Goal: Information Seeking & Learning: Learn about a topic

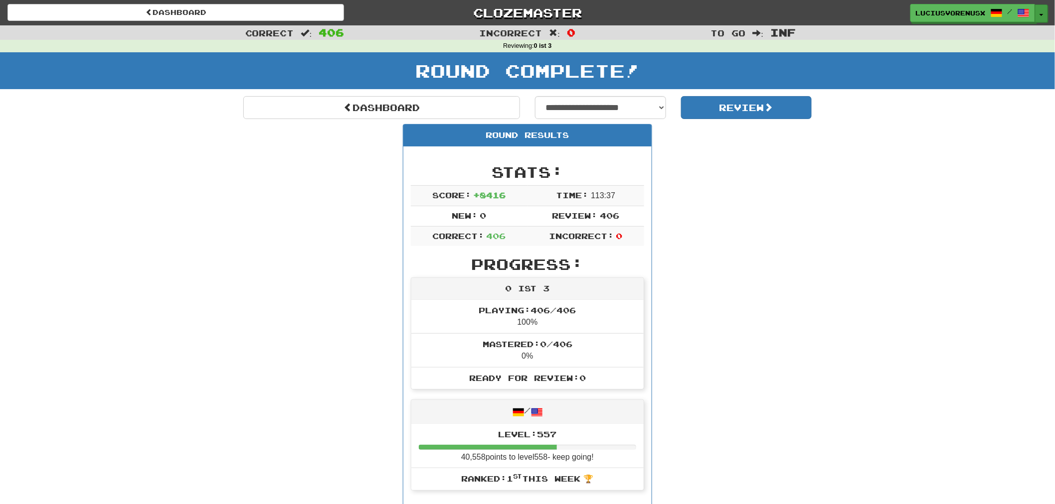
click at [1039, 15] on button "Toggle Dropdown" at bounding box center [1041, 13] width 13 height 18
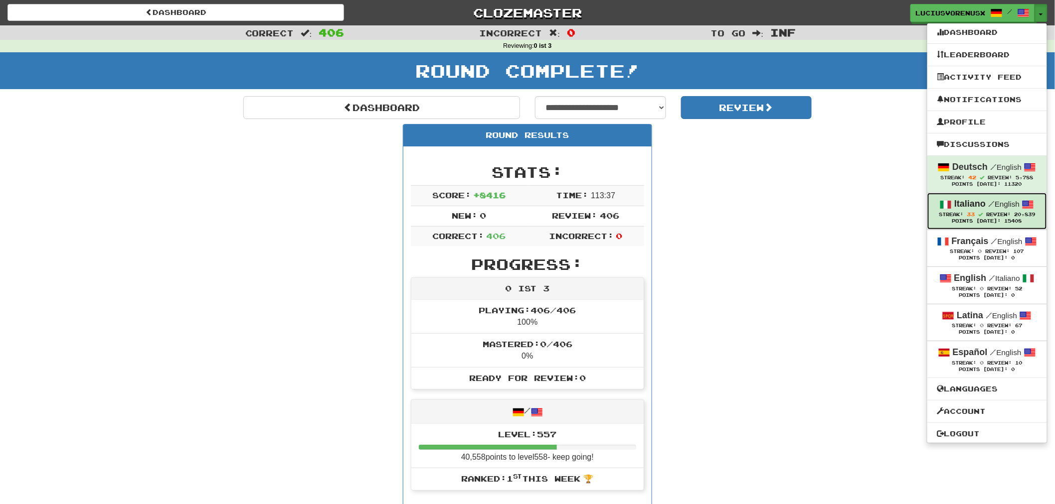
click at [970, 212] on span "33" at bounding box center [971, 214] width 8 height 6
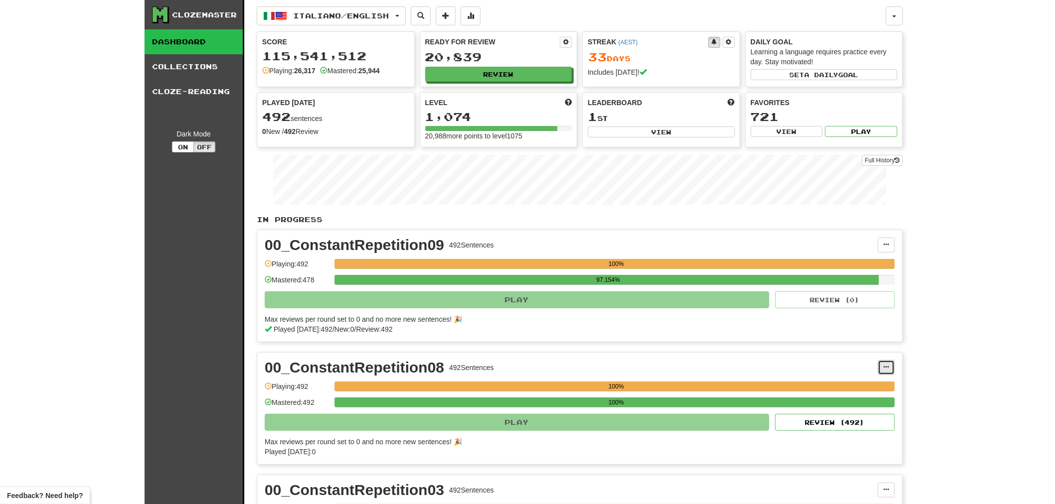
click at [889, 367] on span at bounding box center [886, 367] width 6 height 6
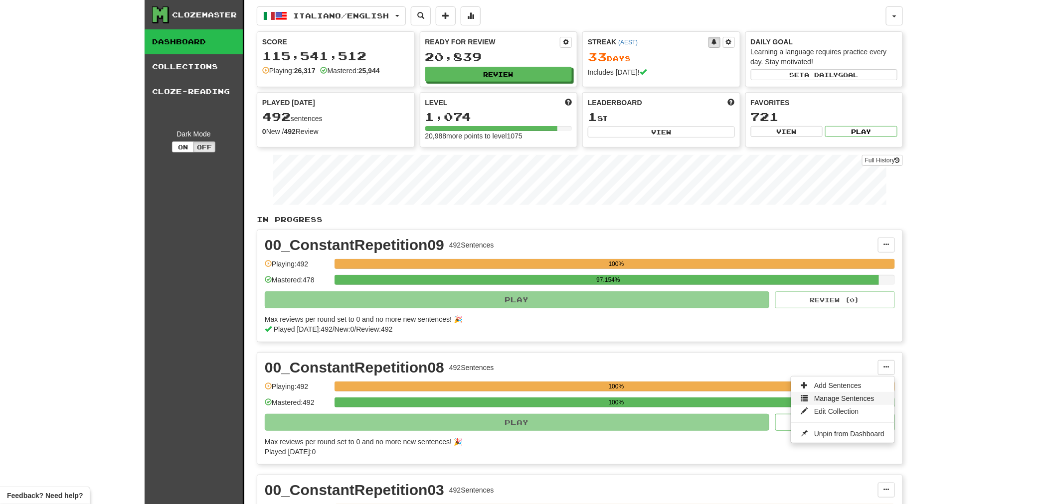
click at [840, 396] on span "Manage Sentences" at bounding box center [844, 399] width 60 height 8
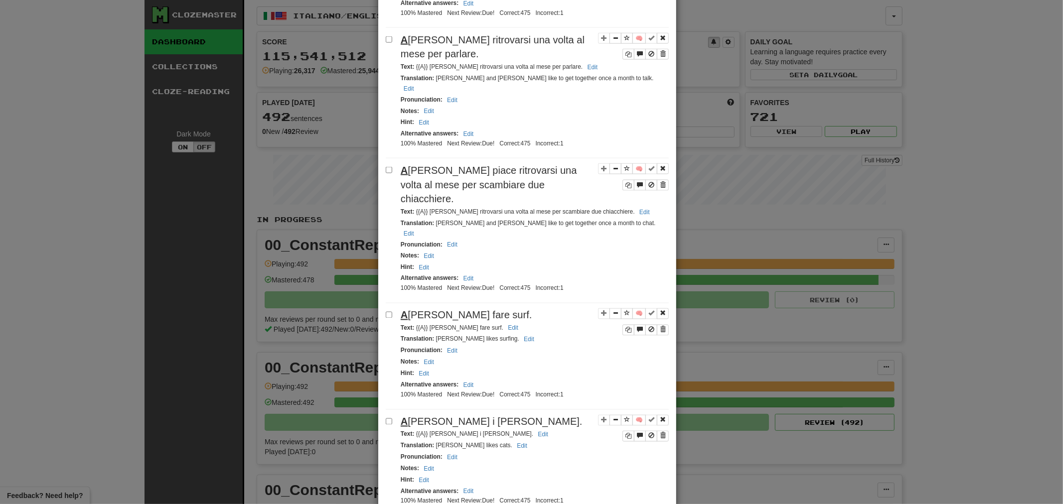
scroll to position [1974, 0]
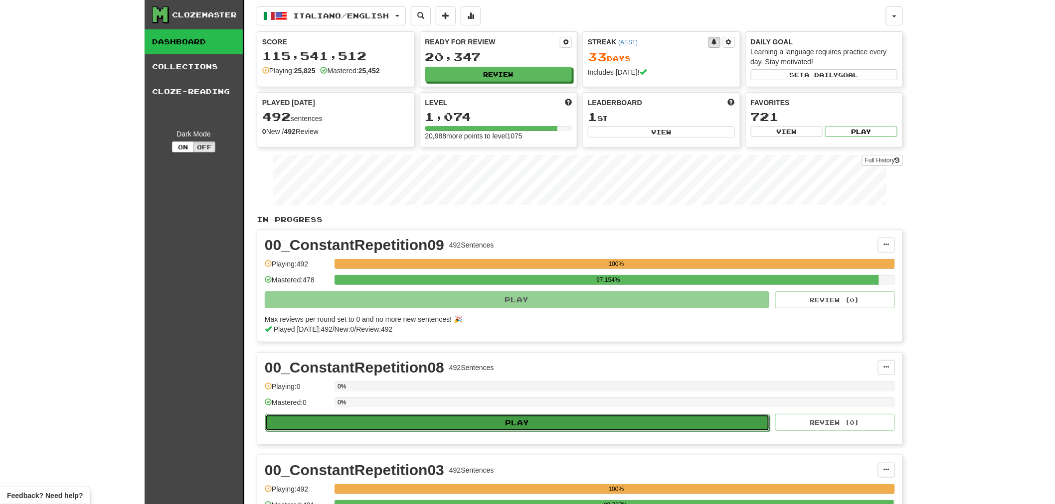
click at [605, 422] on button "Play" at bounding box center [517, 423] width 504 height 17
select select "********"
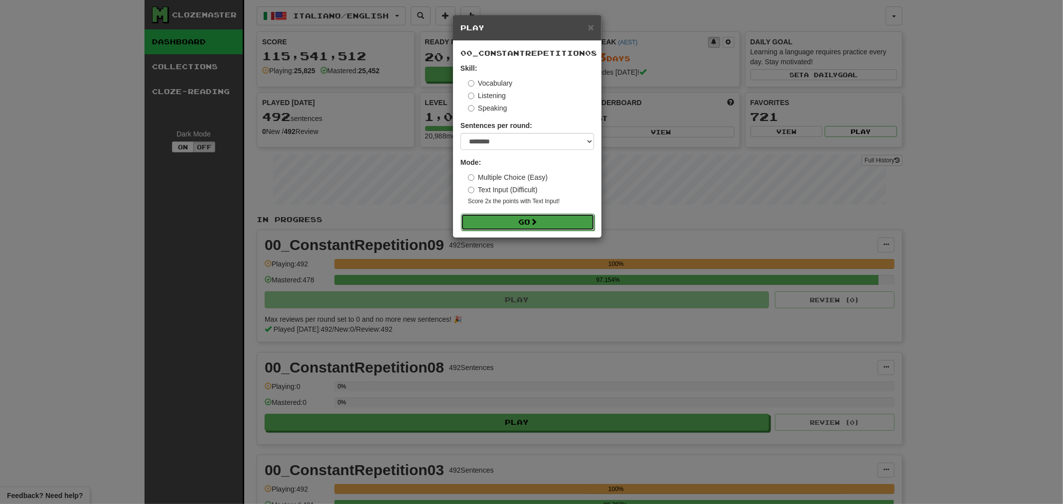
click at [530, 221] on button "Go" at bounding box center [528, 222] width 134 height 17
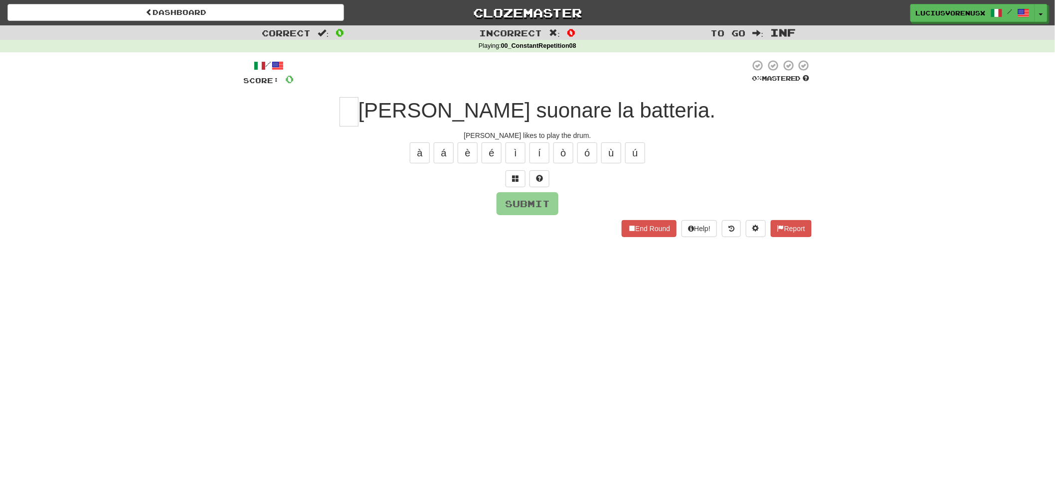
drag, startPoint x: 65, startPoint y: 276, endPoint x: 164, endPoint y: 240, distance: 106.0
click at [65, 276] on div "Dashboard Clozemaster LuciusVorenusX / Toggle Dropdown Dashboard Leaderboard Ac…" at bounding box center [527, 252] width 1055 height 504
click at [358, 120] on input "text" at bounding box center [348, 111] width 19 height 29
type input "*"
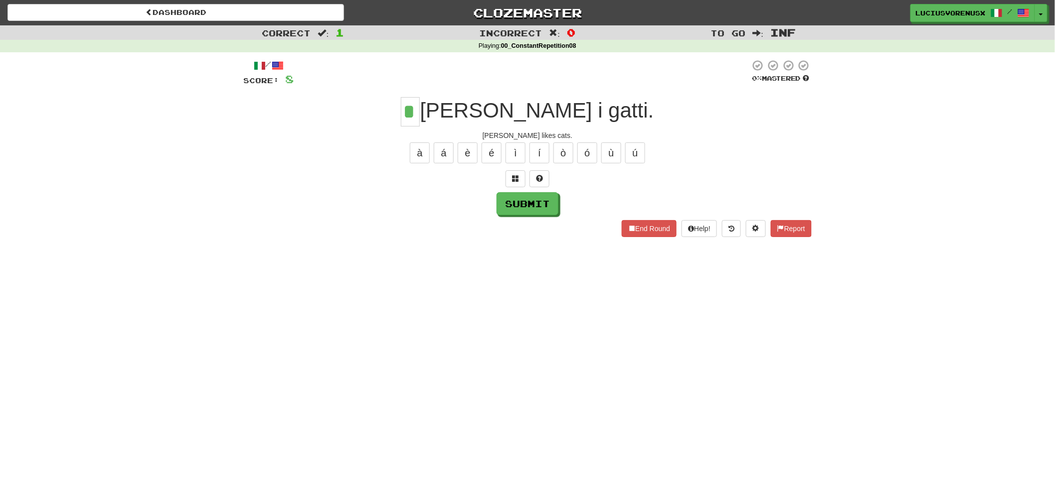
type input "*"
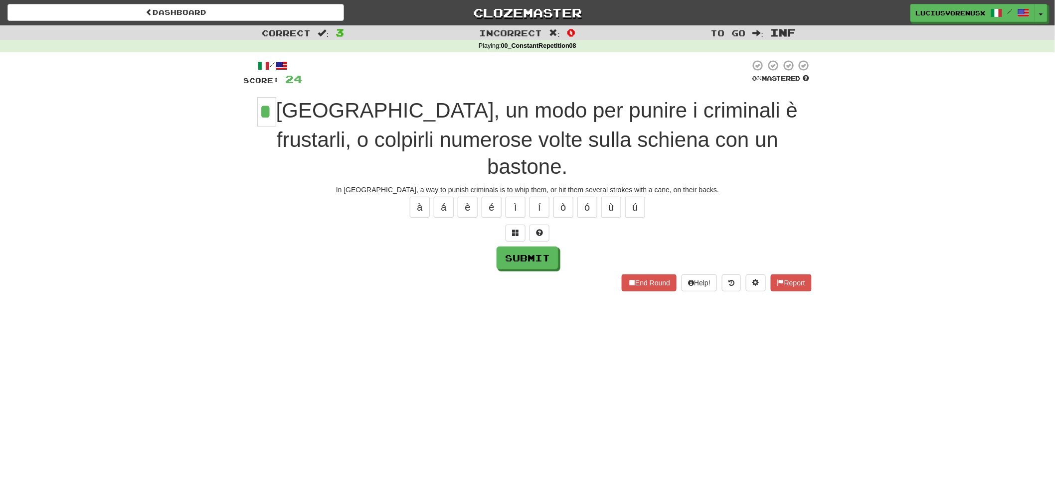
type input "*"
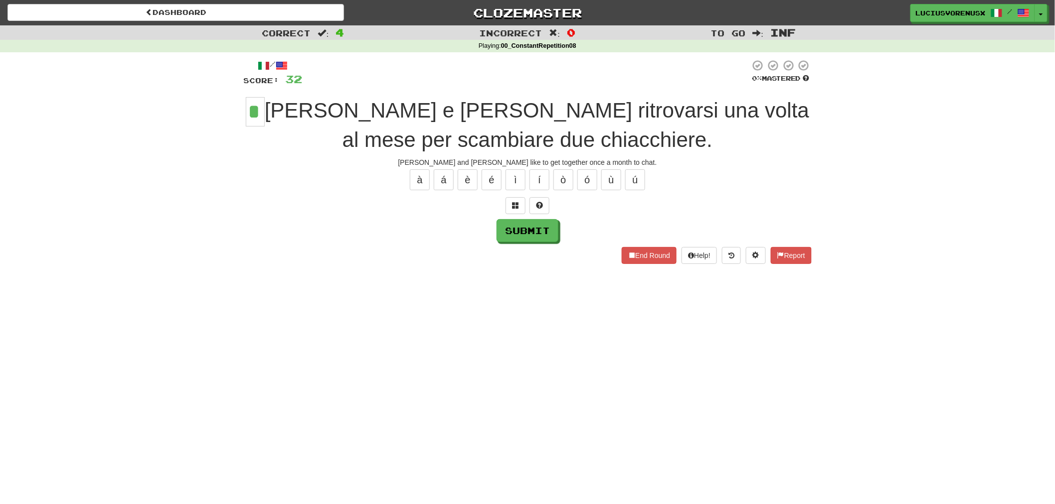
type input "*"
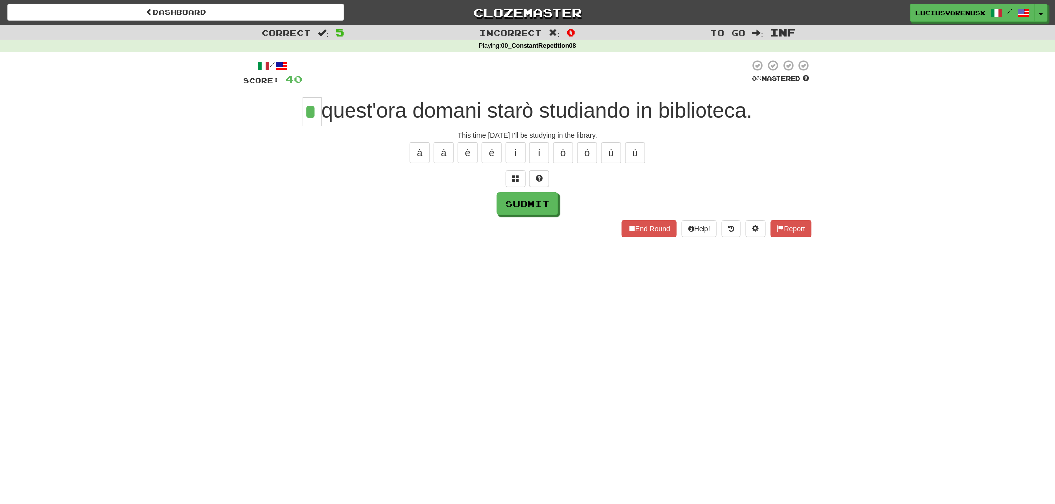
type input "*"
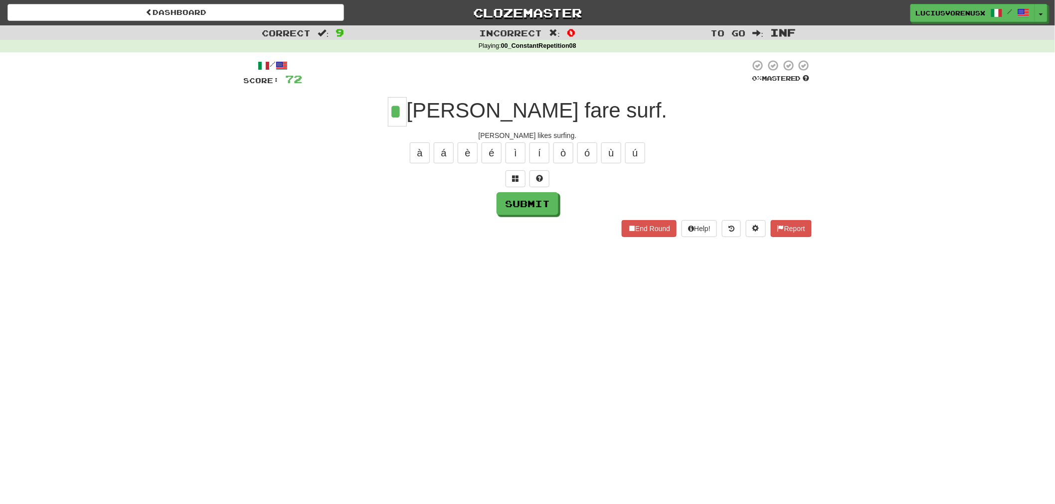
type input "*"
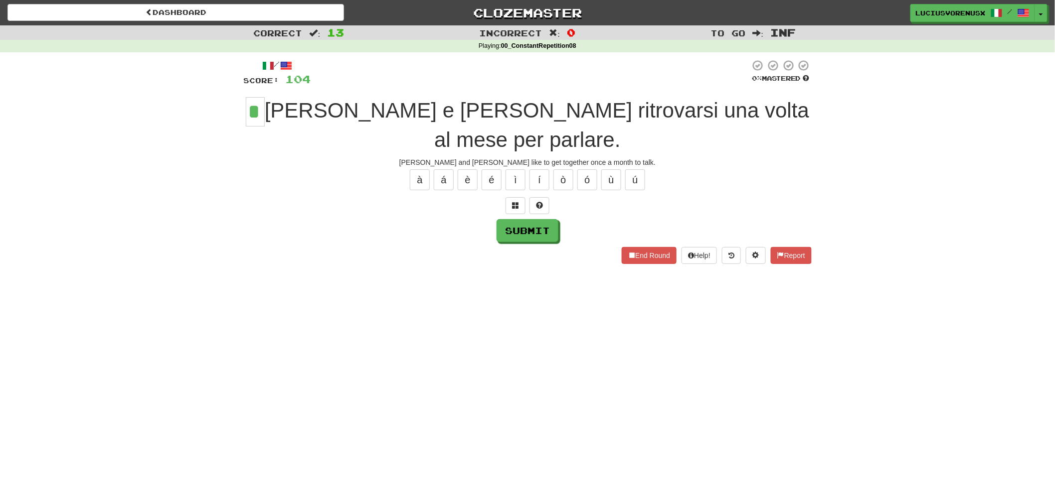
type input "*"
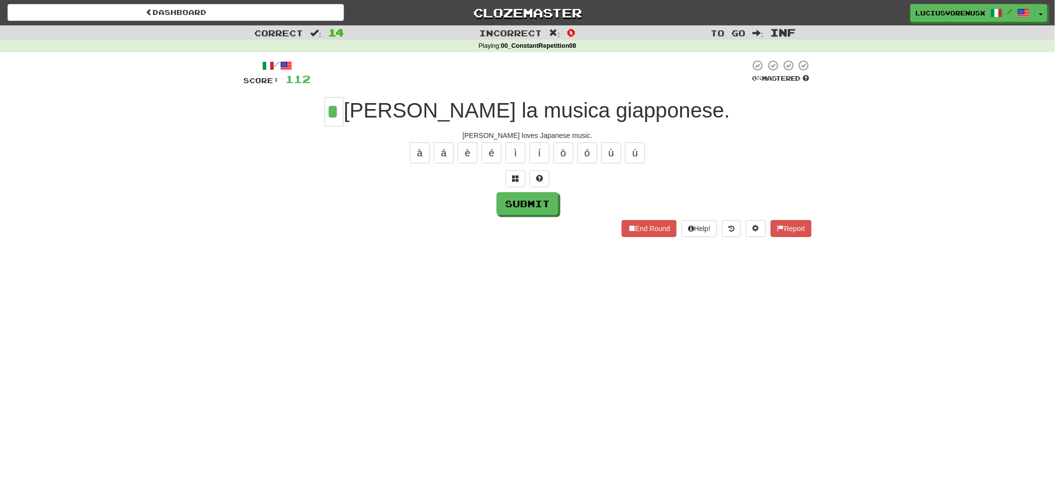
type input "*"
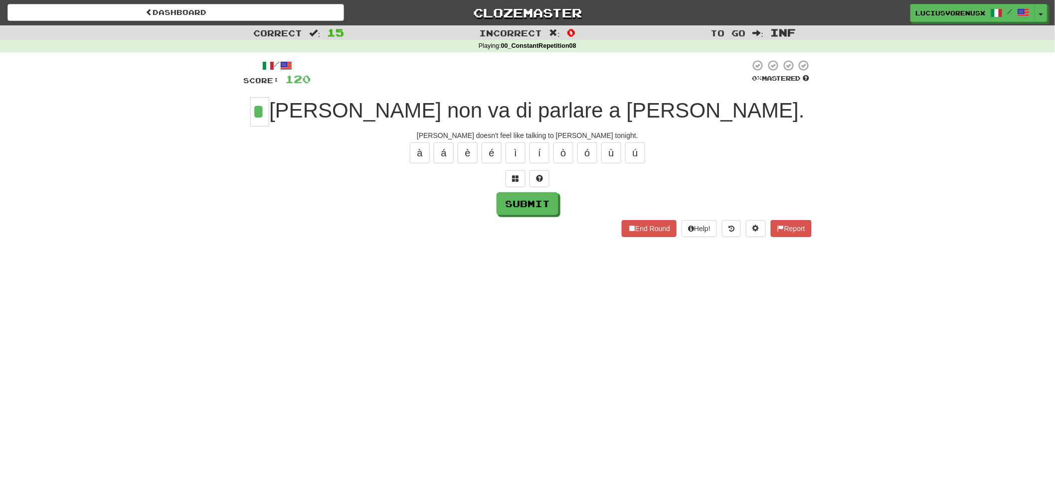
type input "*"
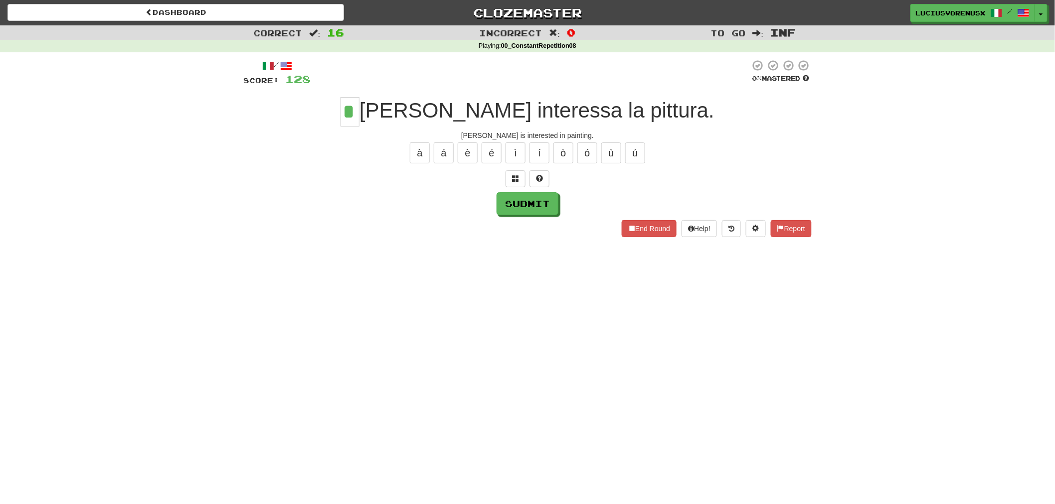
type input "*"
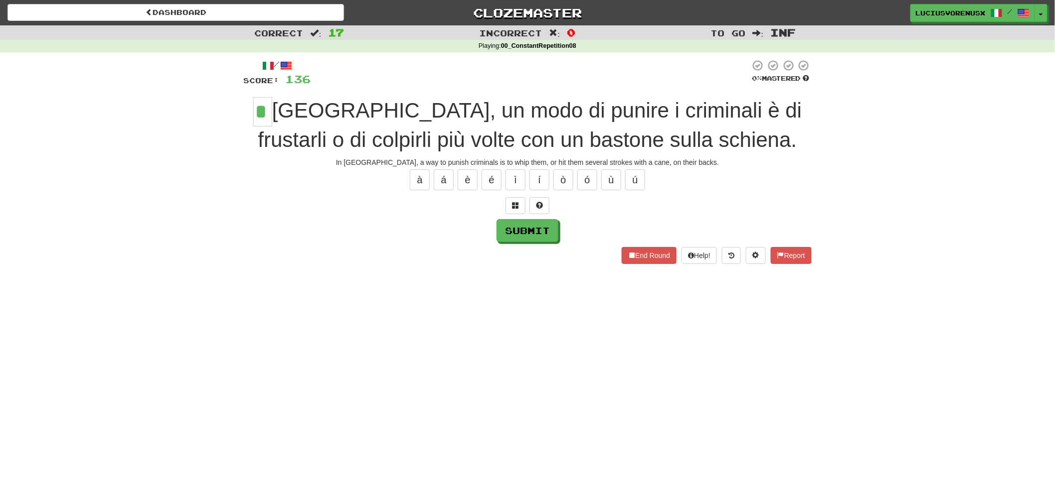
type input "*"
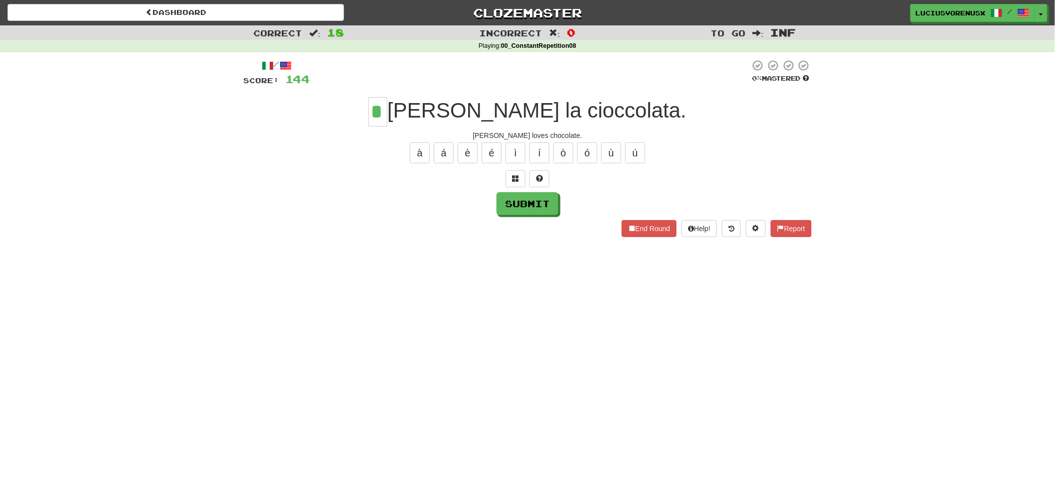
type input "*"
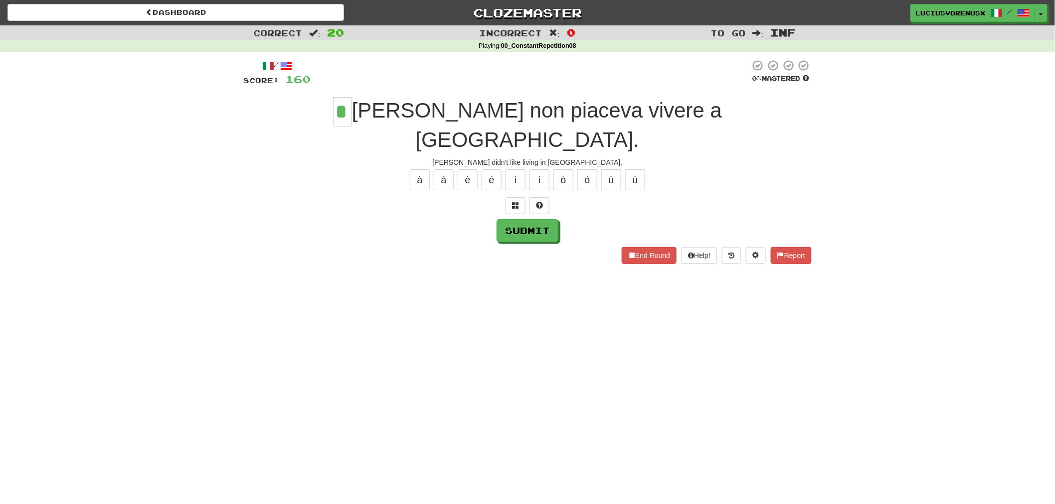
type input "*"
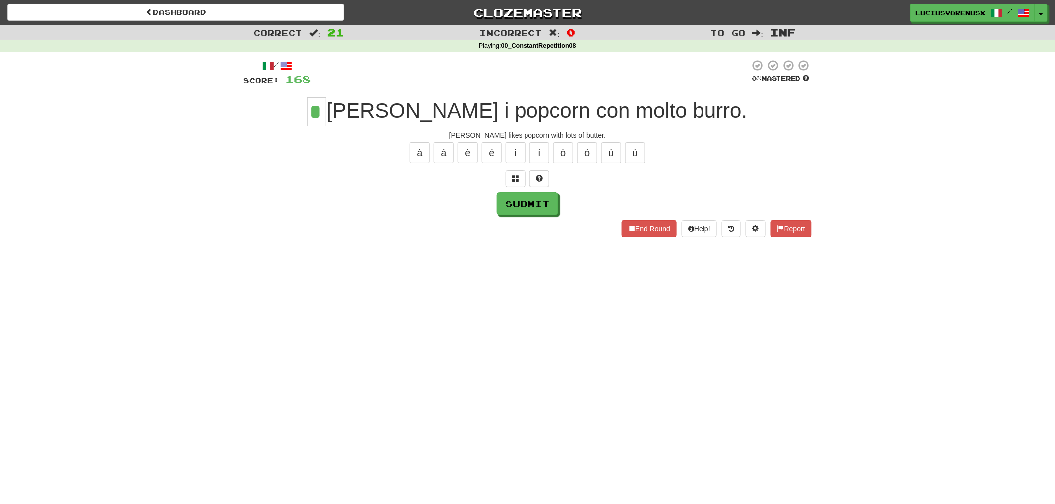
type input "*"
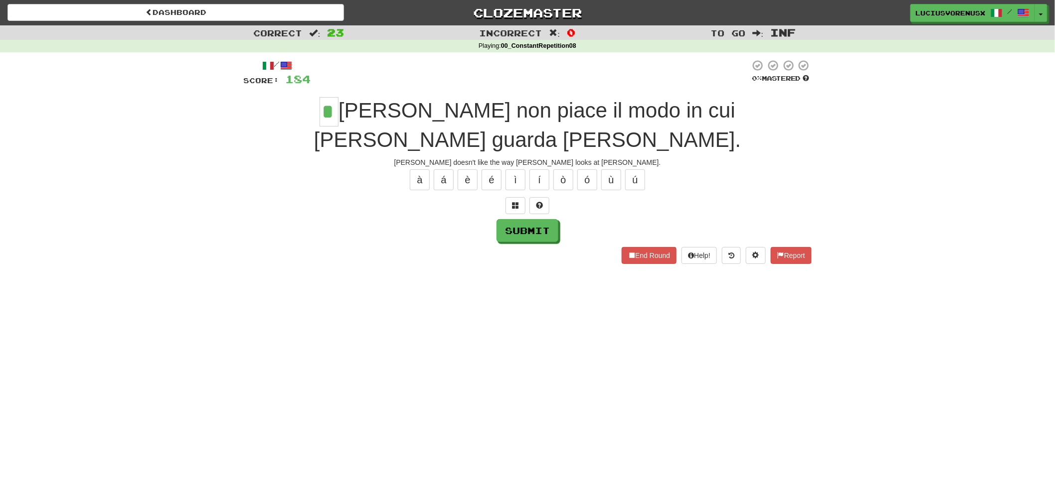
type input "*"
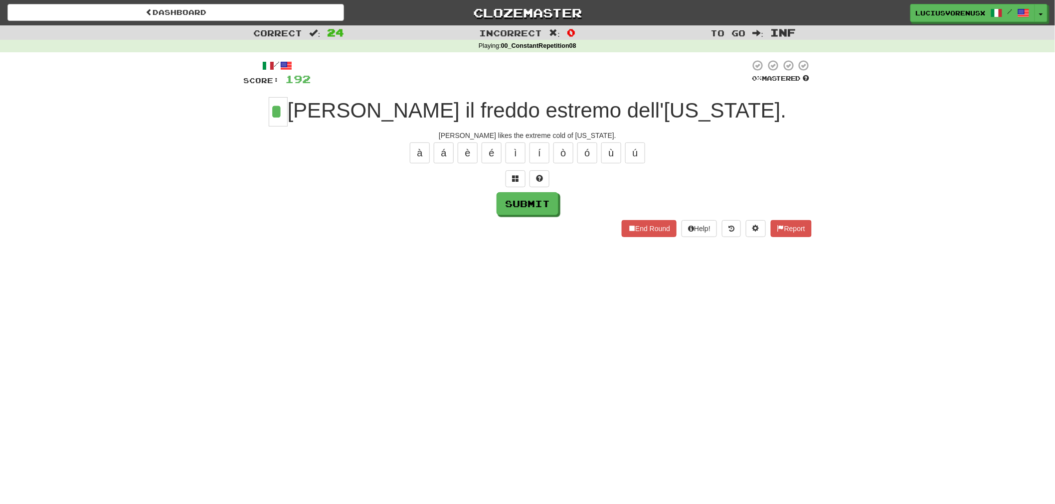
type input "*"
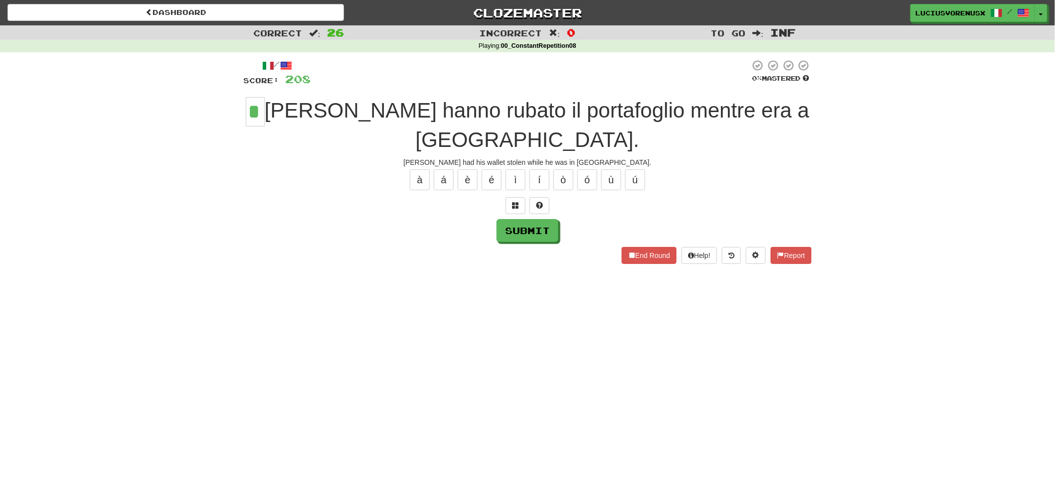
type input "*"
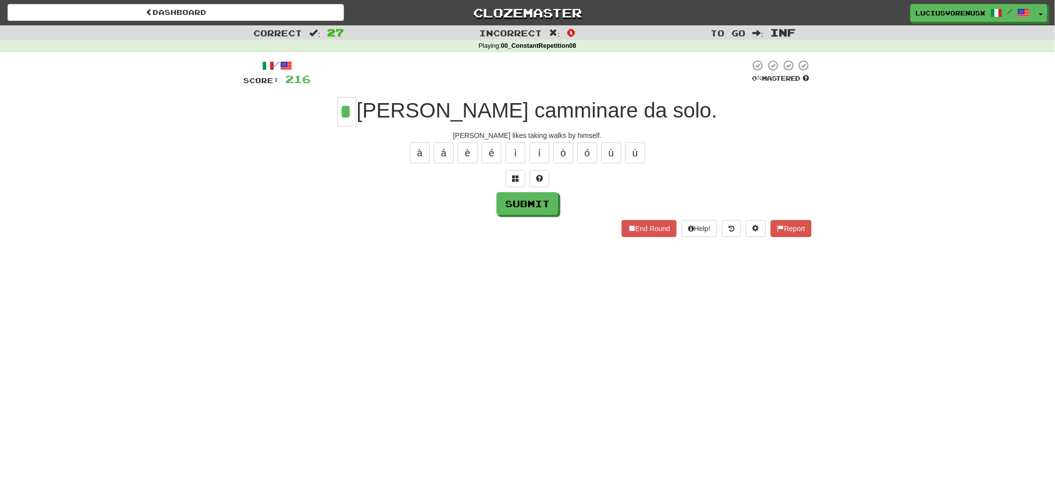
type input "*"
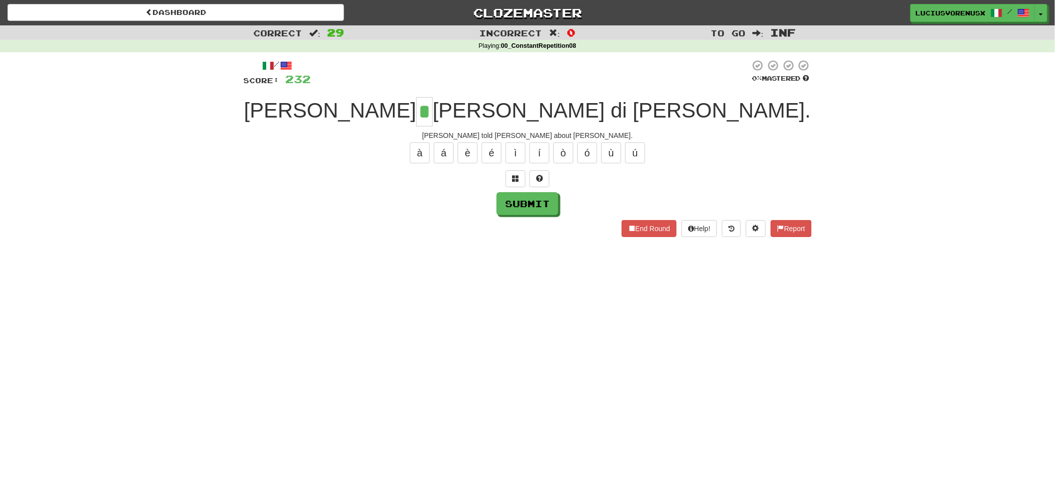
type input "*"
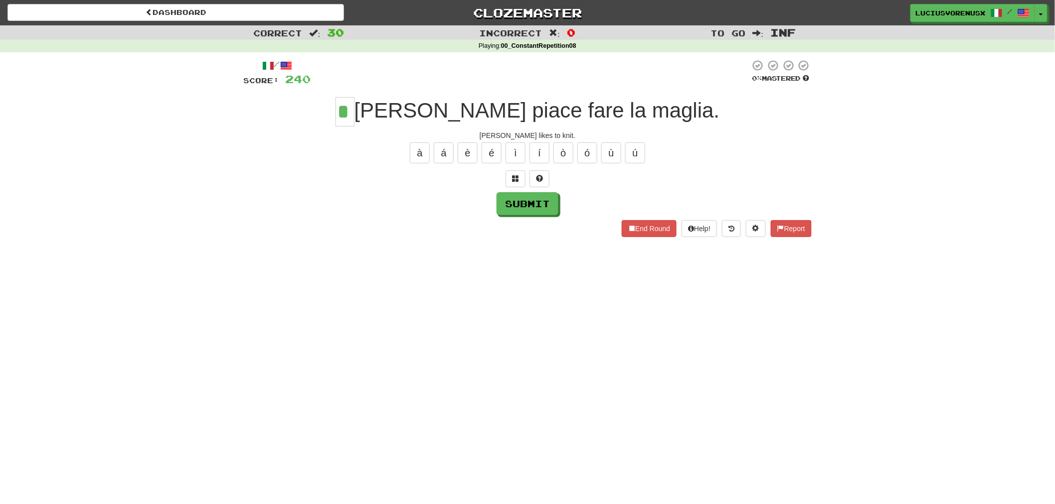
type input "*"
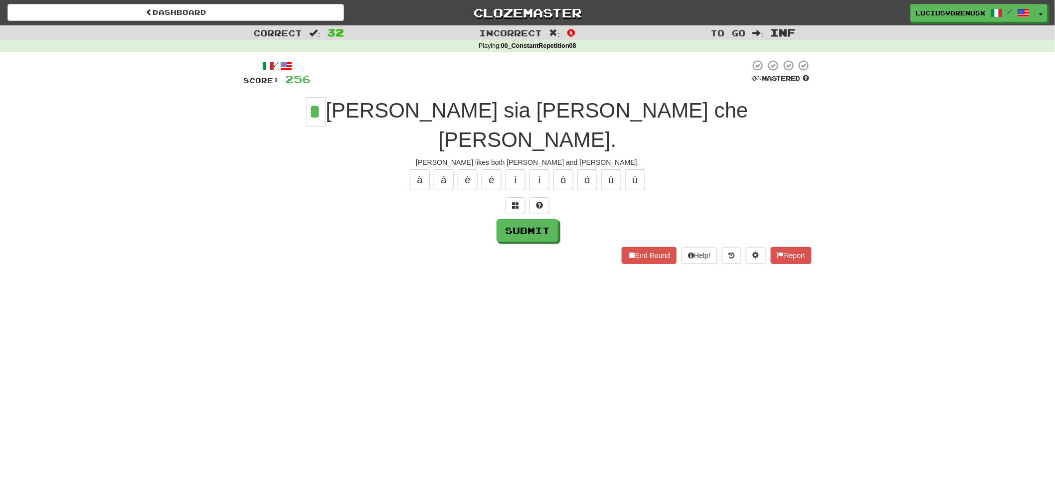
type input "*"
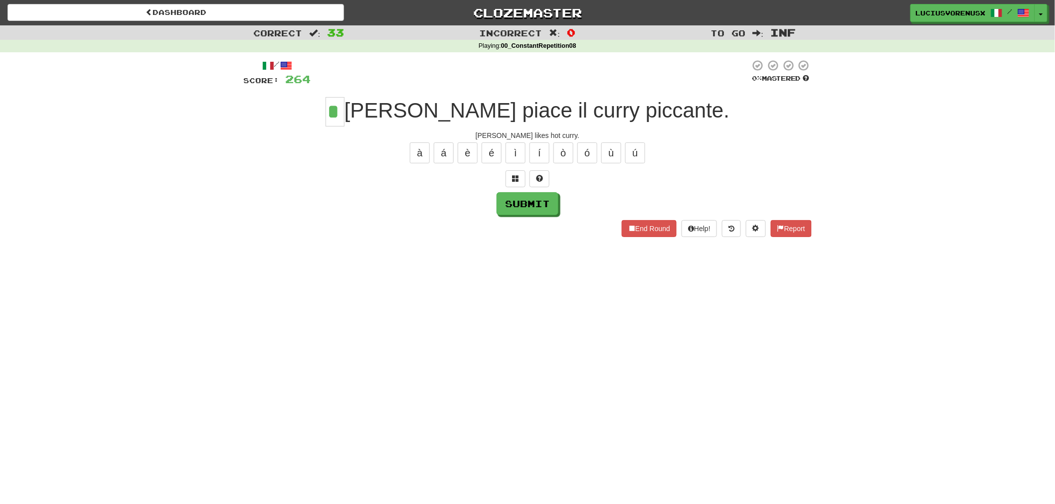
type input "*"
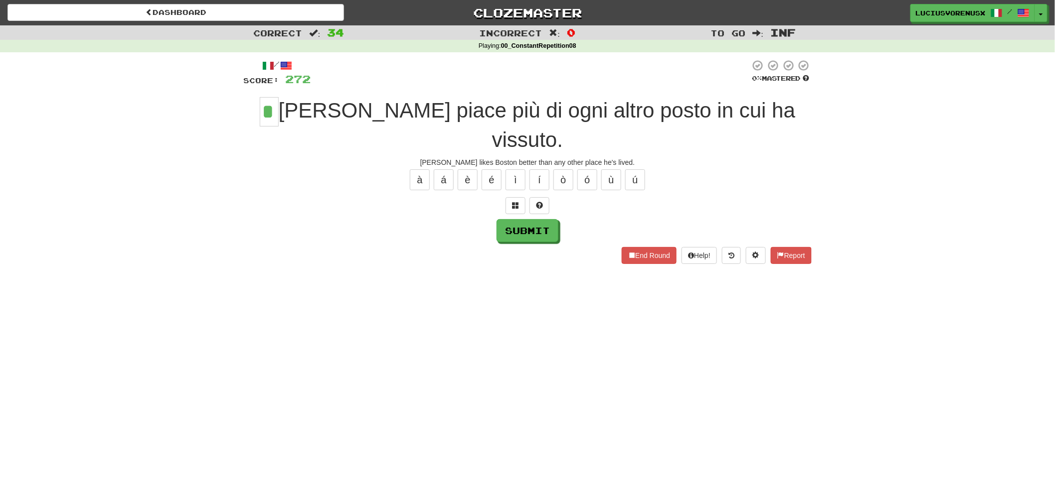
type input "*"
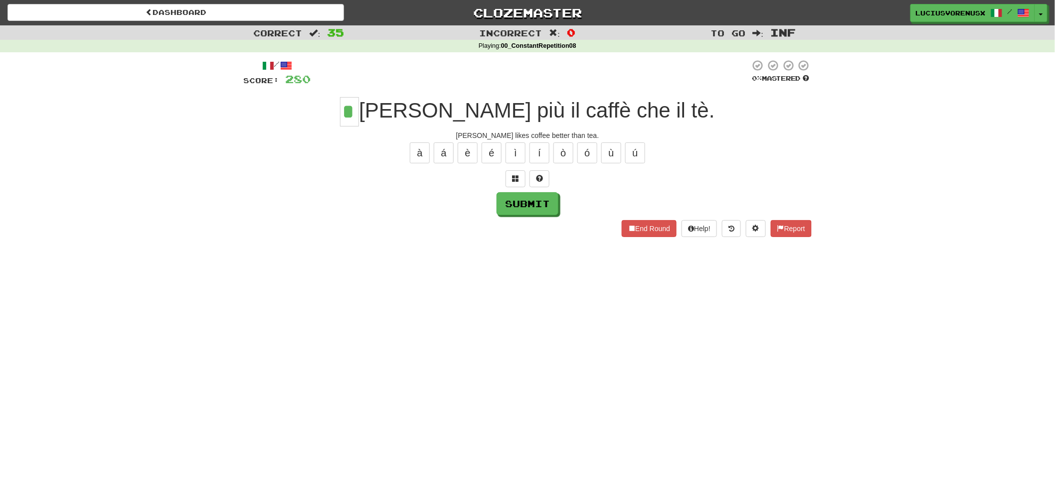
type input "*"
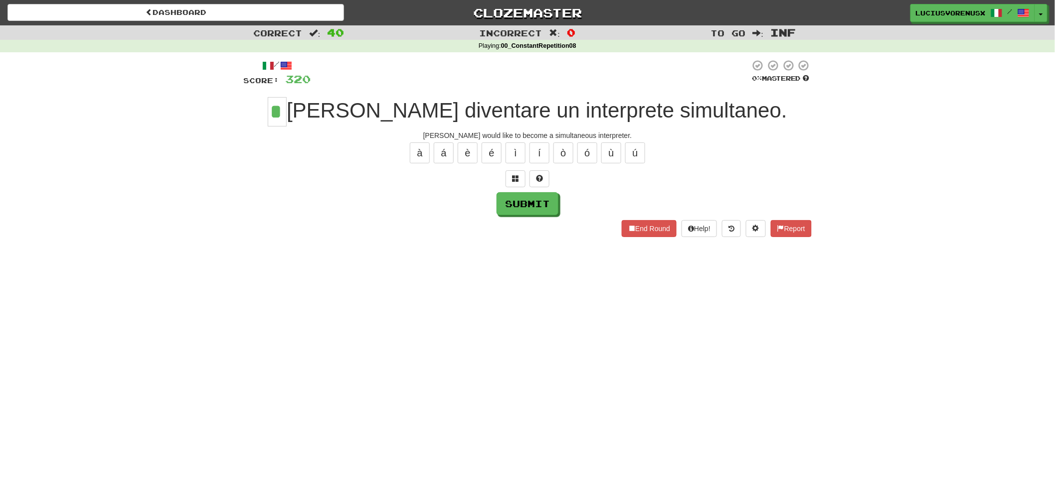
type input "*"
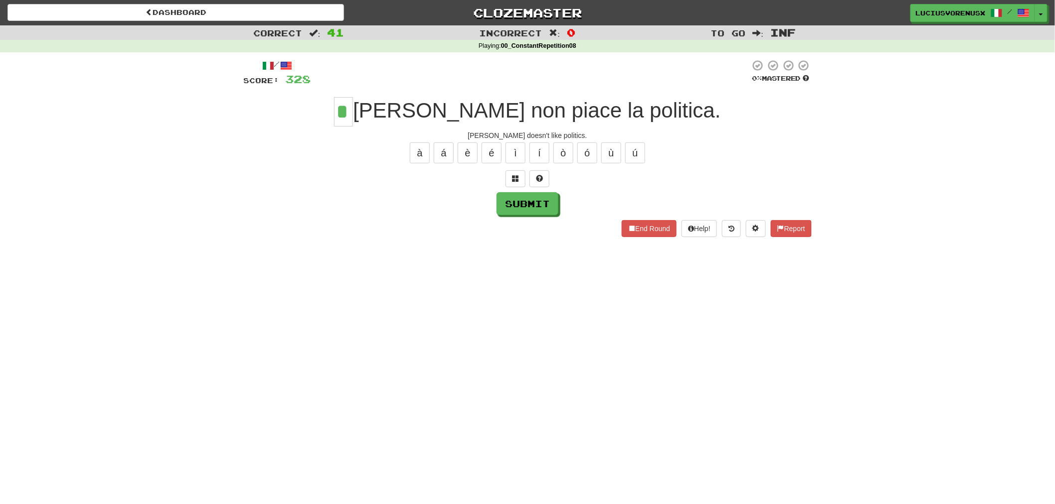
type input "*"
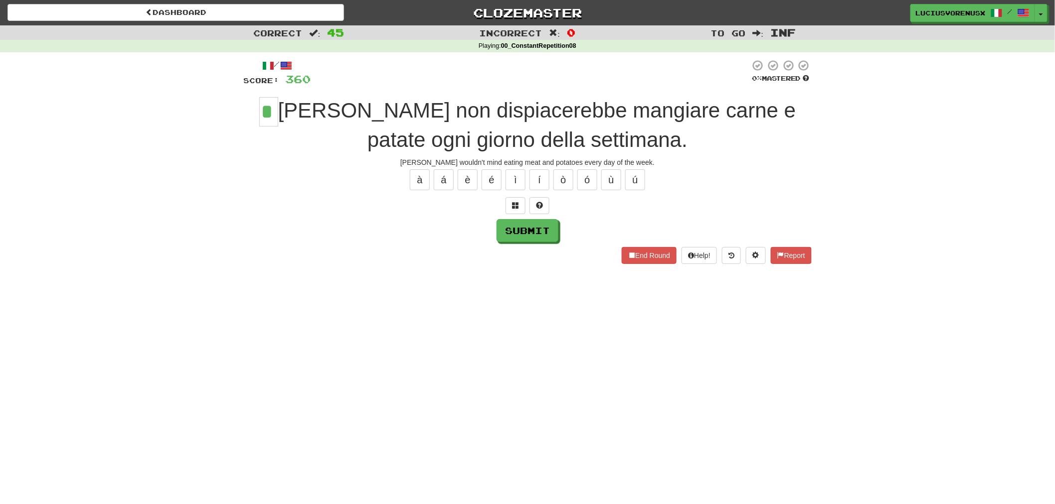
type input "*"
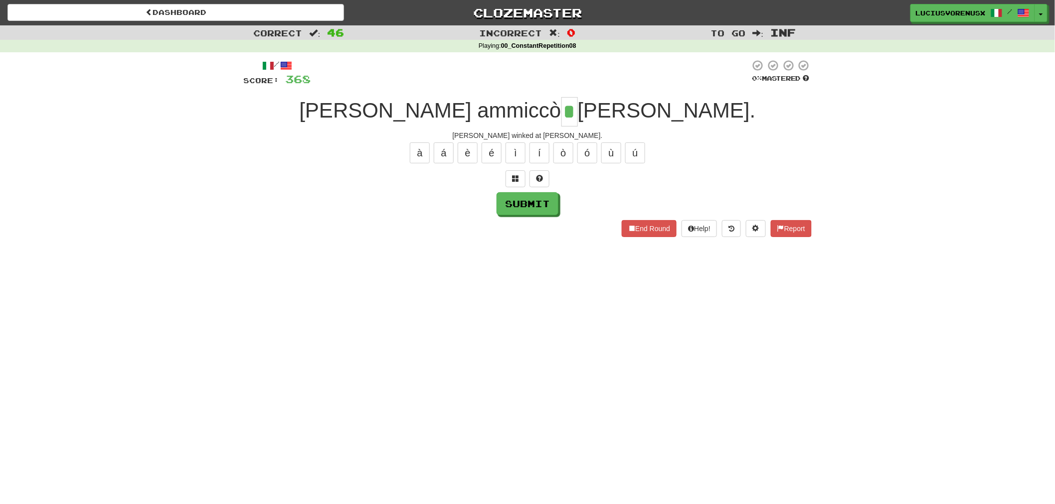
type input "*"
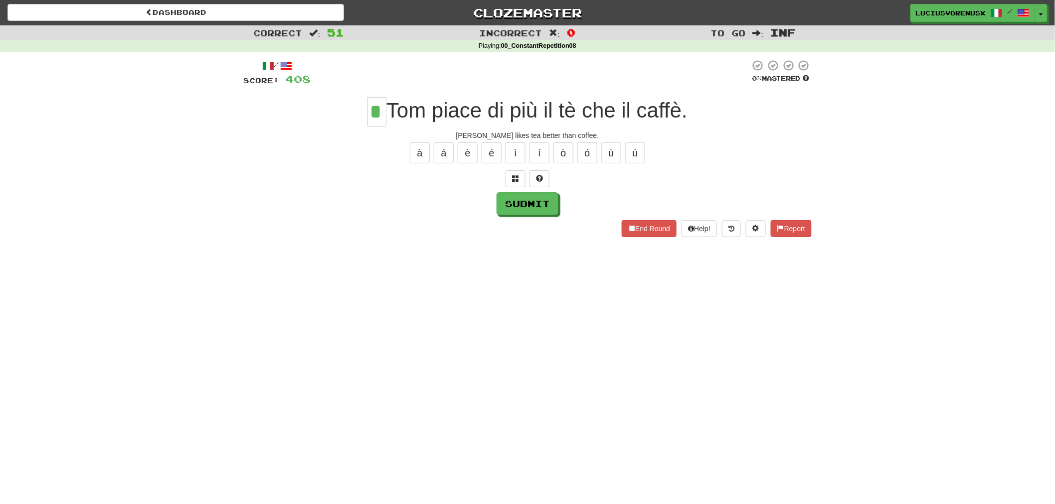
type input "*"
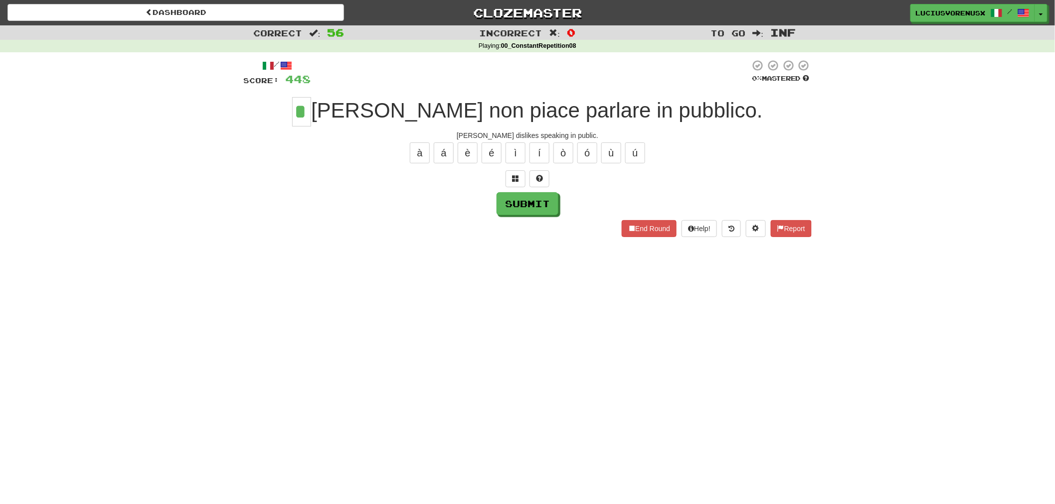
type input "*"
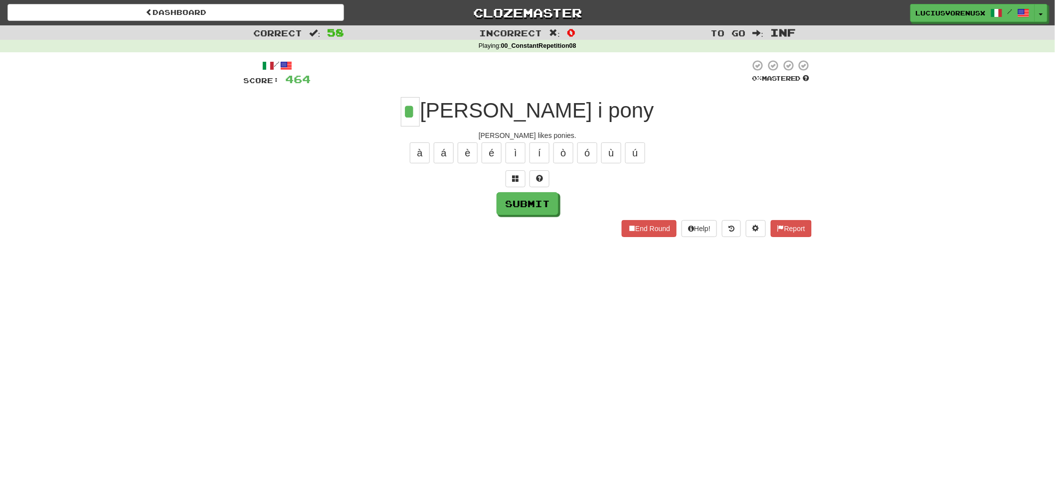
type input "*"
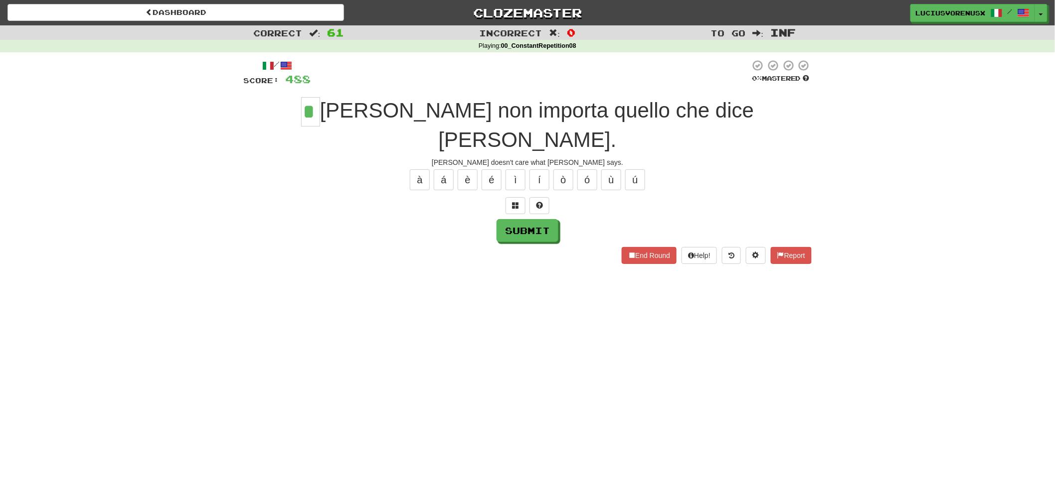
type input "*"
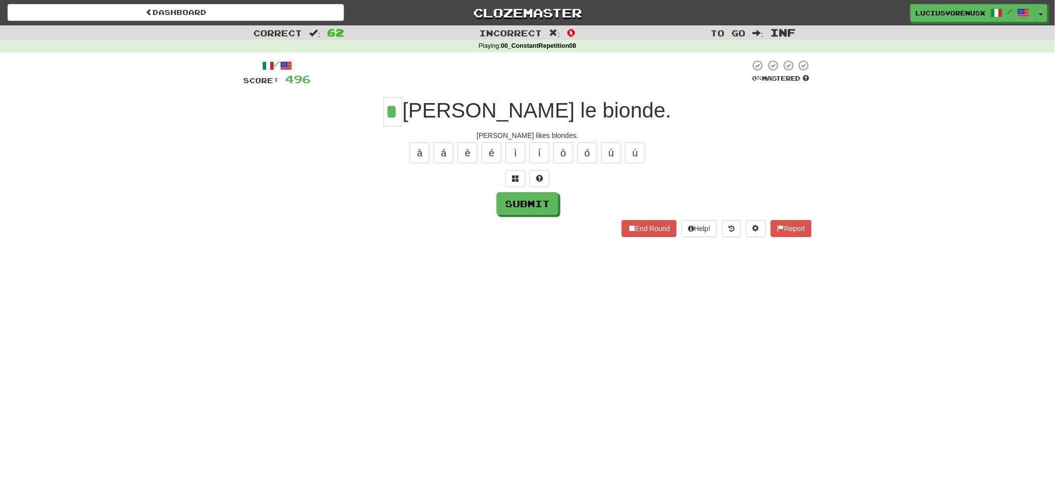
type input "*"
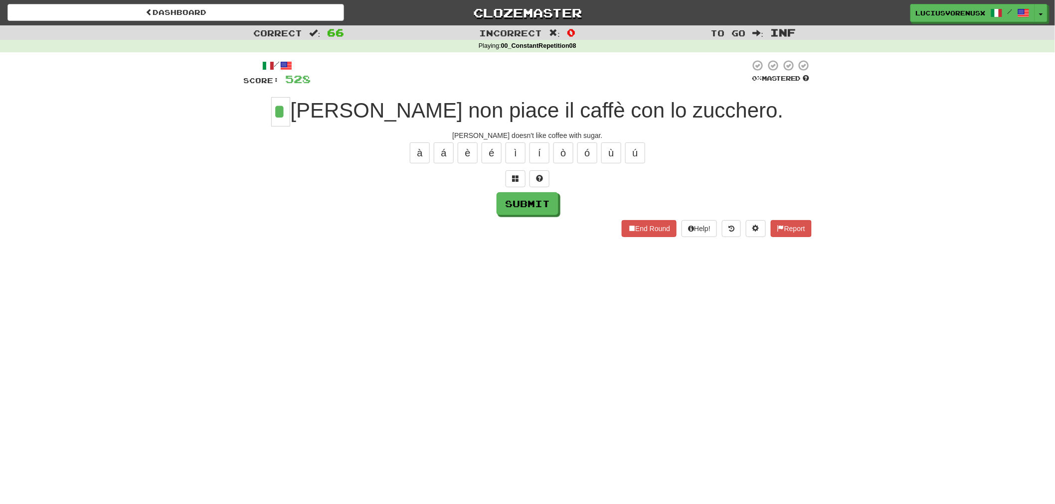
type input "*"
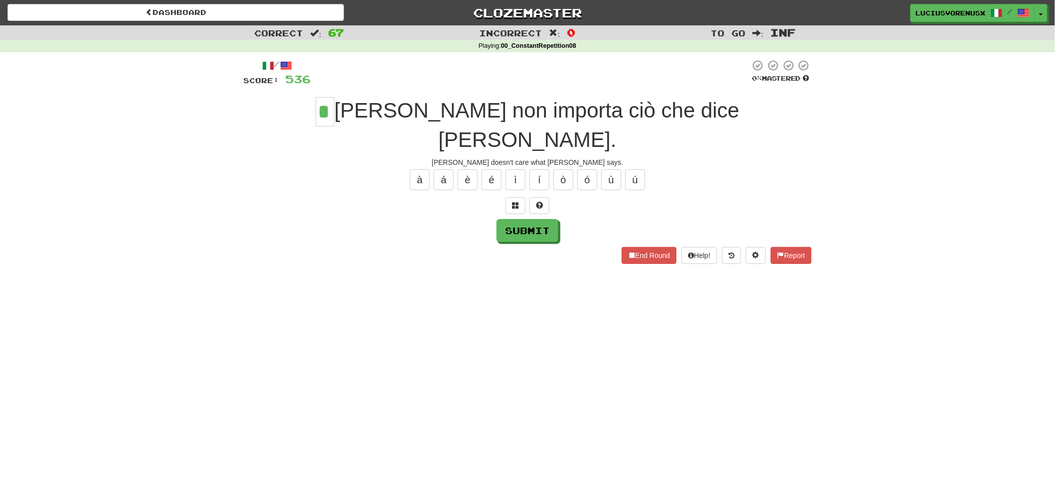
type input "*"
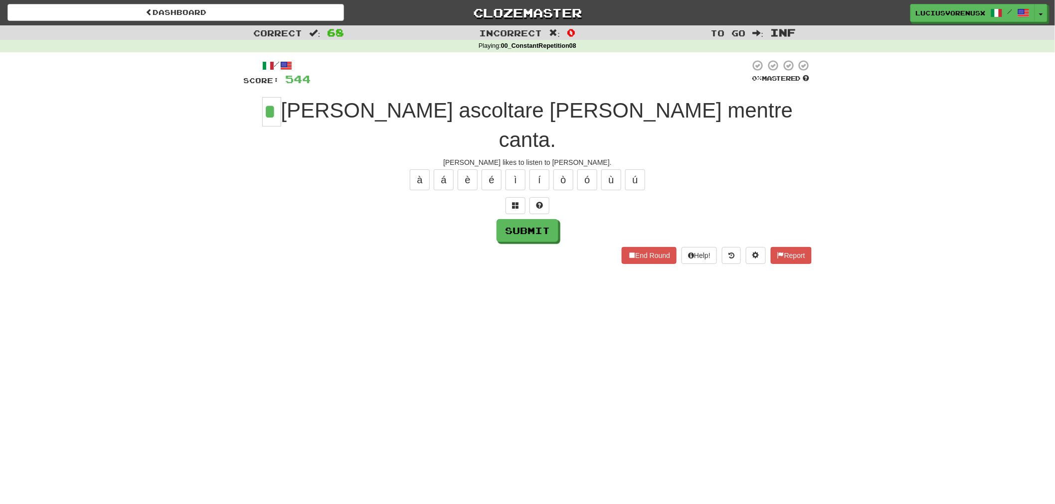
type input "*"
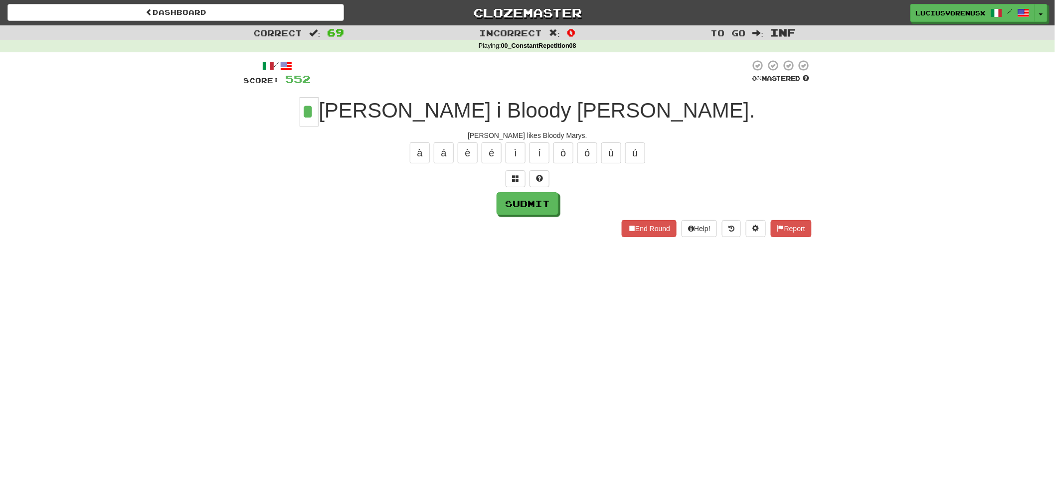
type input "*"
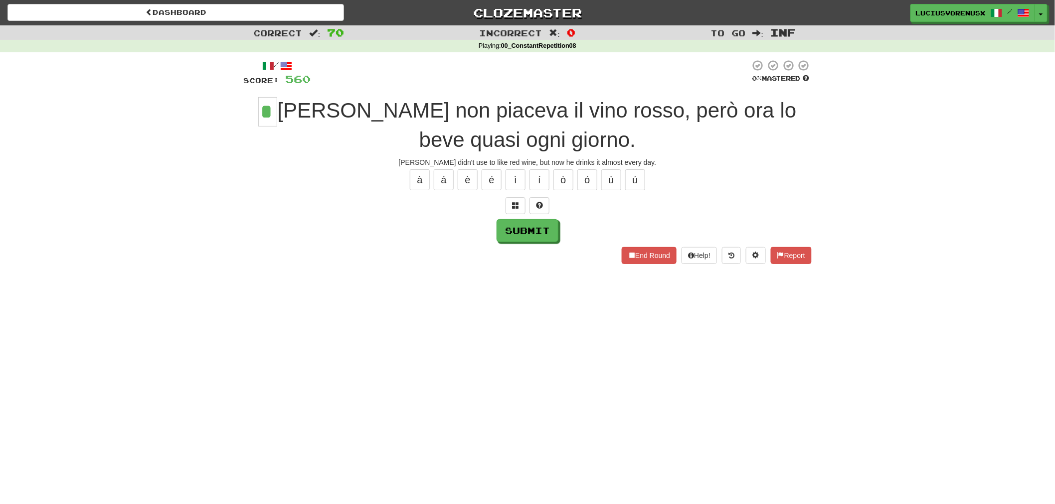
type input "*"
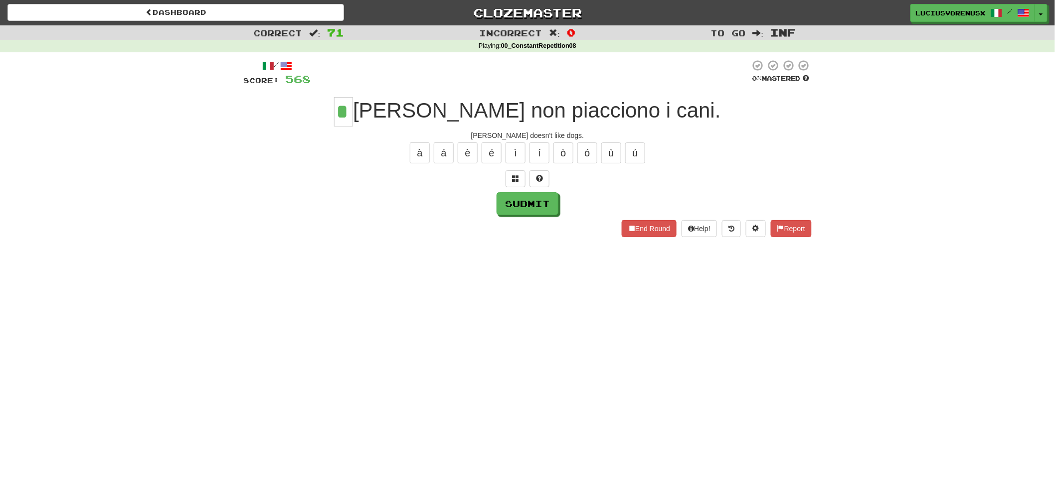
type input "*"
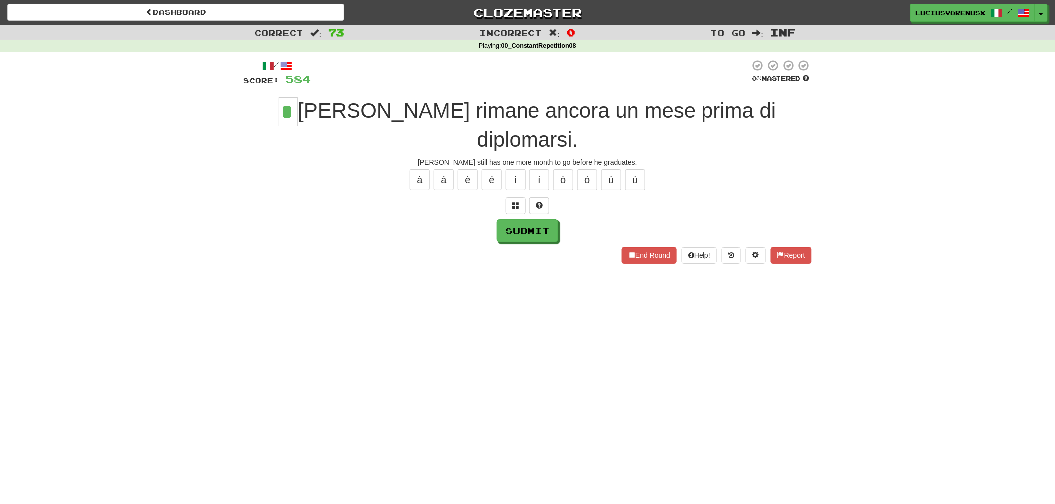
type input "*"
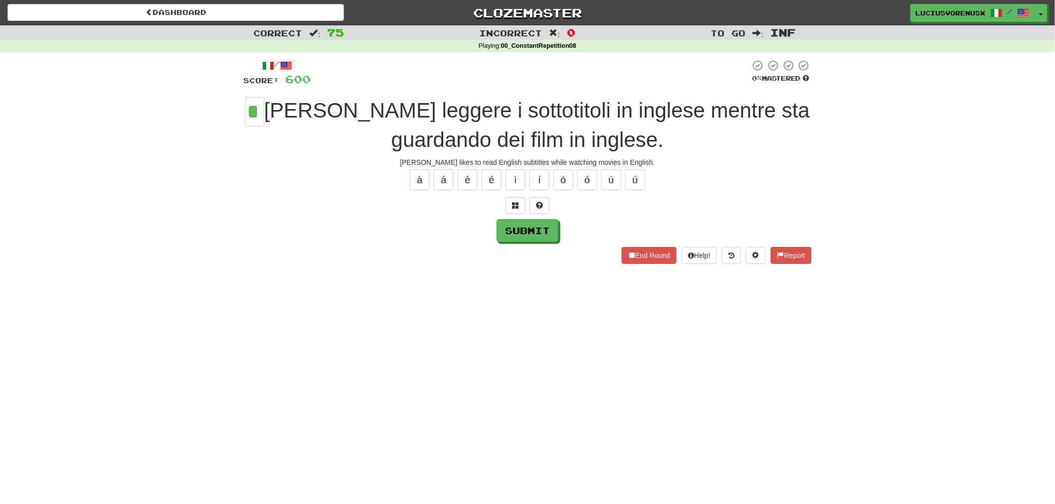
type input "*"
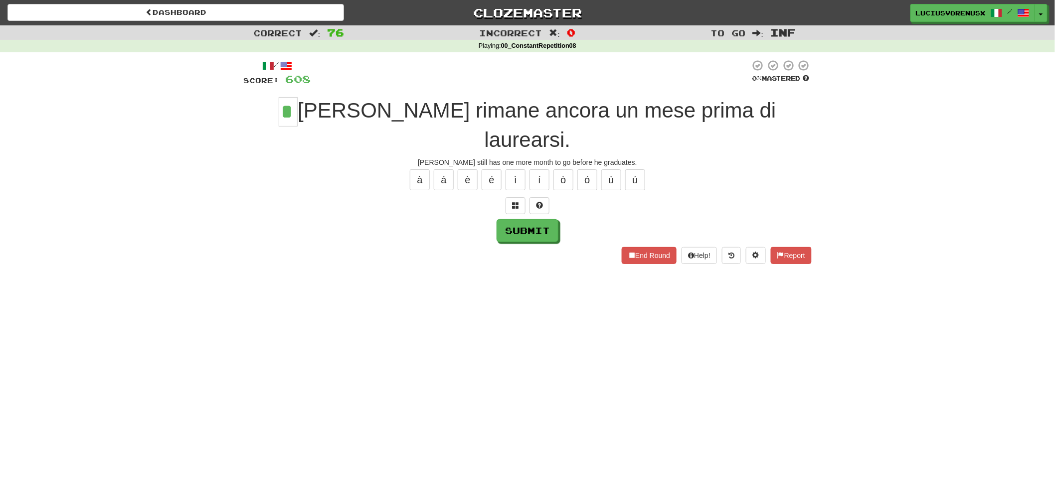
type input "*"
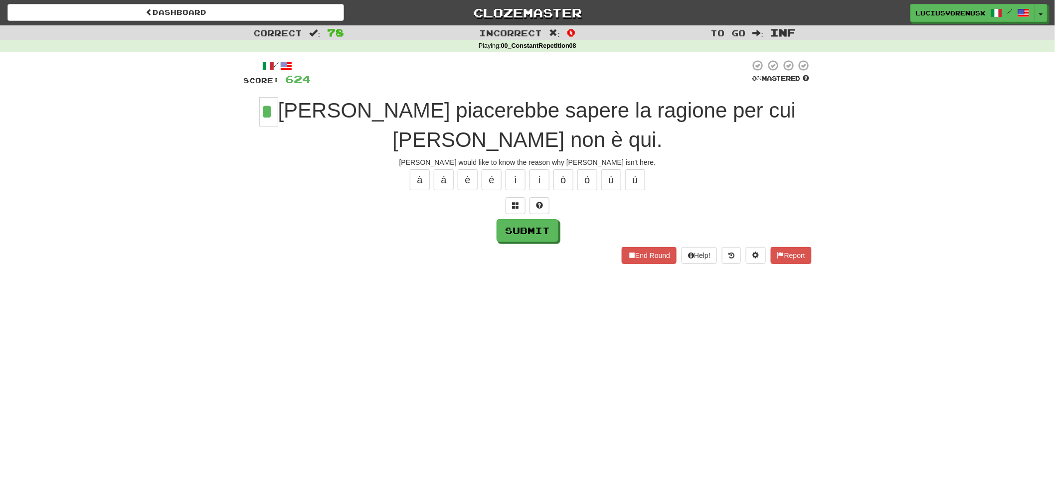
type input "*"
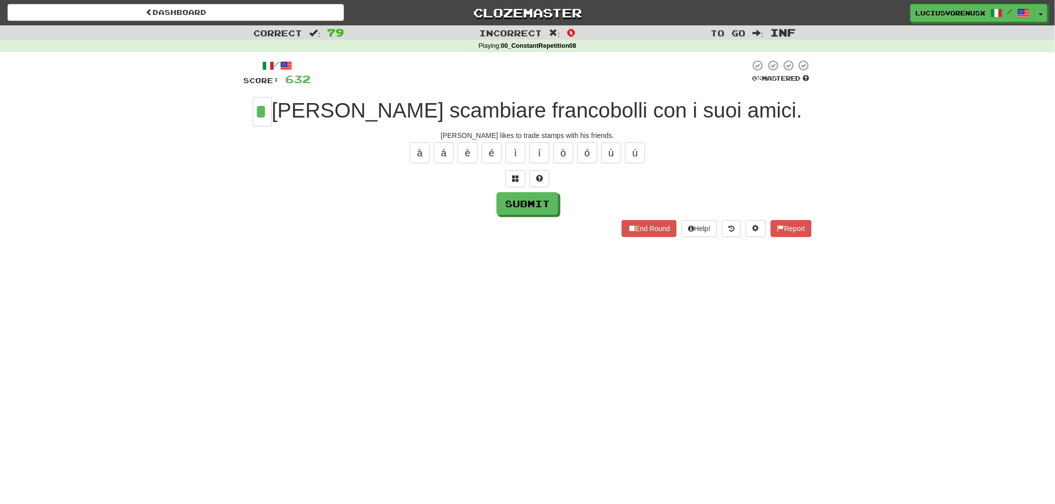
type input "*"
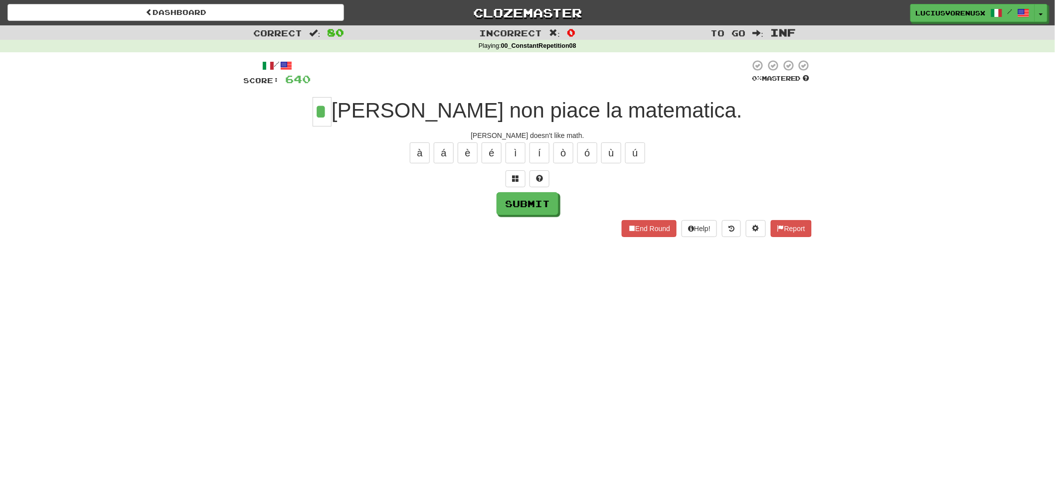
type input "*"
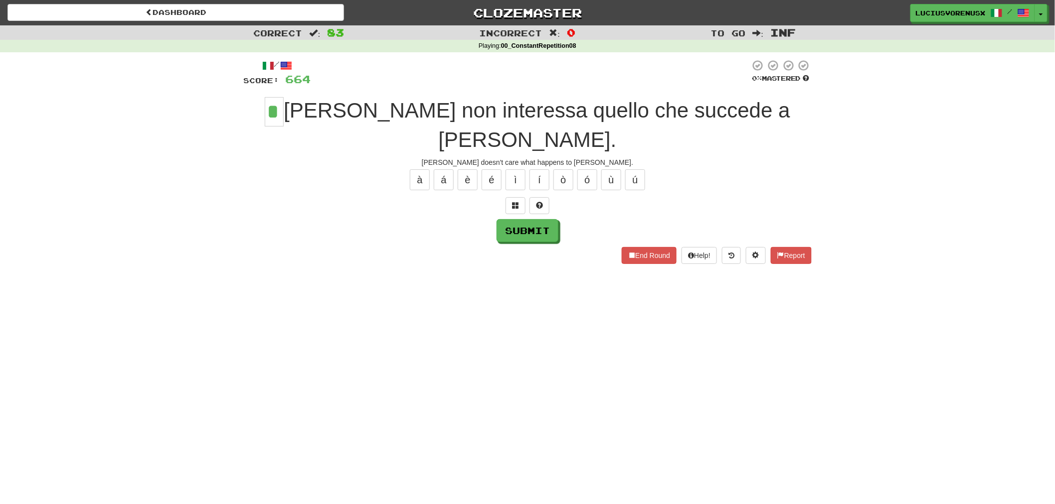
type input "*"
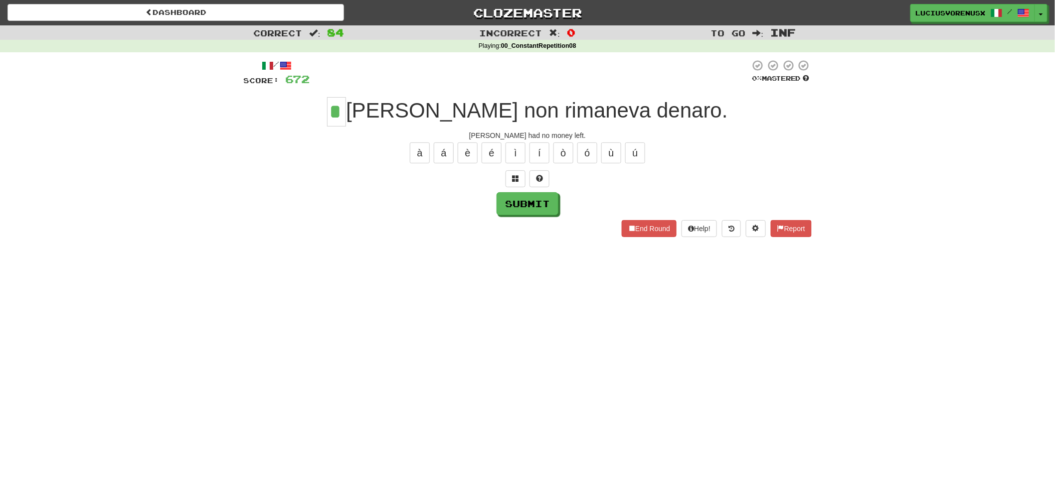
type input "*"
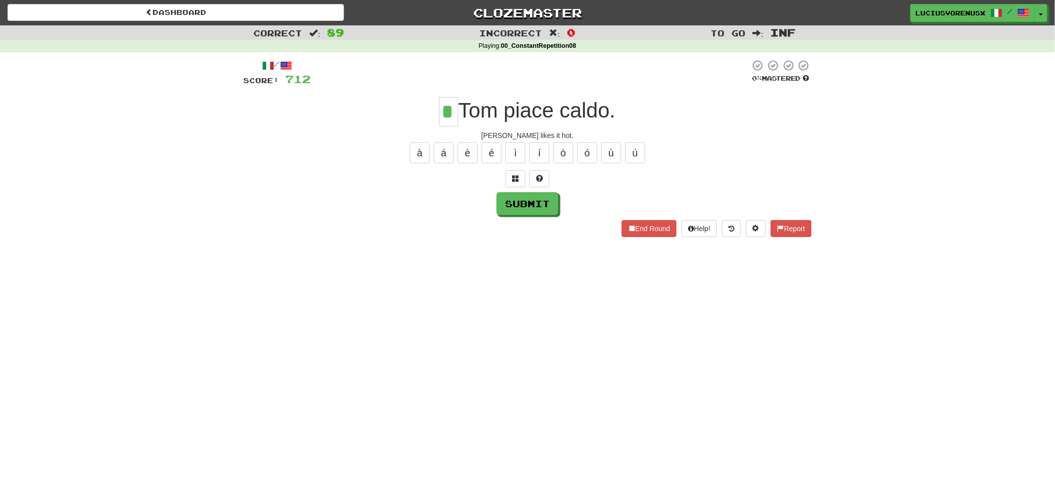
type input "*"
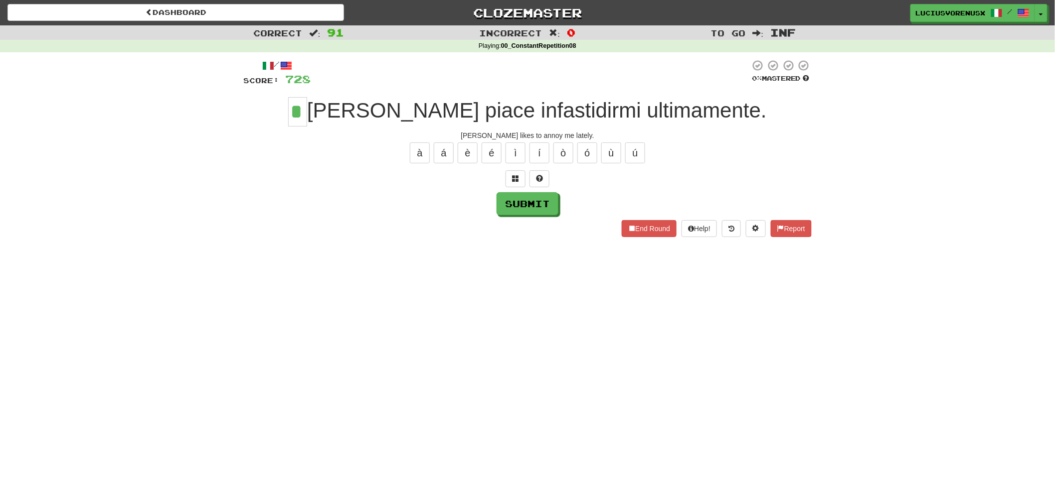
type input "*"
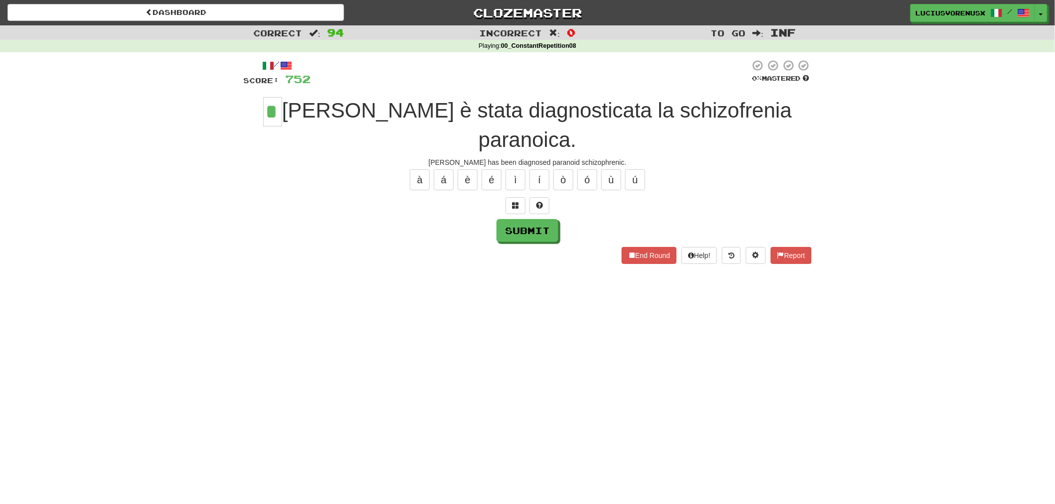
type input "*"
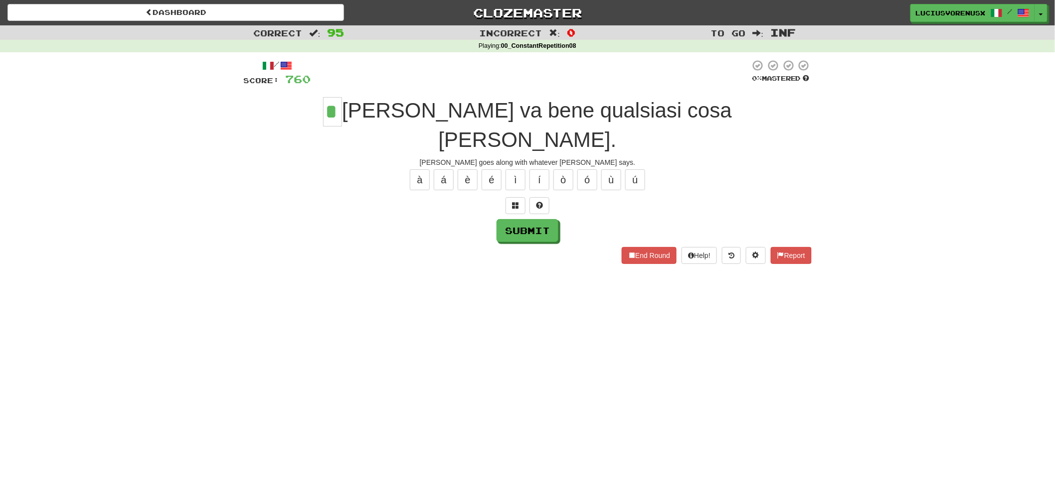
type input "*"
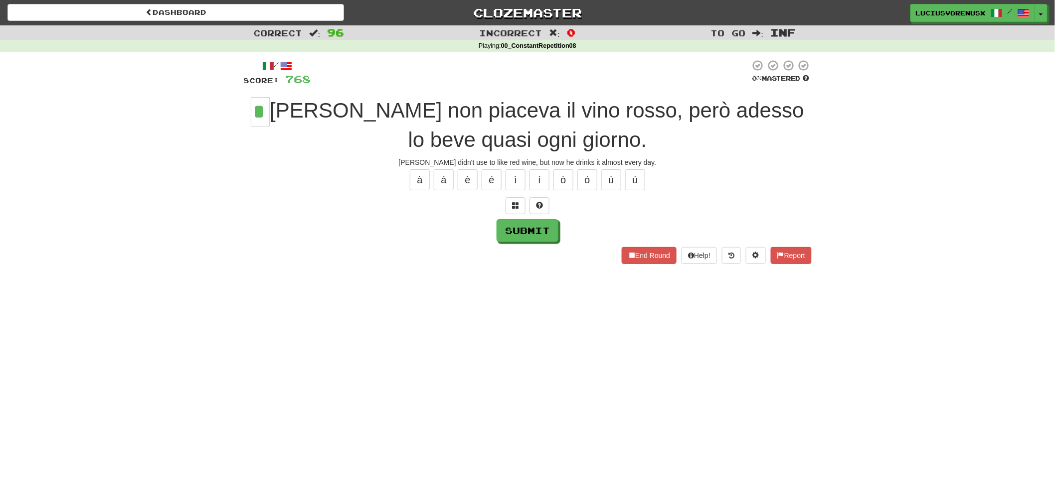
type input "*"
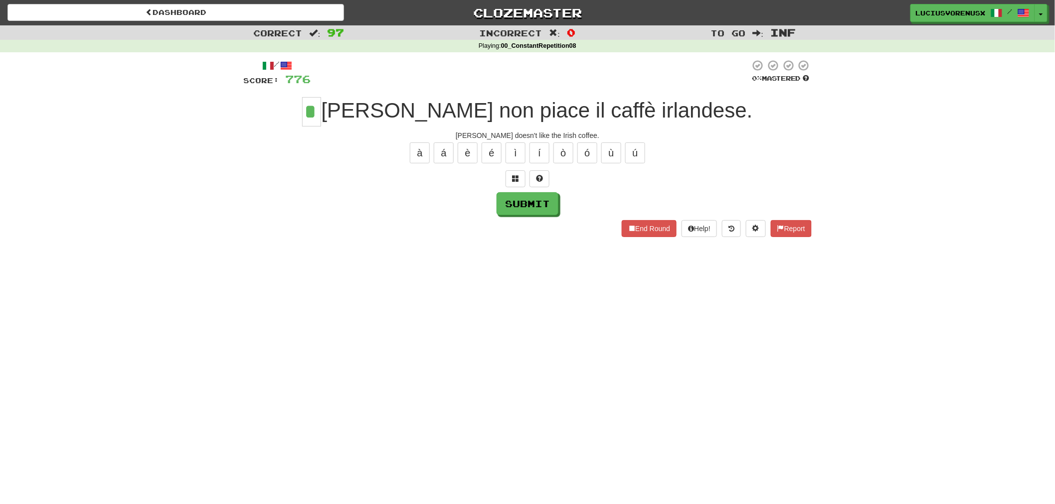
type input "*"
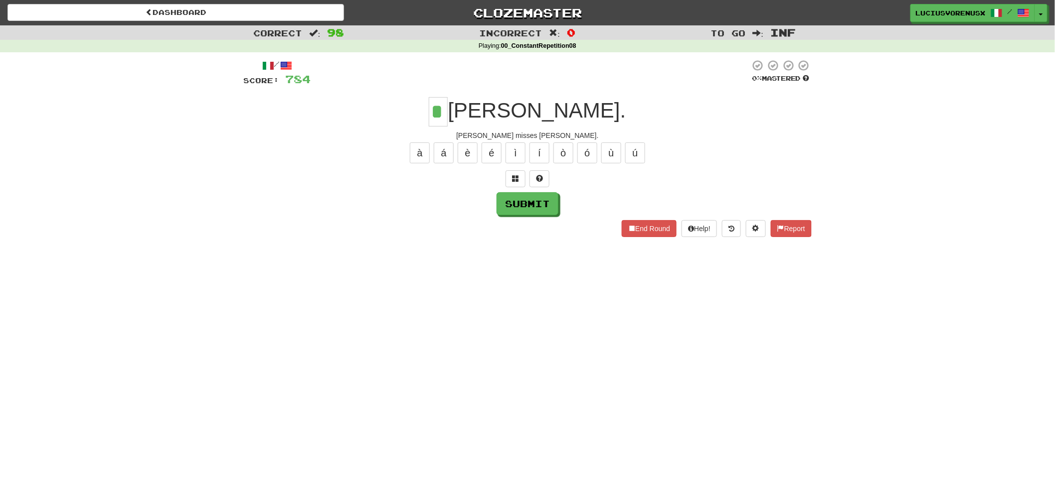
type input "*"
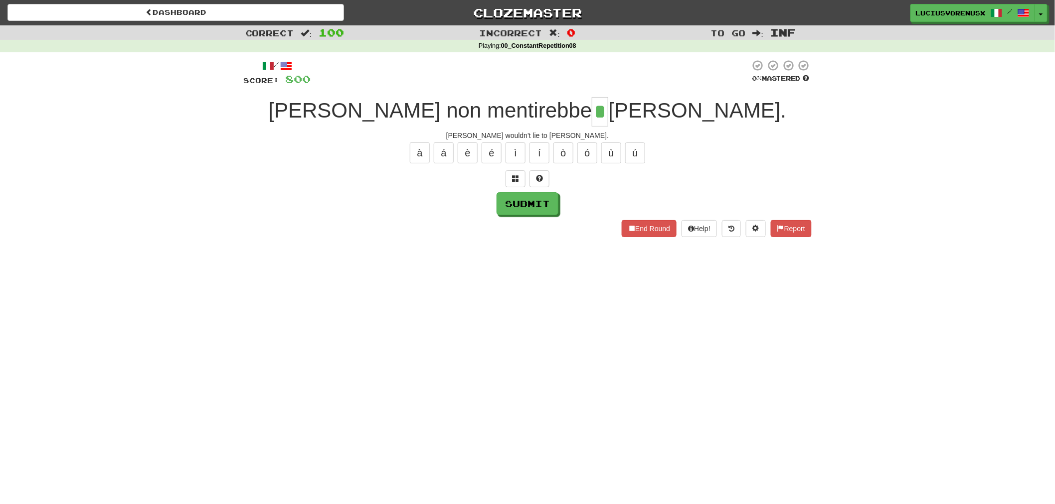
type input "*"
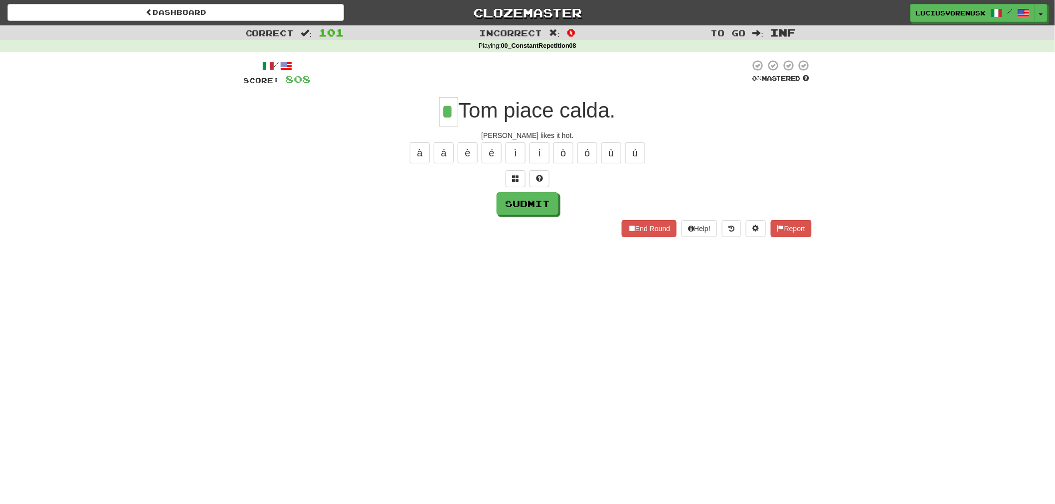
type input "*"
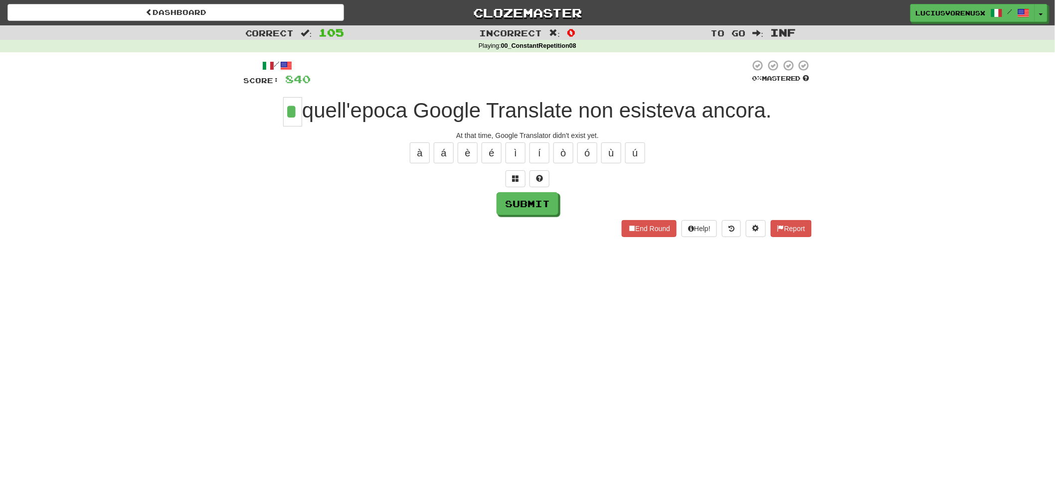
type input "*"
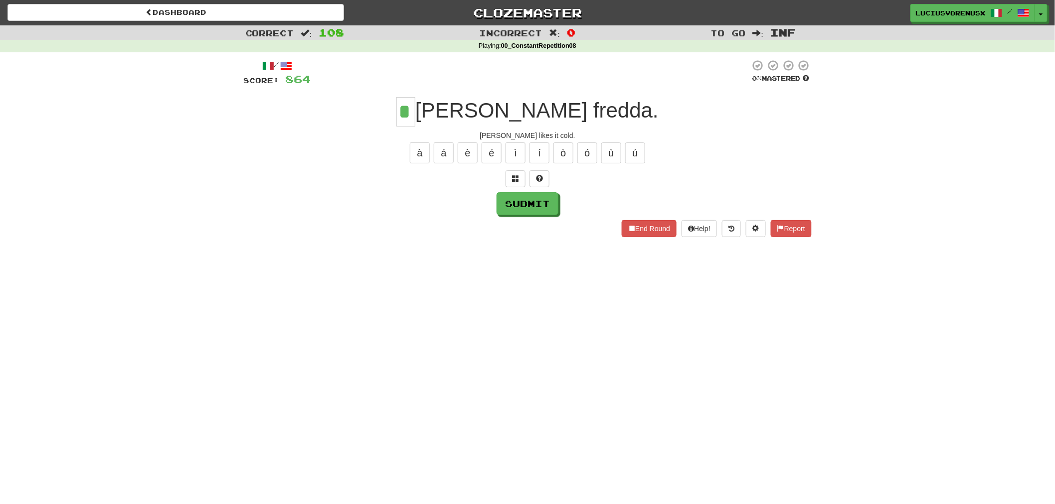
type input "*"
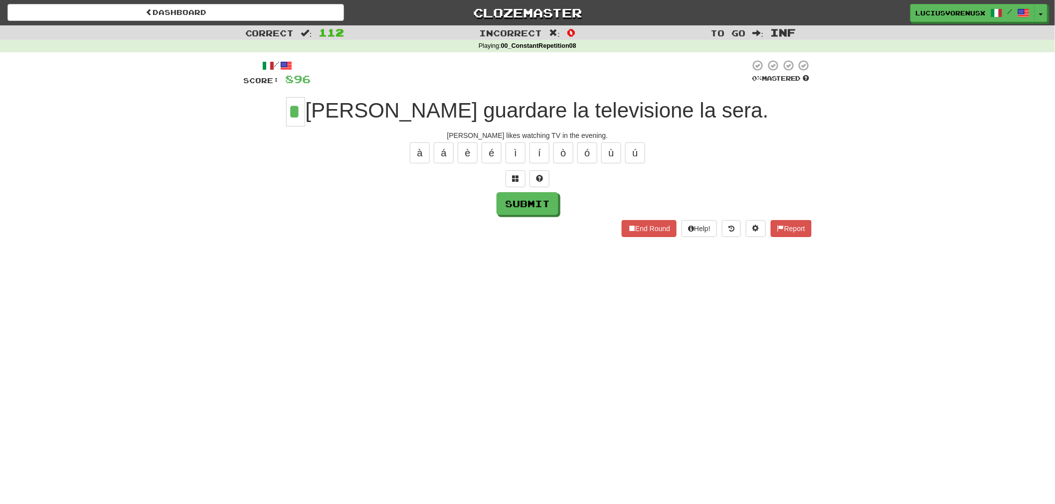
type input "*"
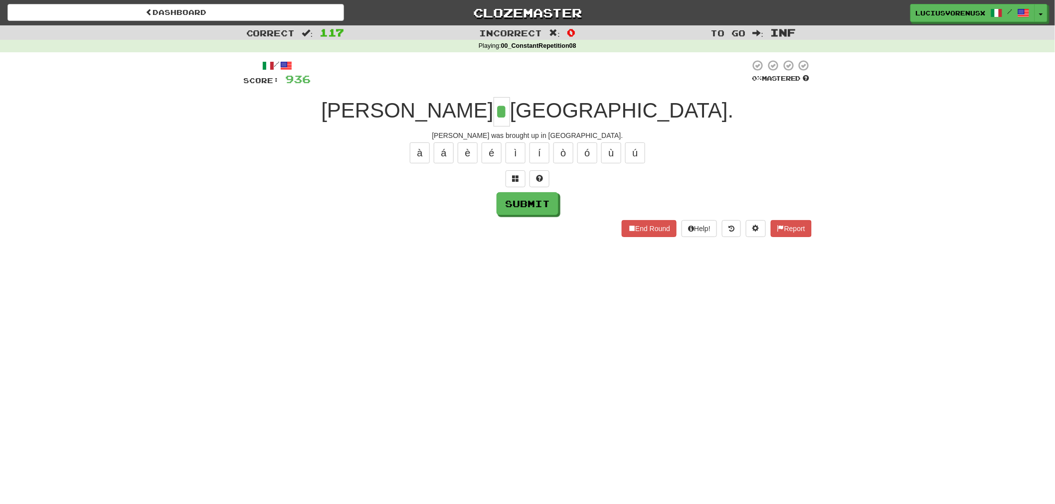
type input "*"
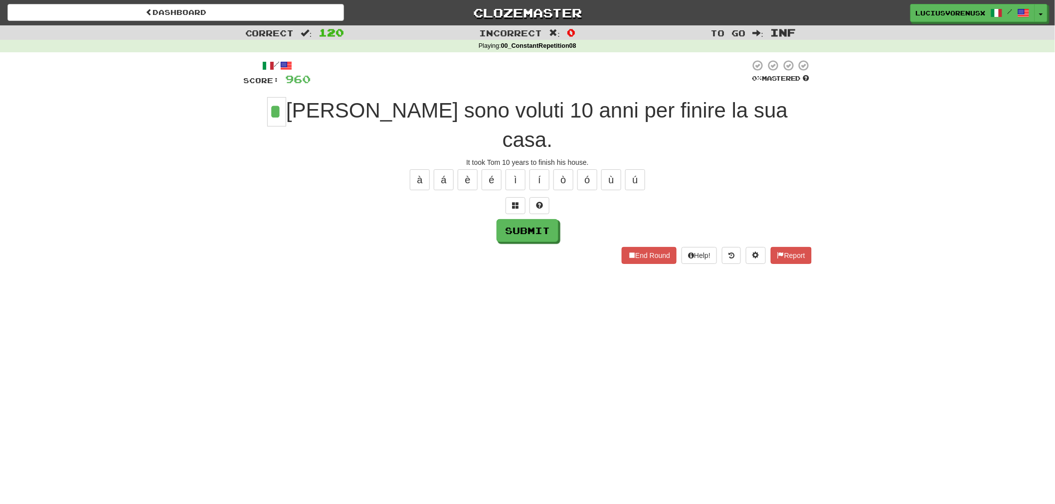
type input "*"
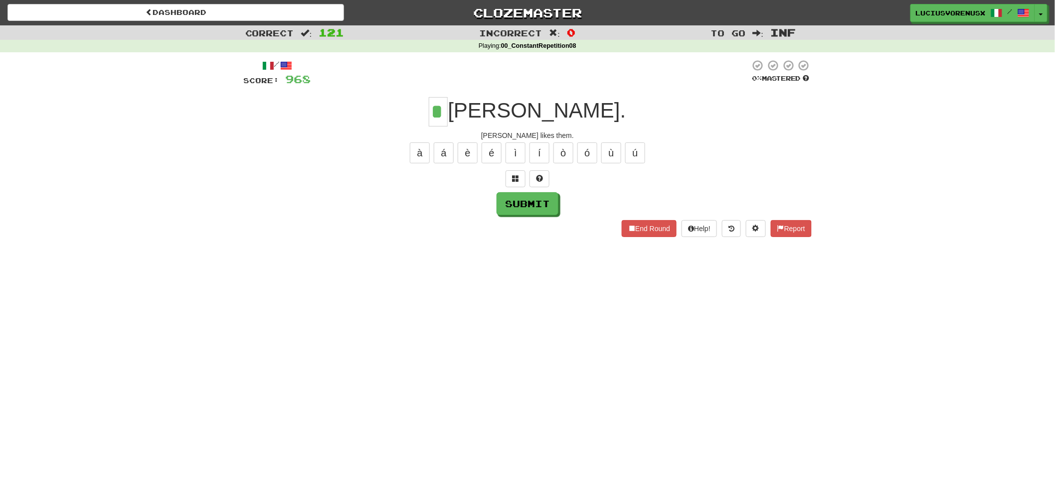
type input "*"
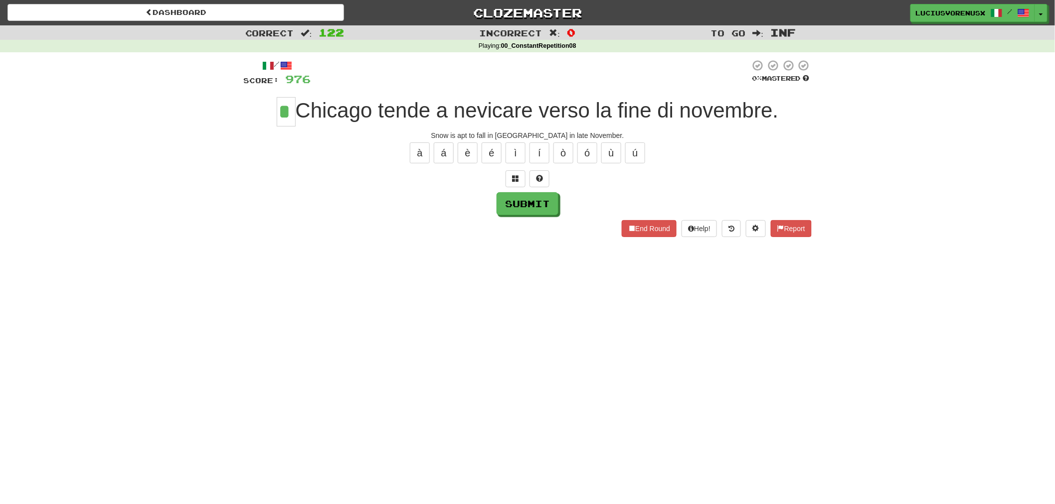
type input "*"
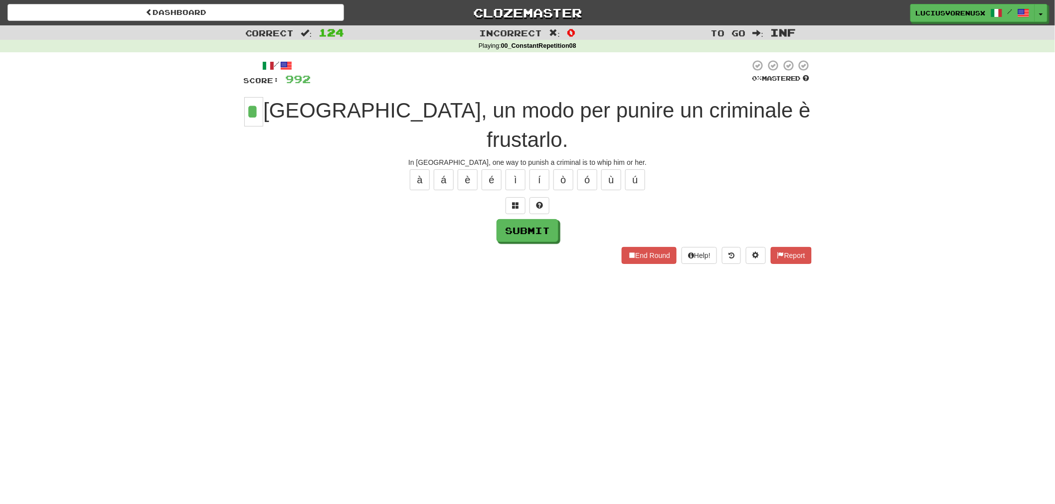
type input "*"
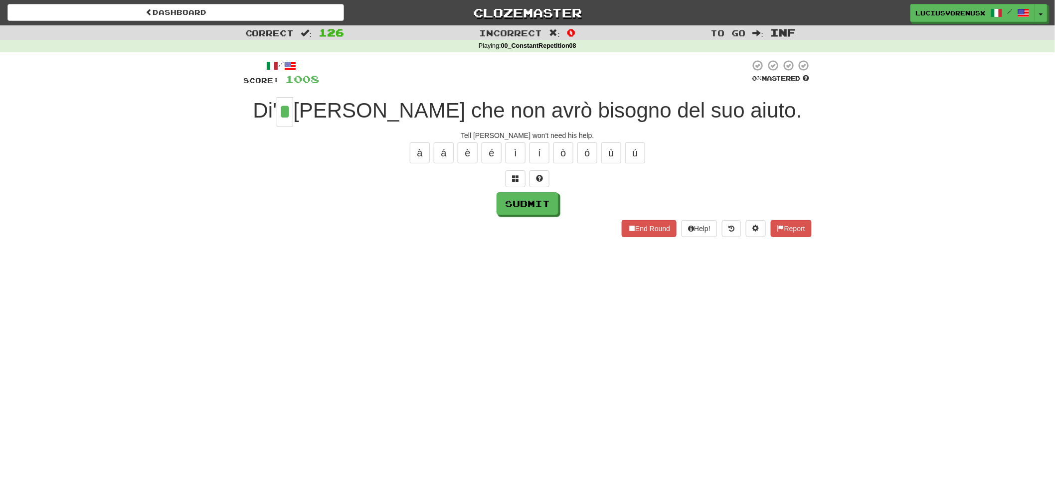
type input "*"
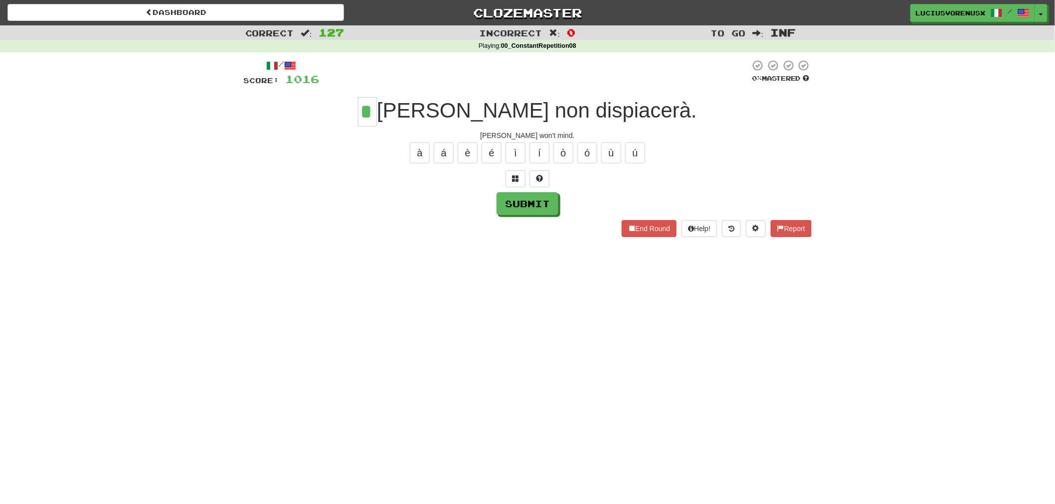
type input "*"
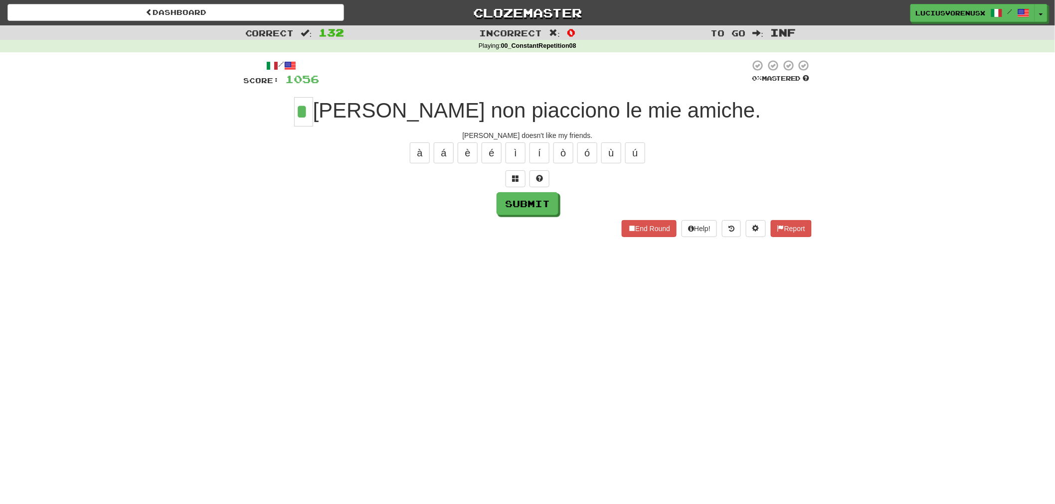
type input "*"
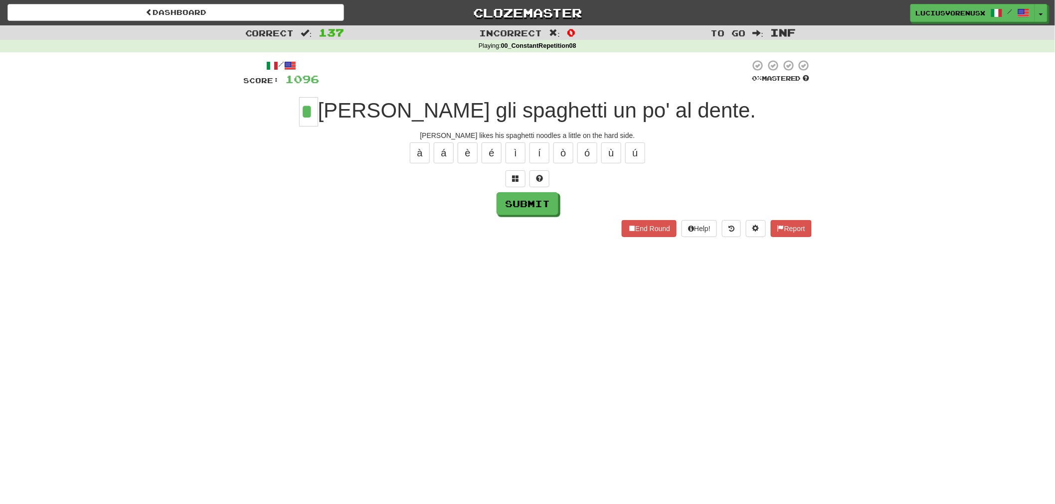
type input "*"
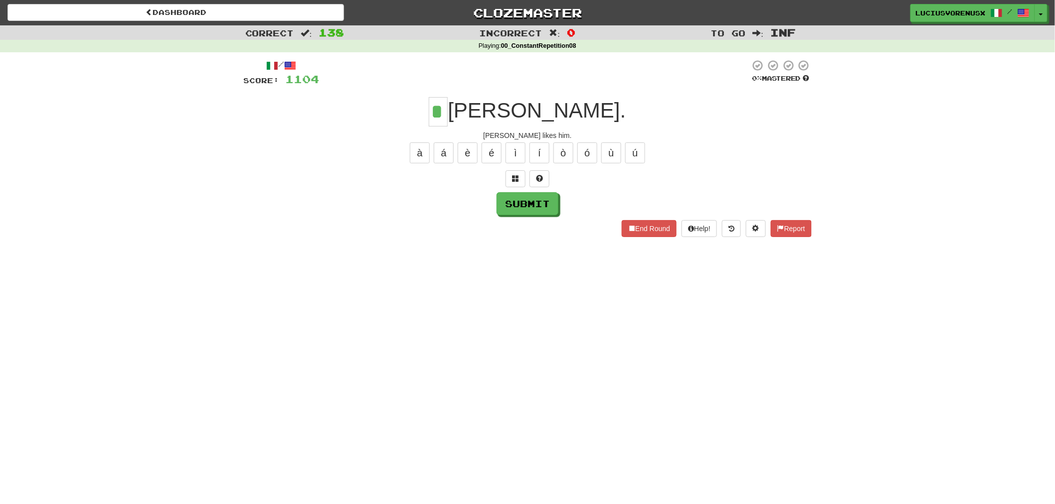
type input "*"
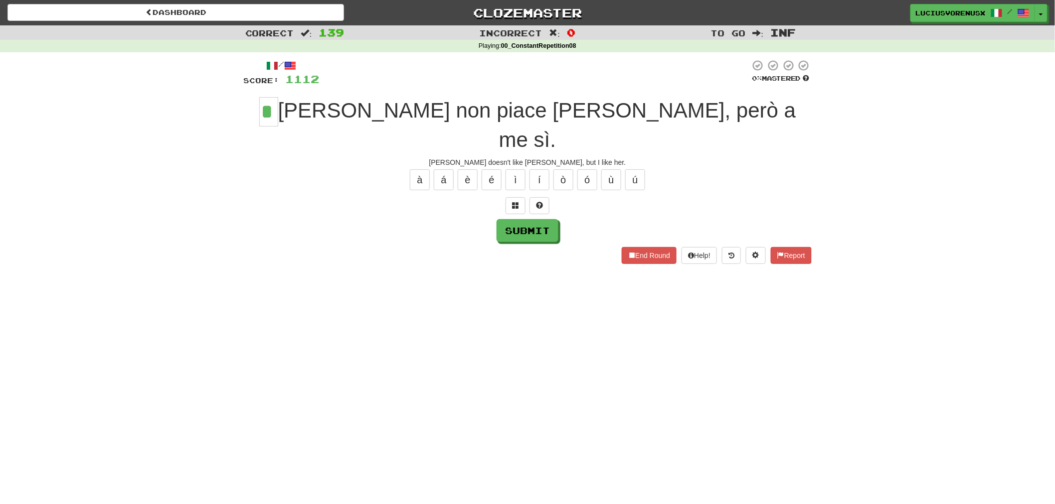
type input "*"
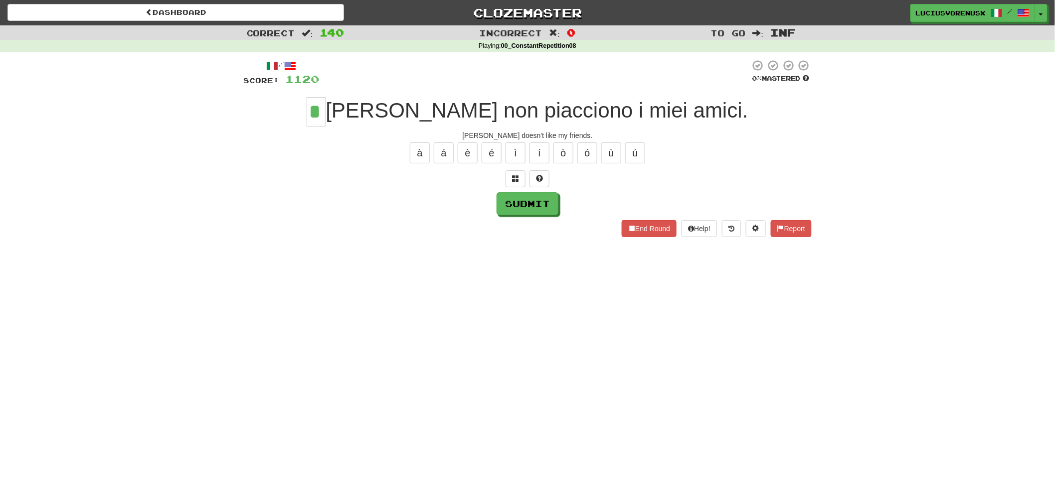
type input "*"
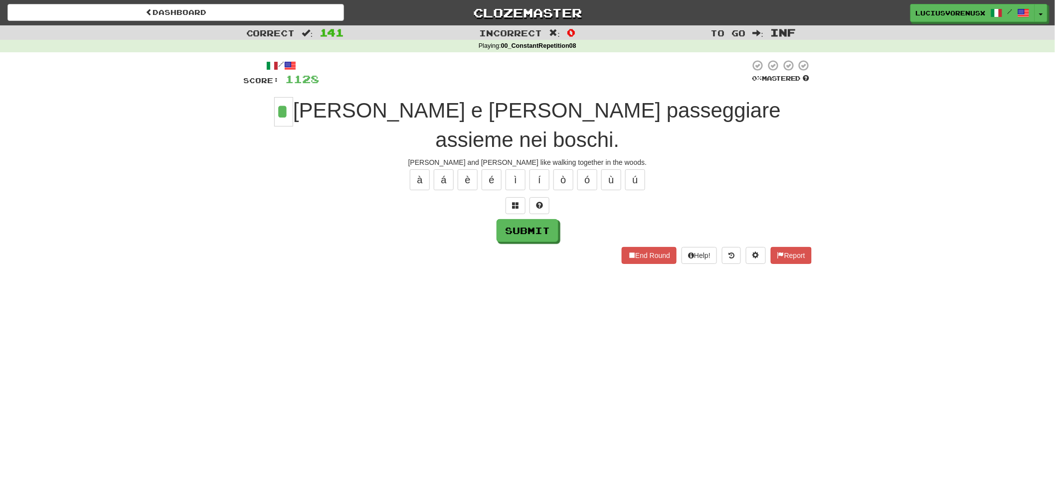
type input "*"
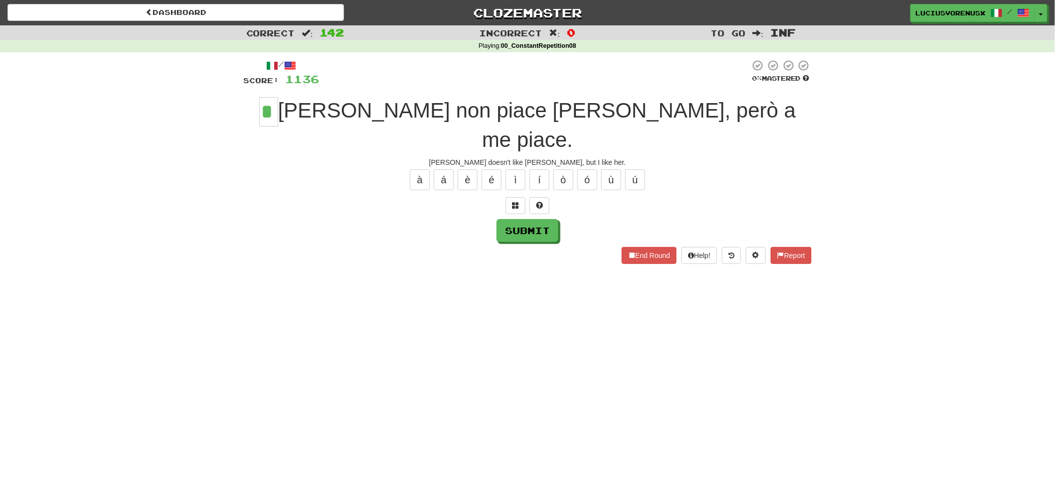
type input "*"
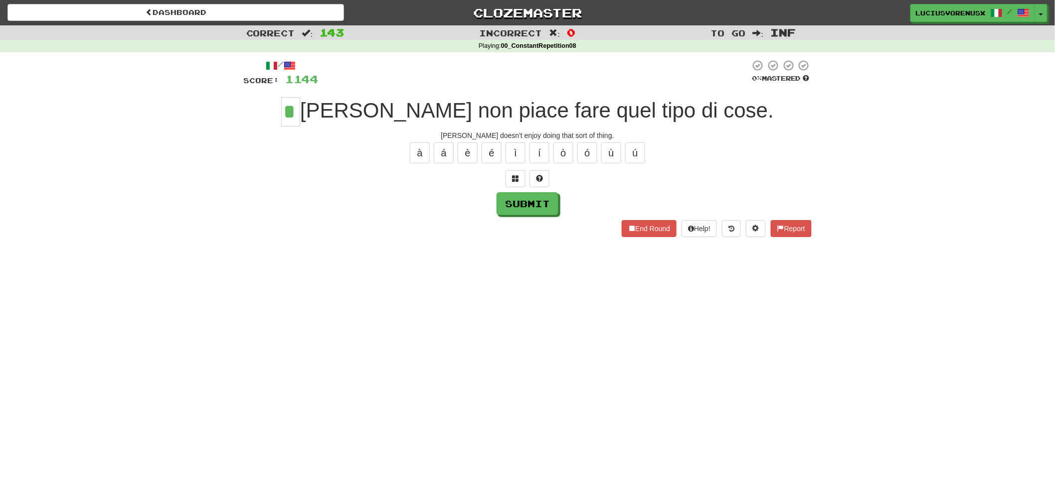
type input "*"
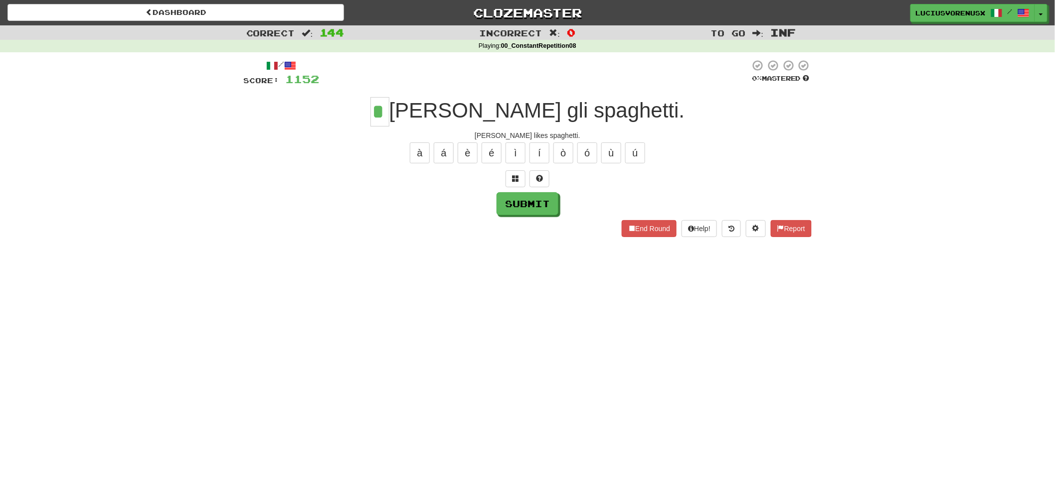
type input "*"
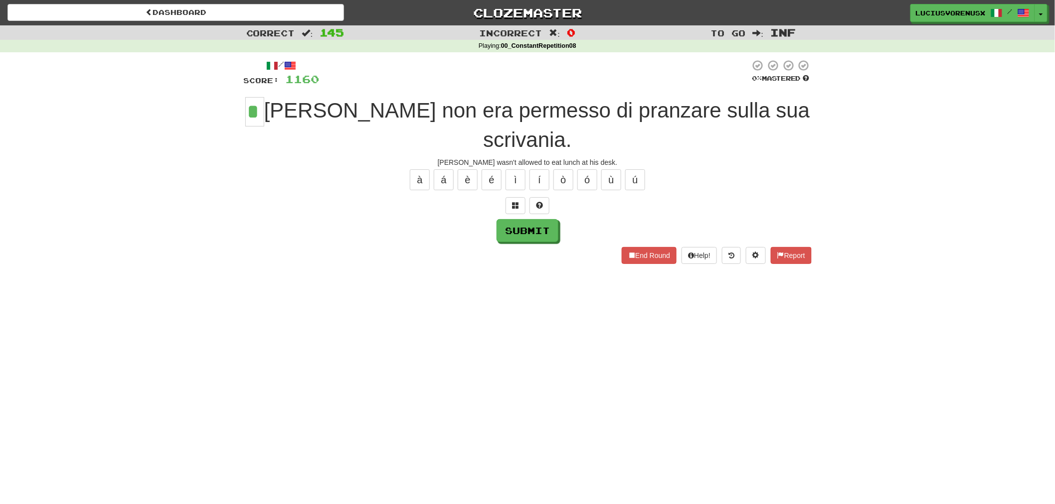
type input "*"
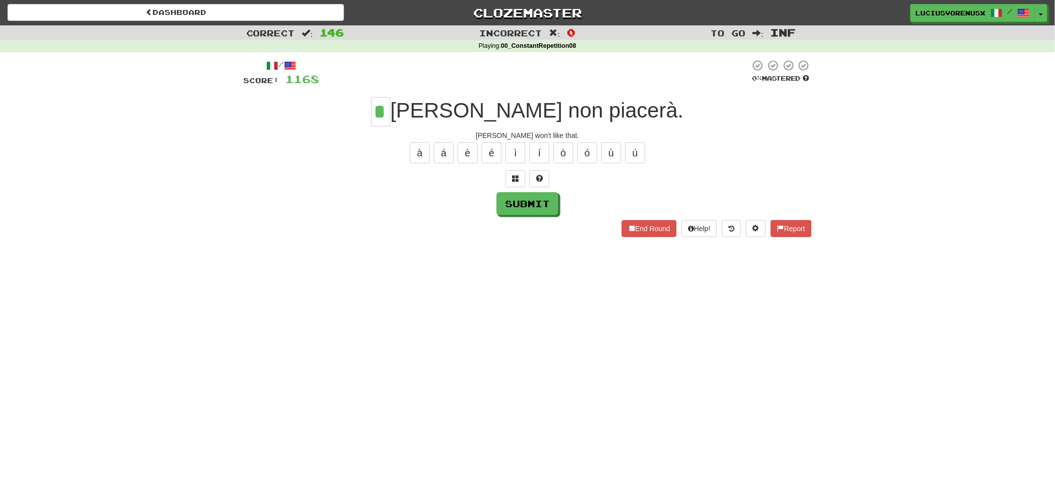
type input "*"
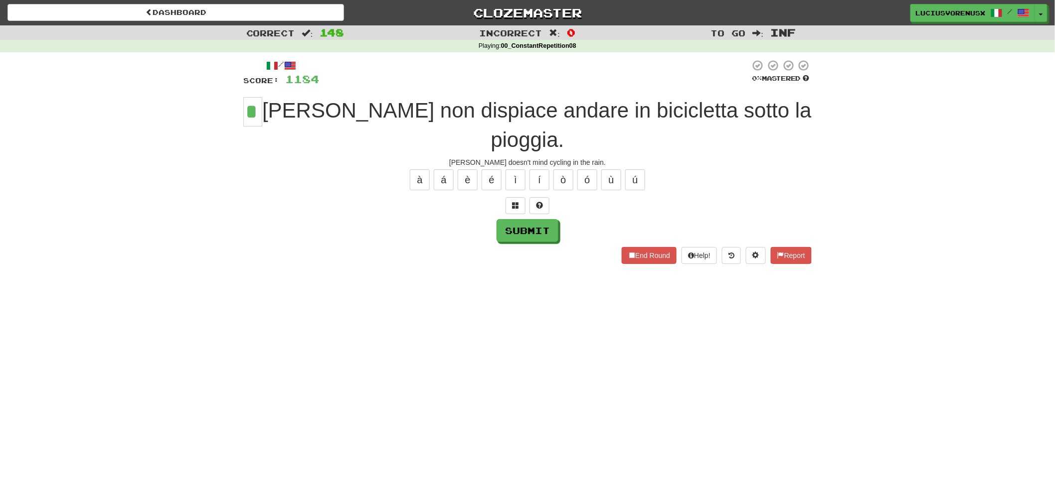
type input "*"
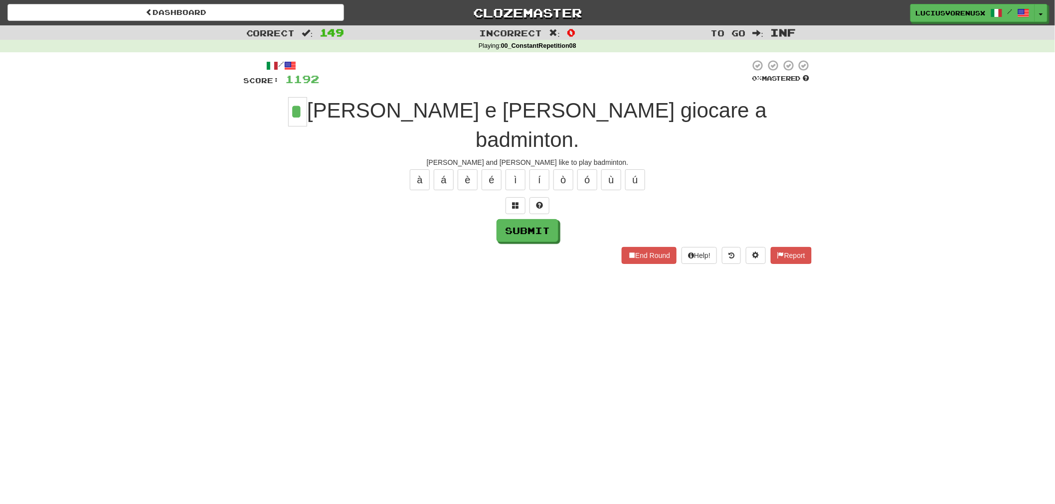
type input "*"
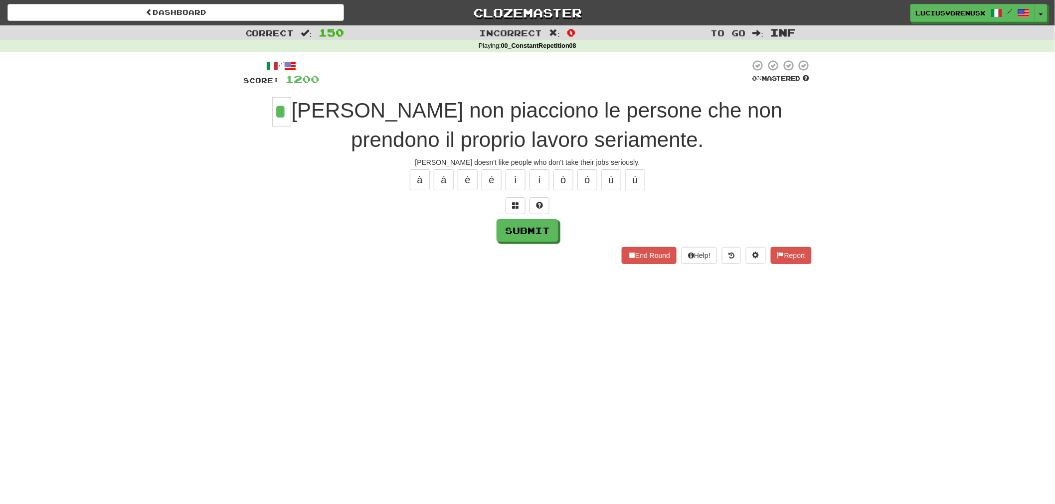
type input "*"
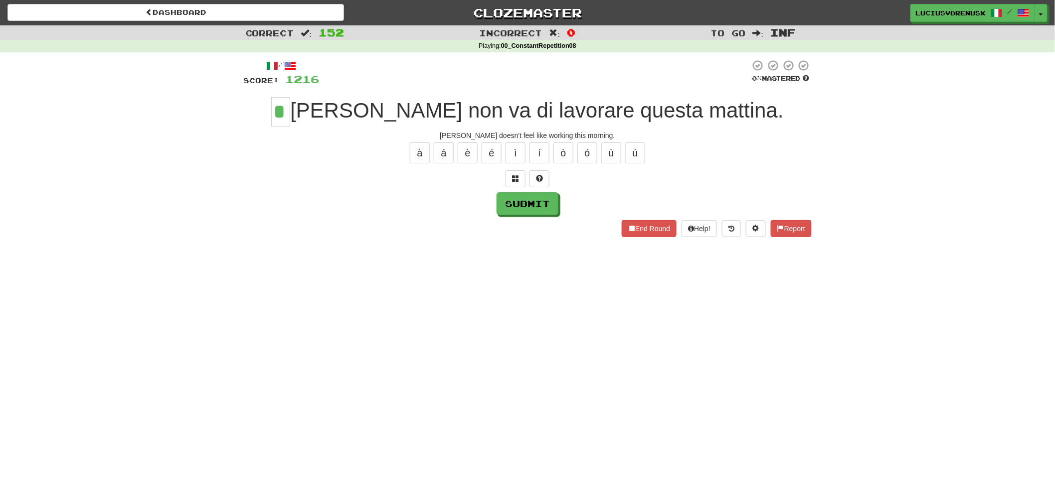
type input "*"
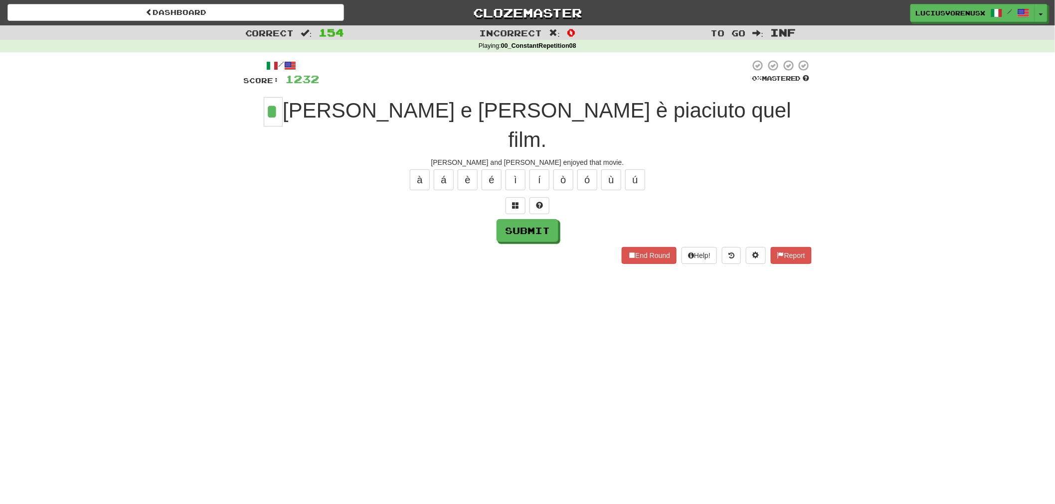
type input "*"
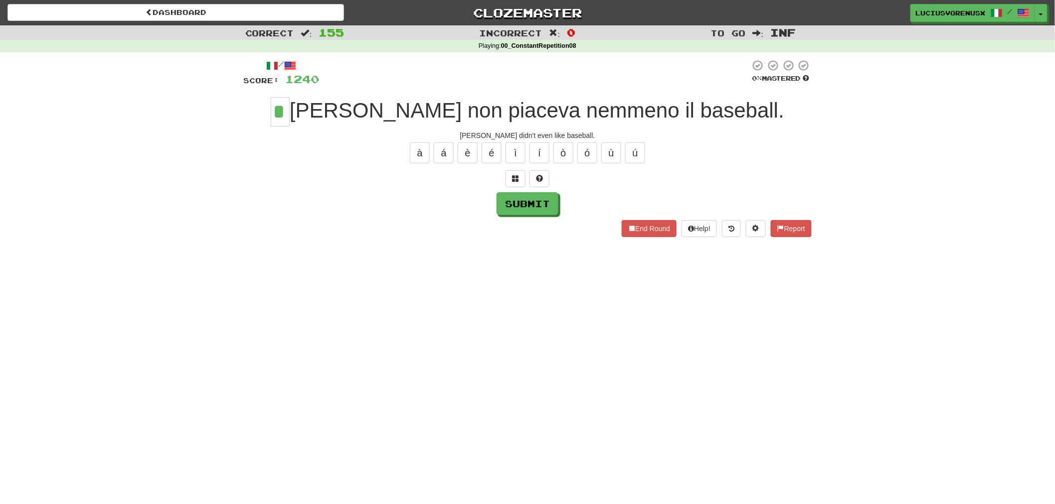
type input "*"
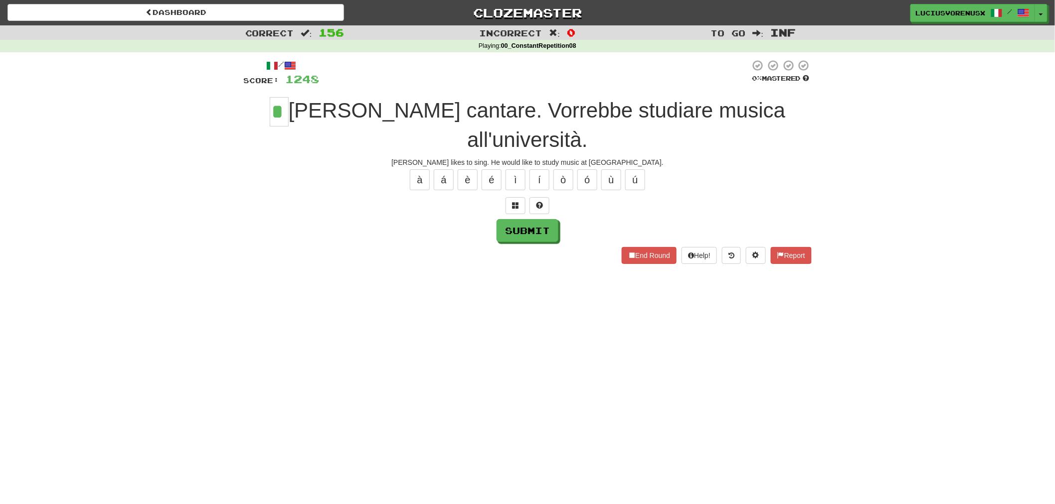
type input "*"
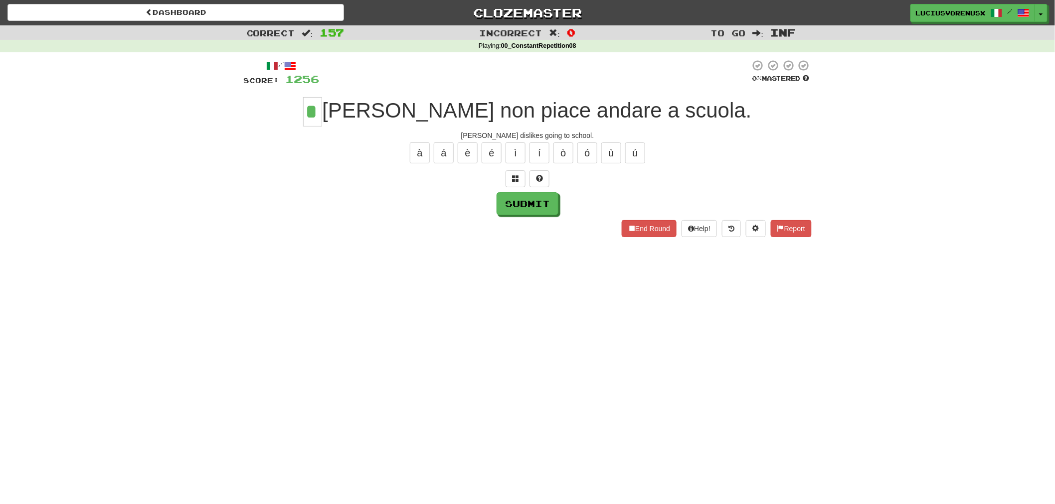
type input "*"
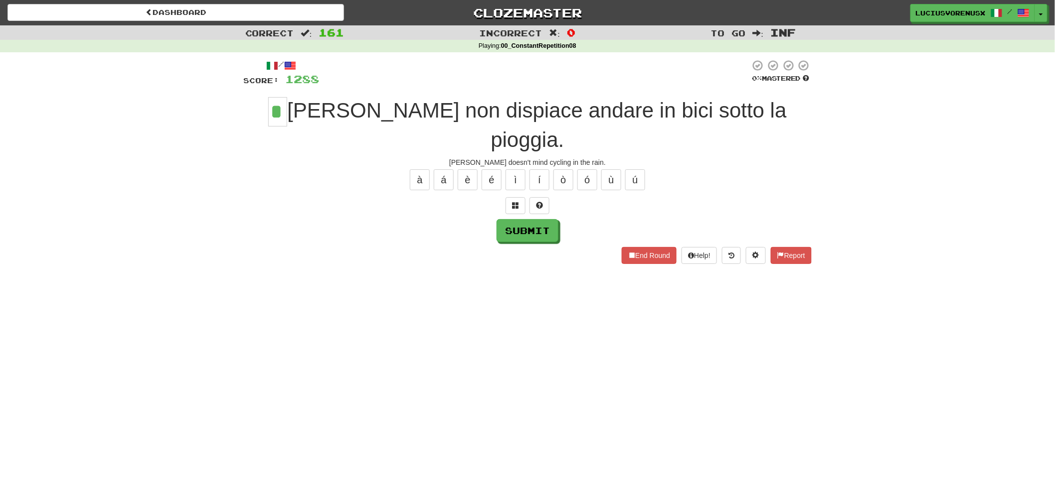
type input "*"
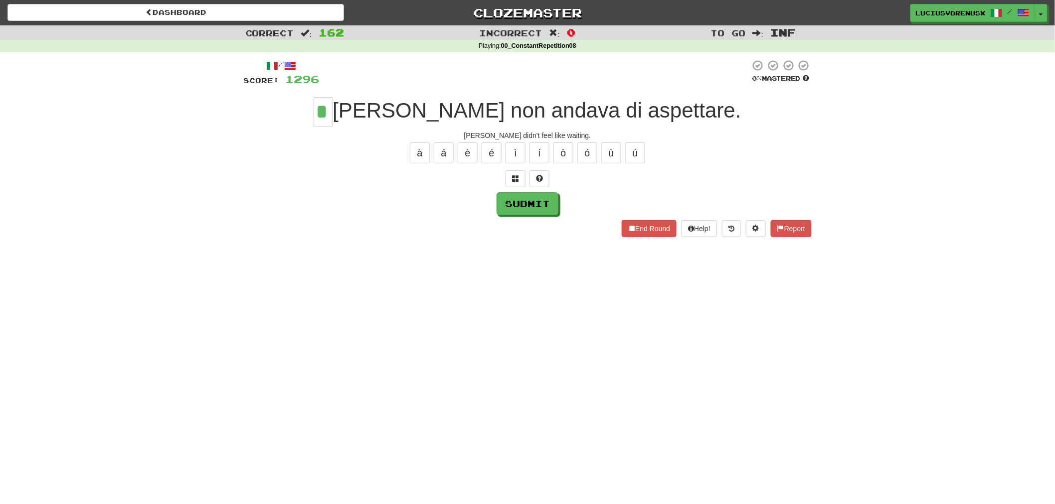
type input "*"
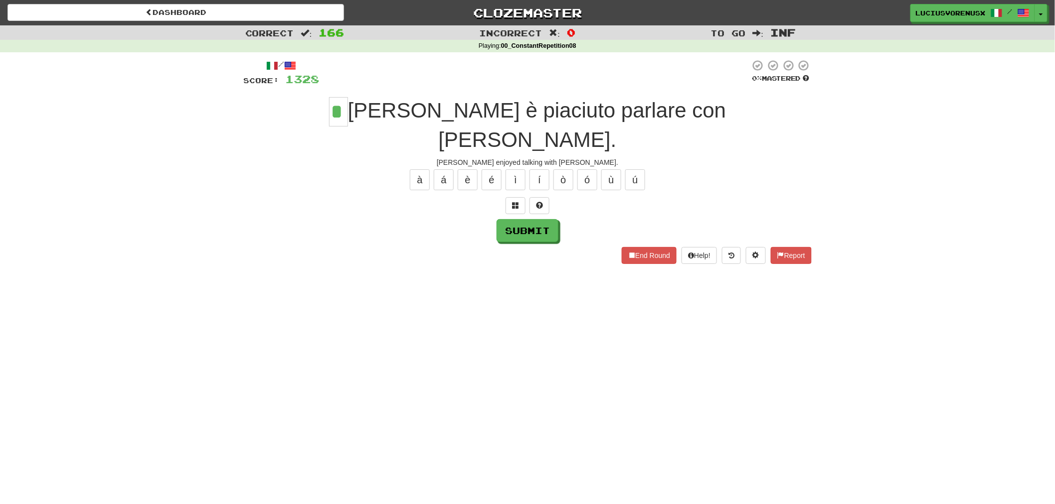
type input "*"
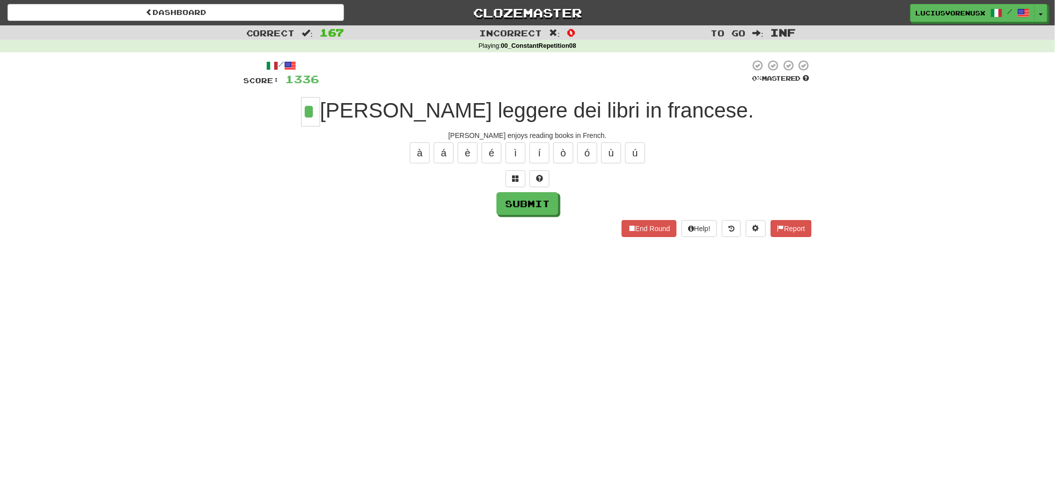
type input "*"
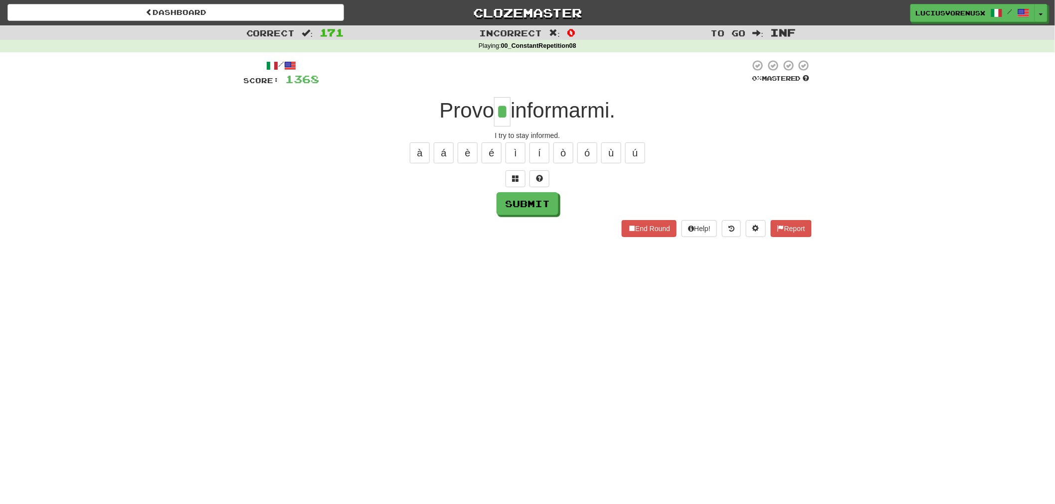
type input "*"
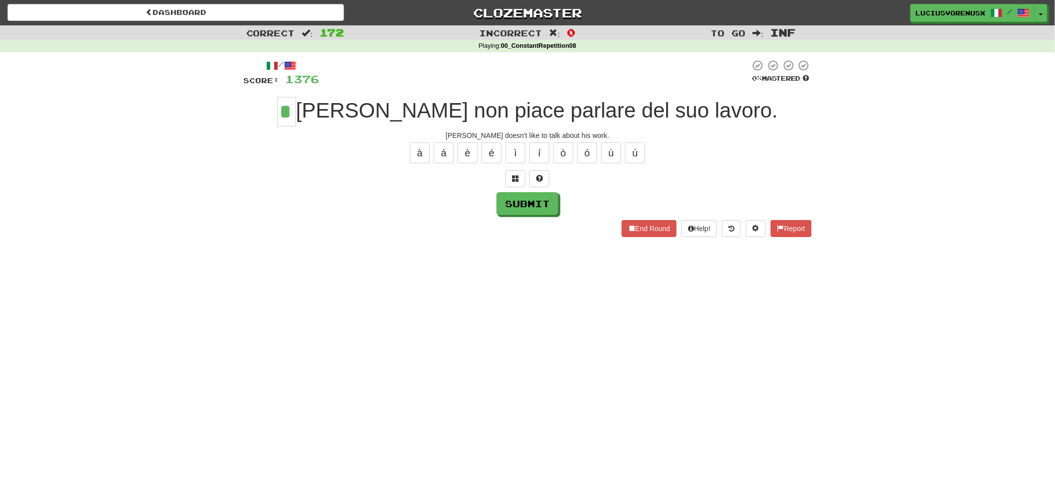
type input "*"
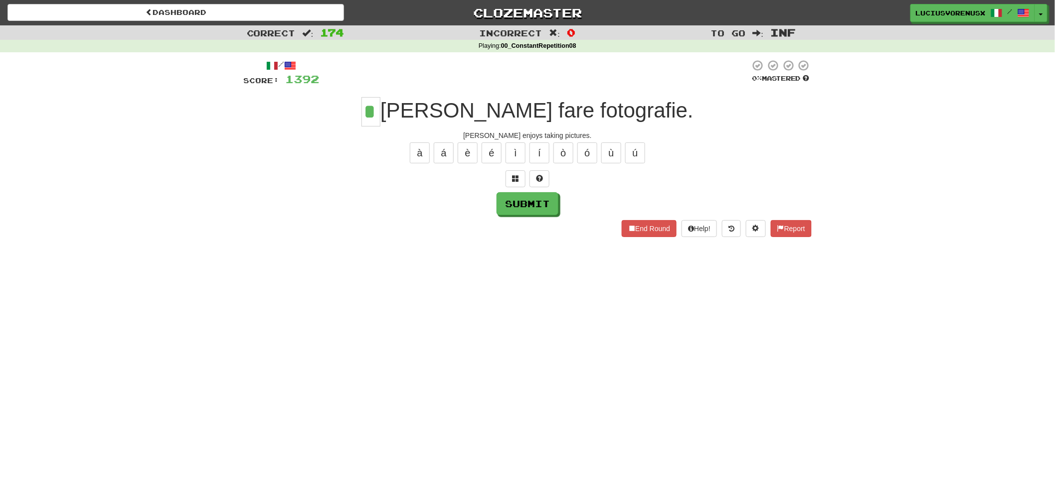
type input "*"
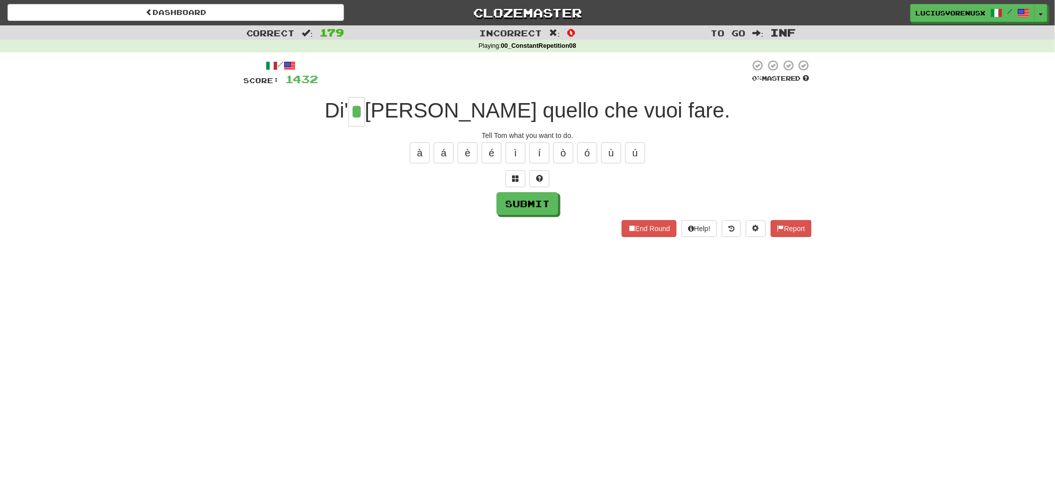
type input "*"
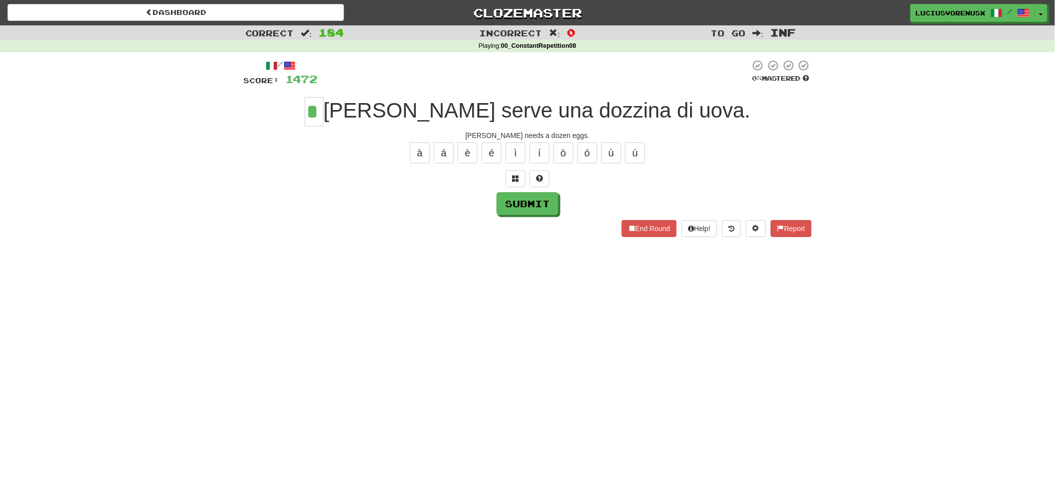
type input "*"
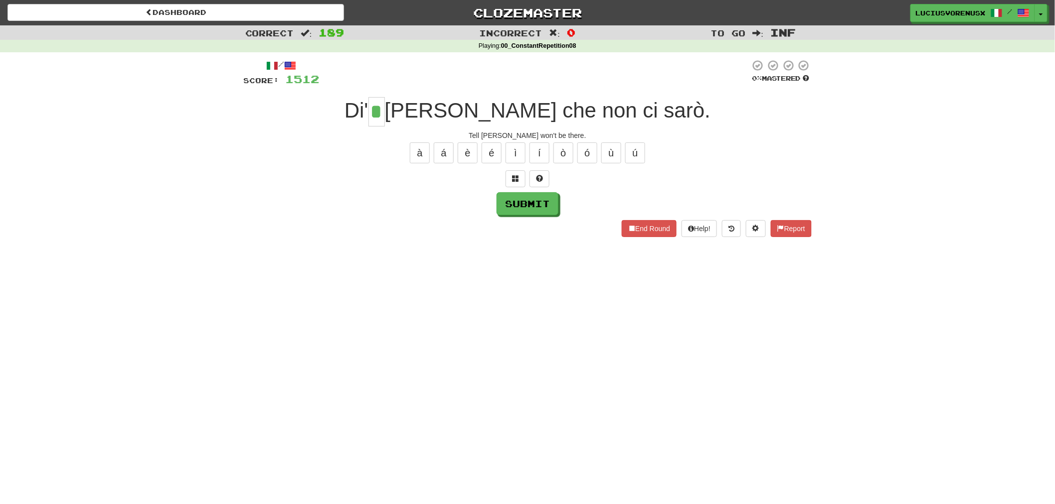
type input "*"
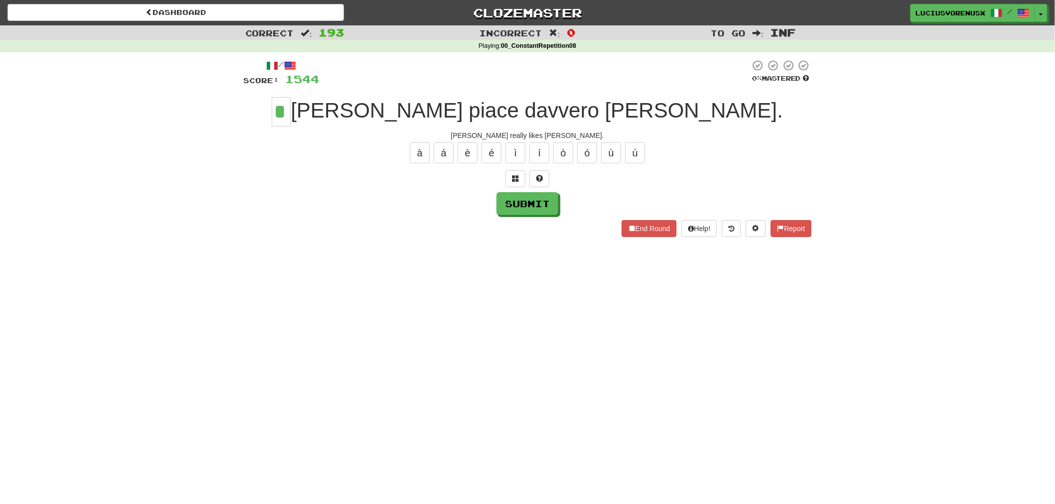
type input "*"
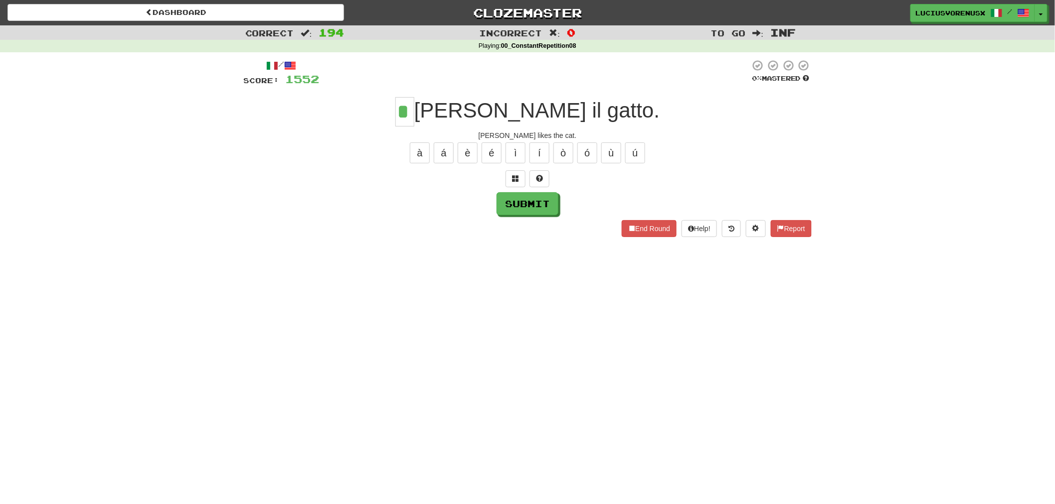
type input "*"
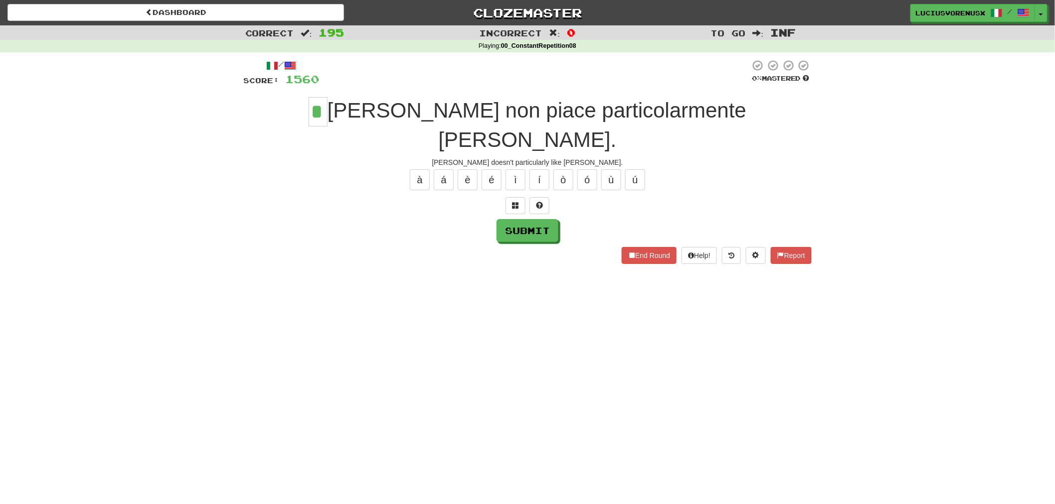
type input "*"
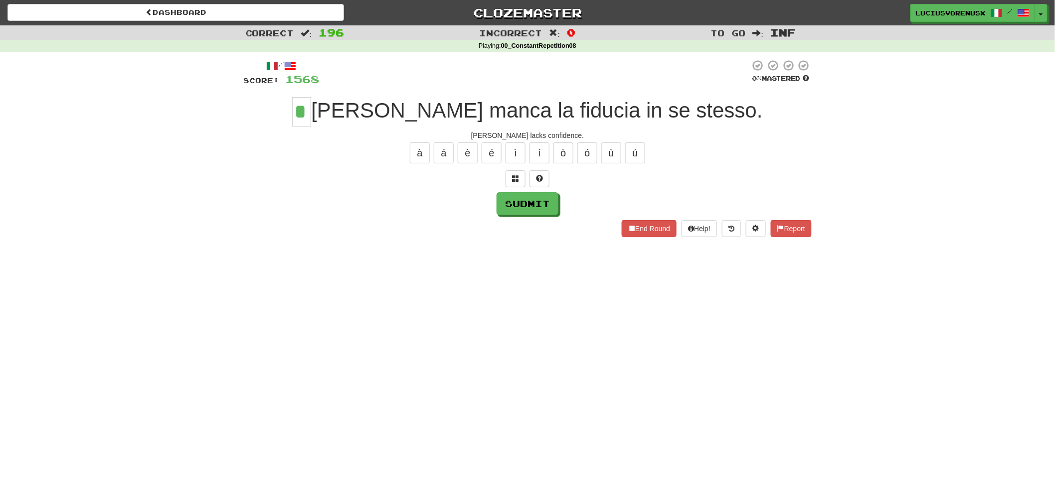
type input "*"
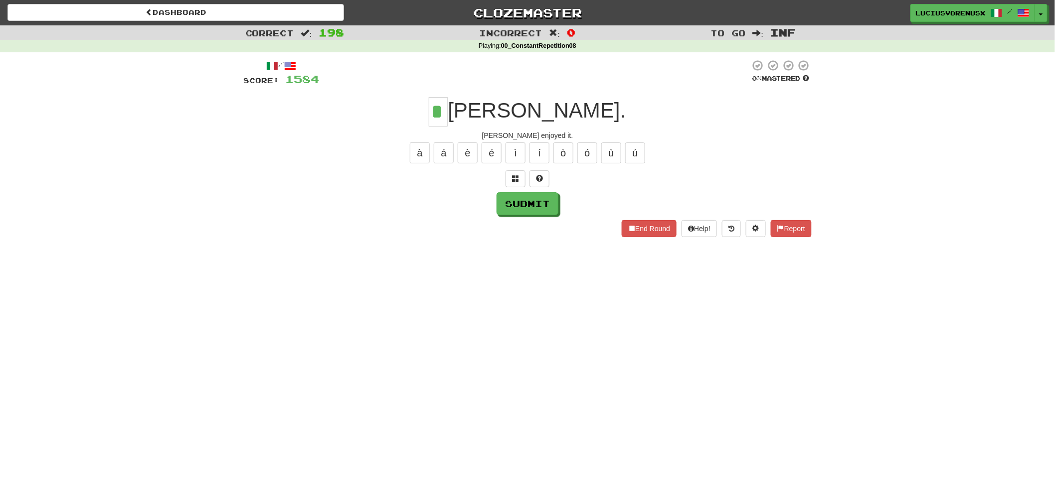
type input "*"
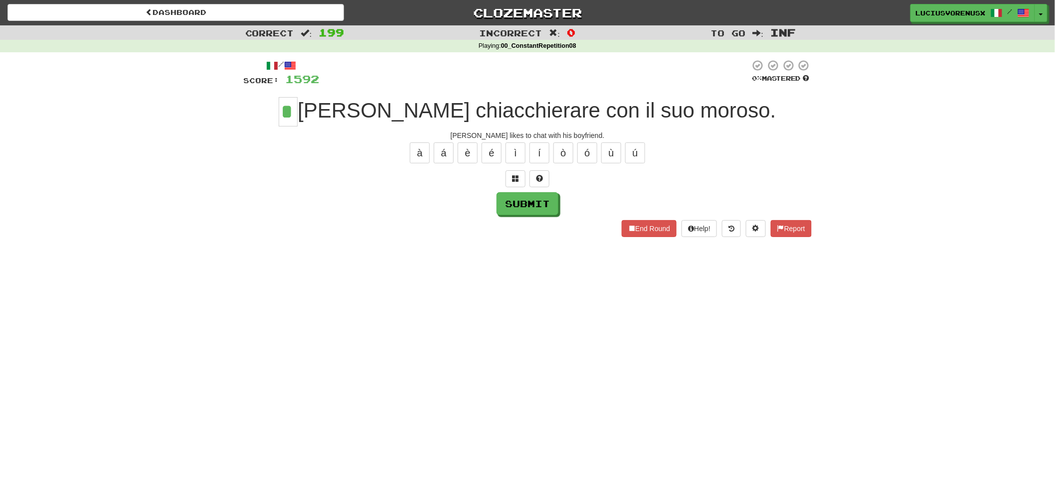
type input "*"
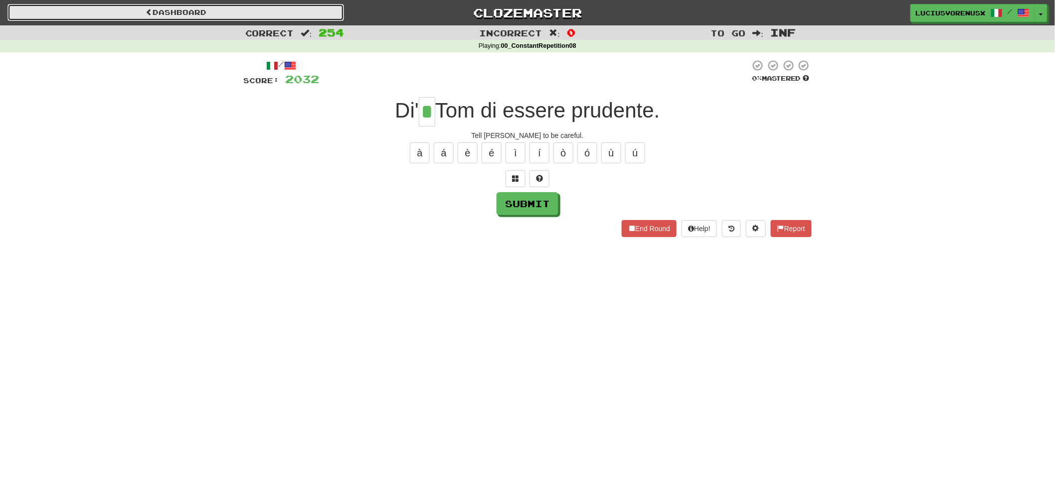
click at [274, 6] on link "Dashboard" at bounding box center [175, 12] width 336 height 17
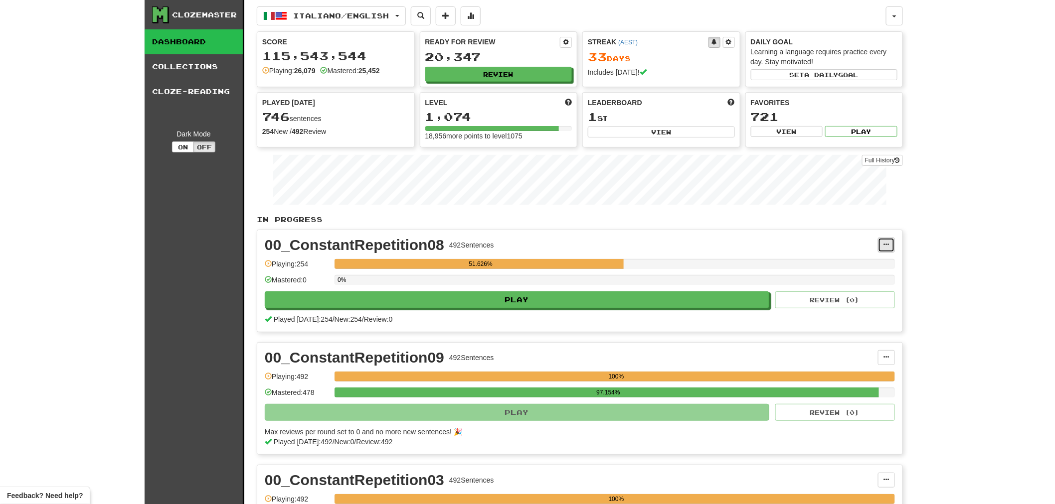
click at [890, 250] on button at bounding box center [886, 245] width 17 height 15
click at [859, 276] on span "Manage Sentences" at bounding box center [844, 276] width 60 height 8
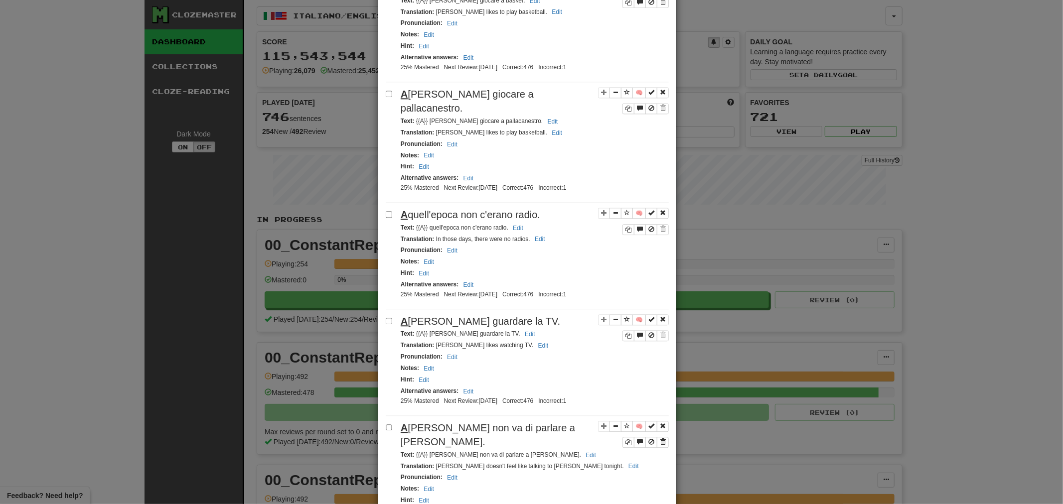
scroll to position [1974, 0]
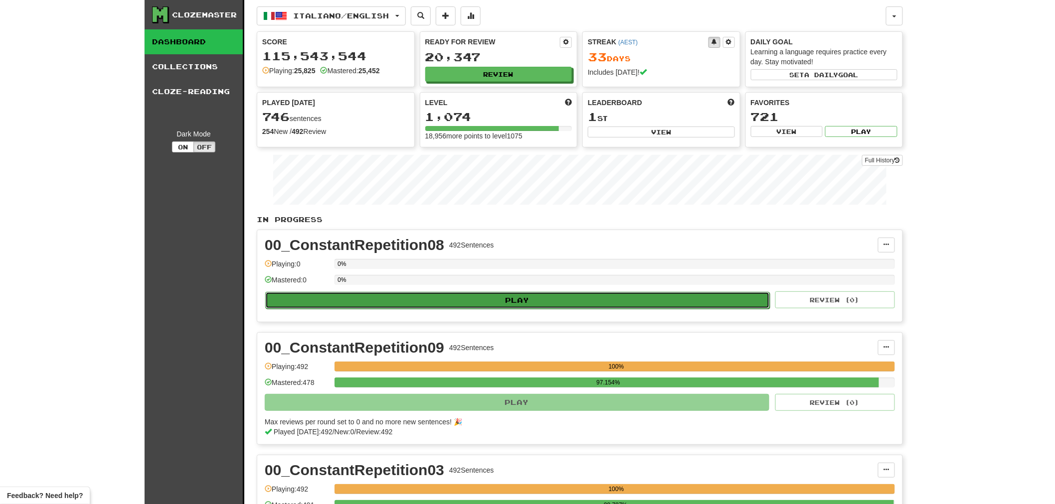
click at [716, 306] on button "Play" at bounding box center [517, 300] width 504 height 17
select select "********"
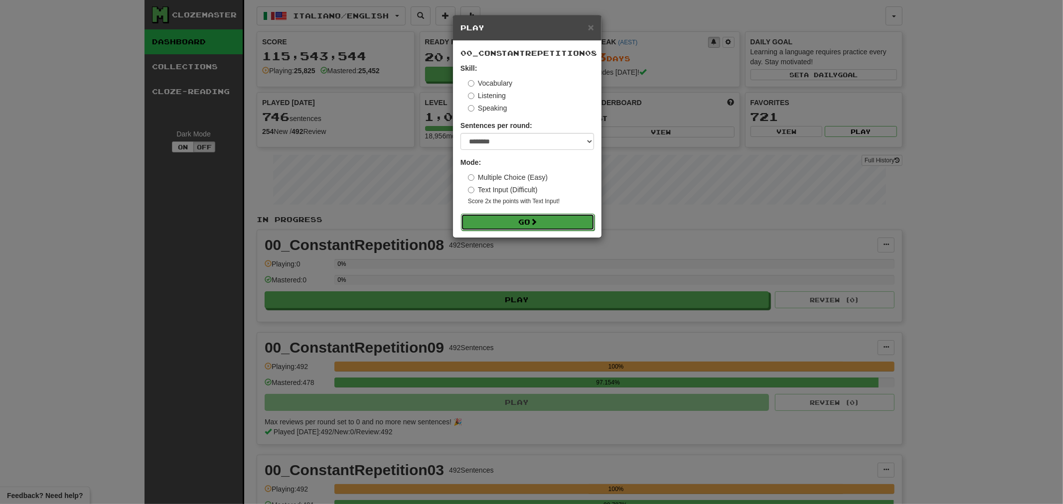
click at [544, 222] on button "Go" at bounding box center [528, 222] width 134 height 17
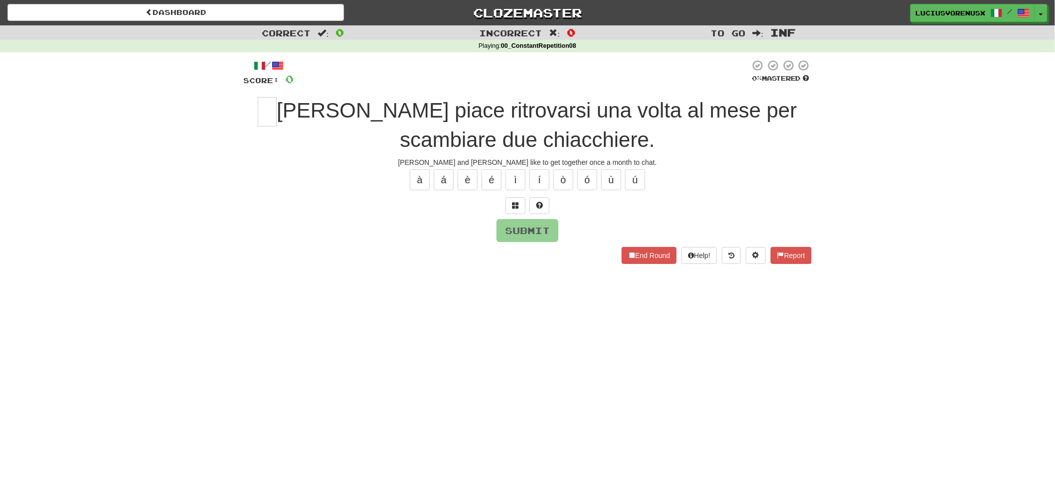
click at [0, 280] on div "Dashboard Clozemaster [PERSON_NAME] / Toggle Dropdown Dashboard Leaderboard Act…" at bounding box center [527, 252] width 1055 height 504
click at [277, 103] on input "text" at bounding box center [267, 111] width 19 height 29
type input "*"
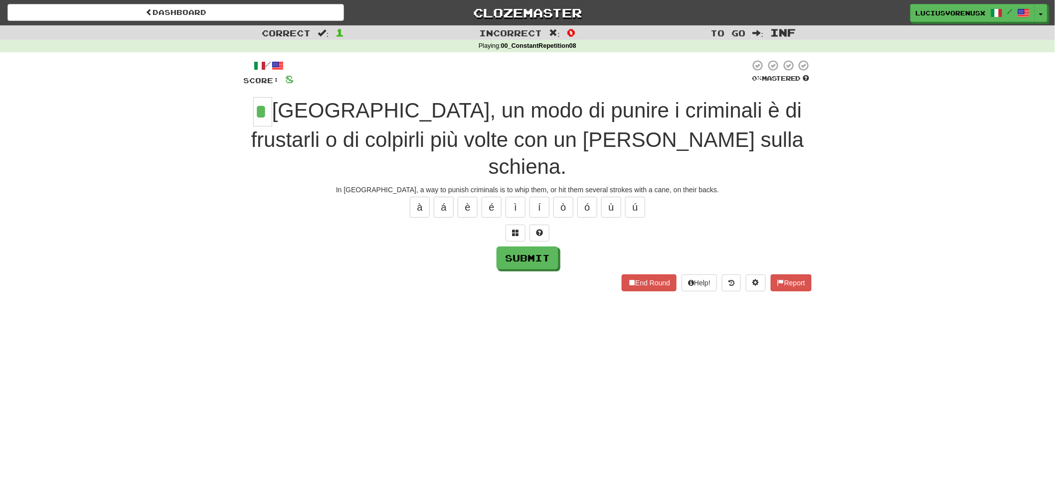
type input "*"
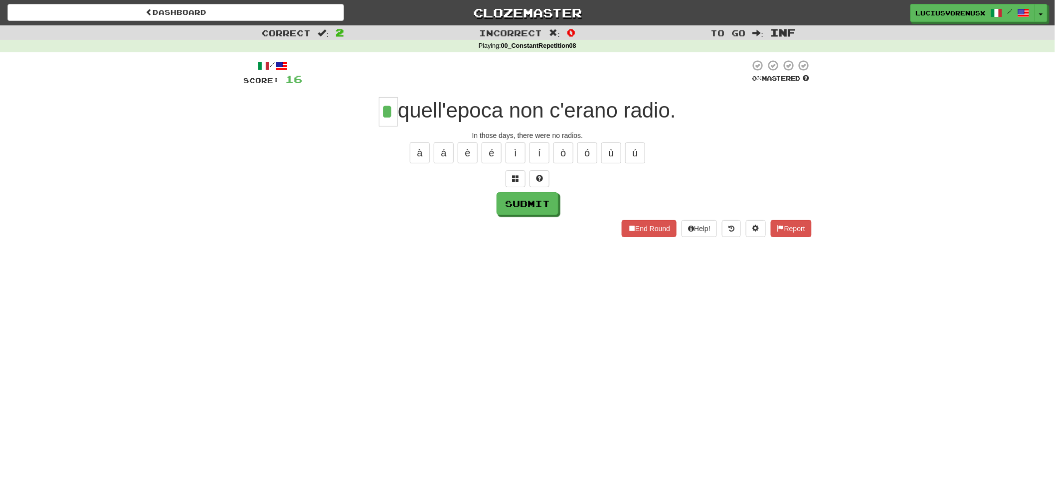
type input "*"
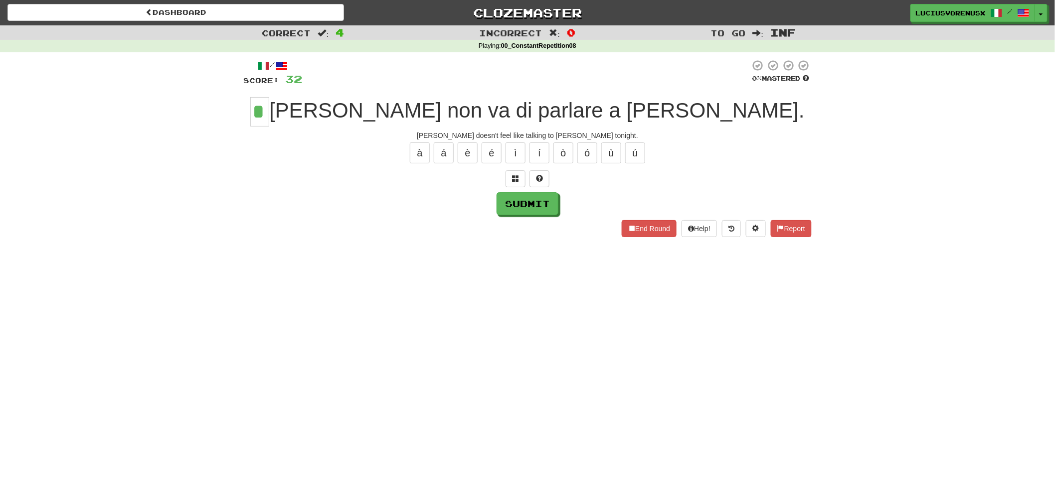
type input "*"
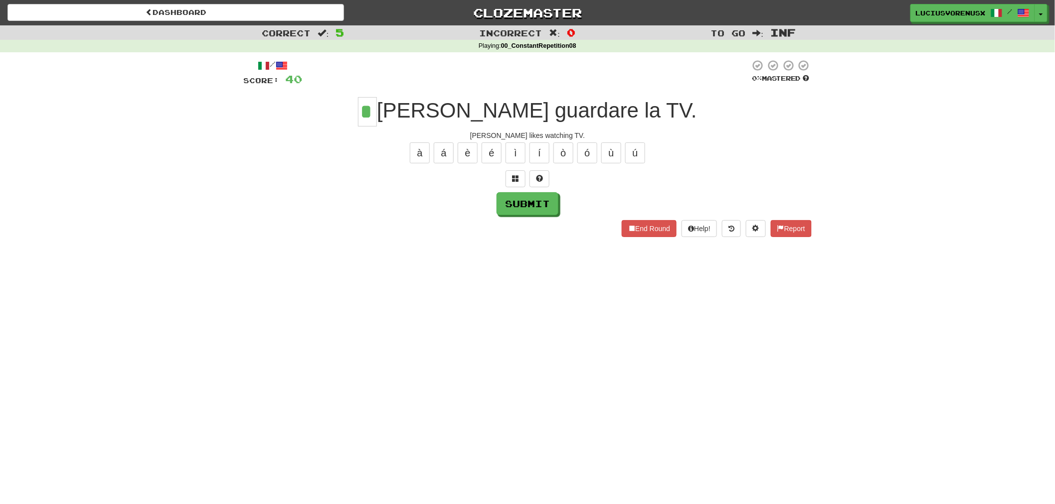
type input "*"
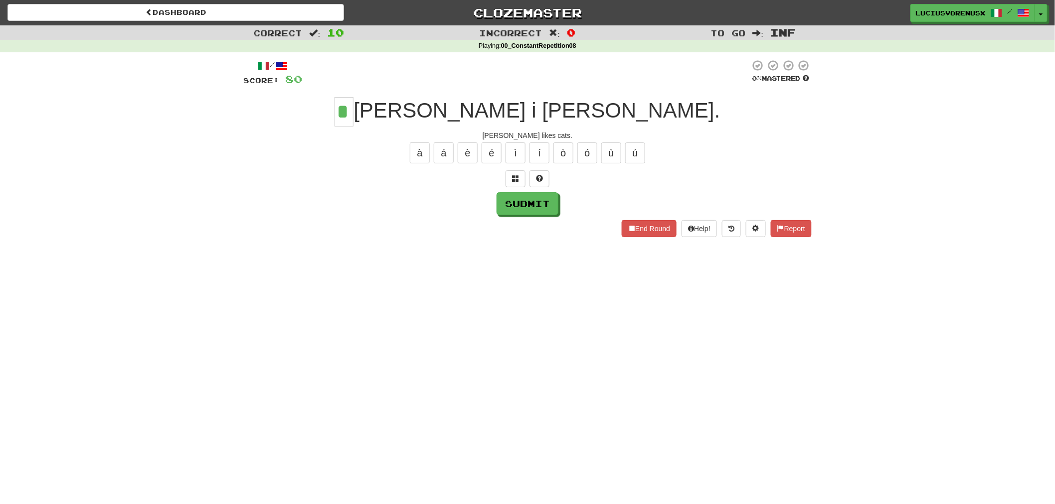
type input "*"
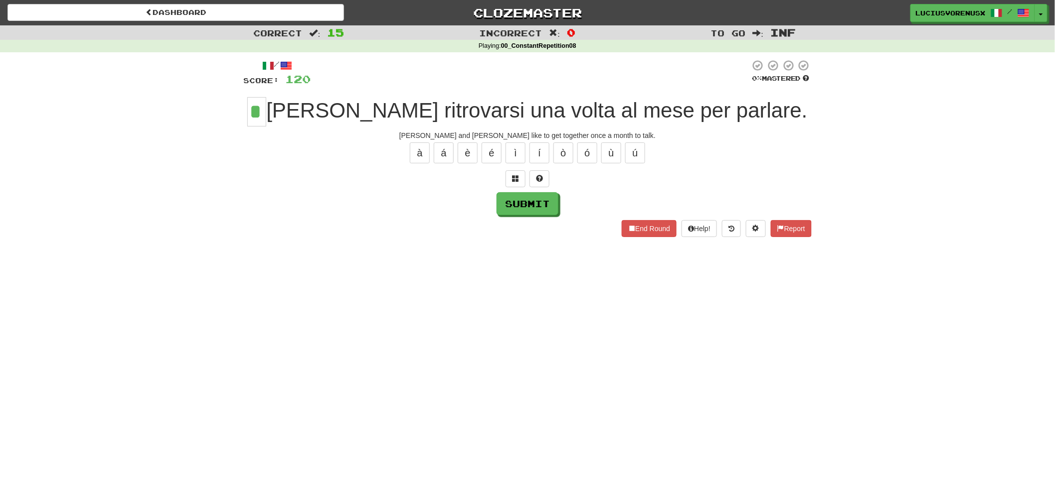
type input "*"
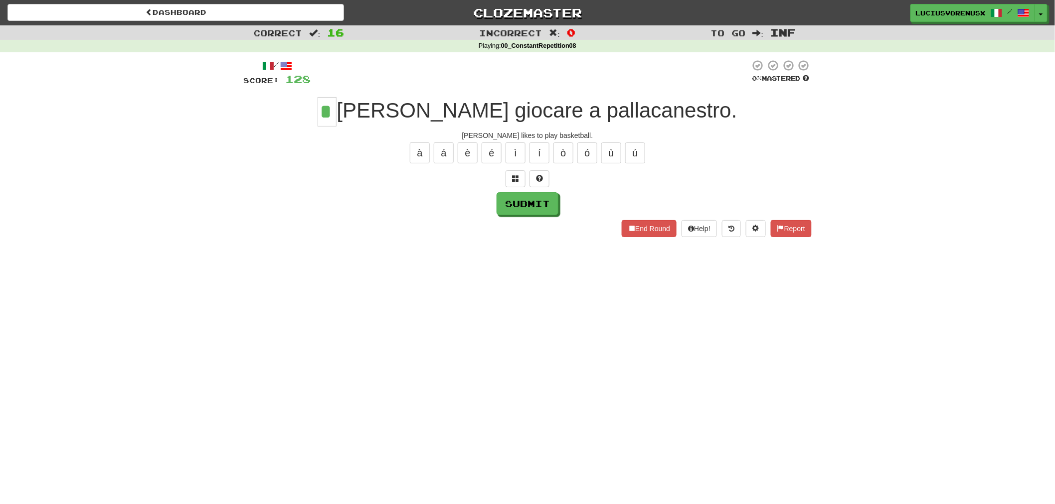
type input "*"
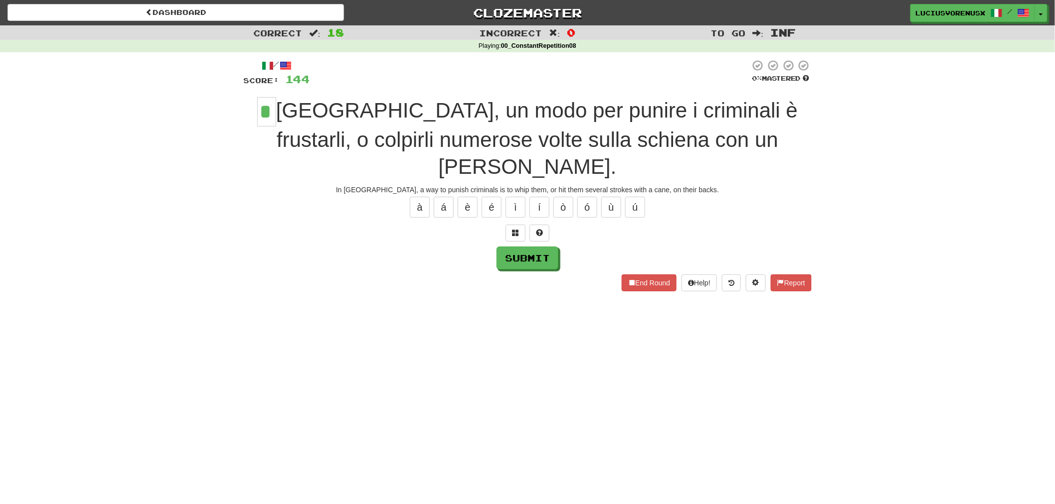
type input "*"
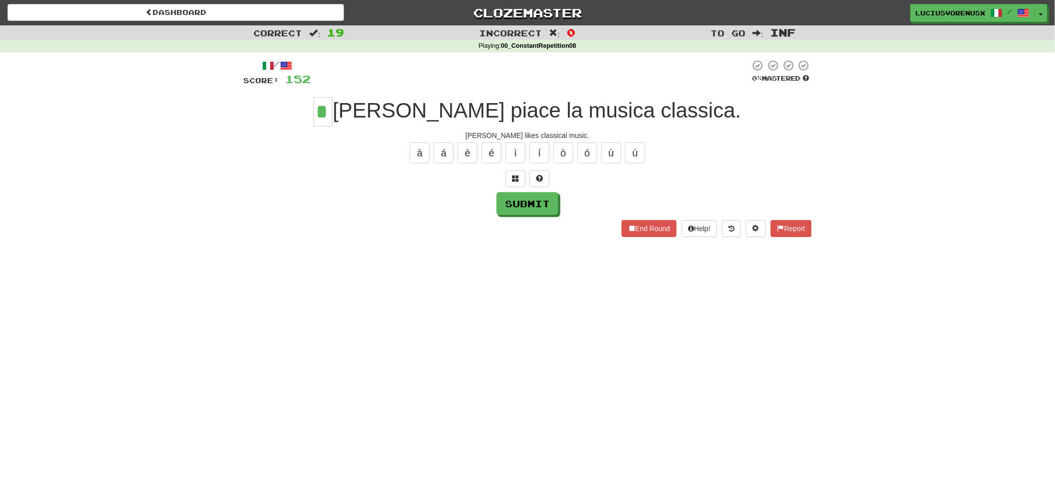
type input "*"
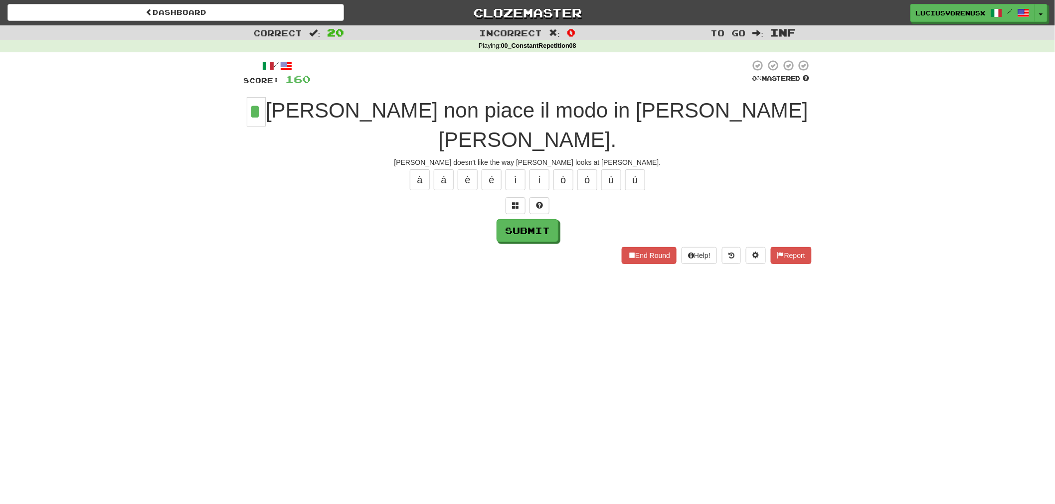
type input "*"
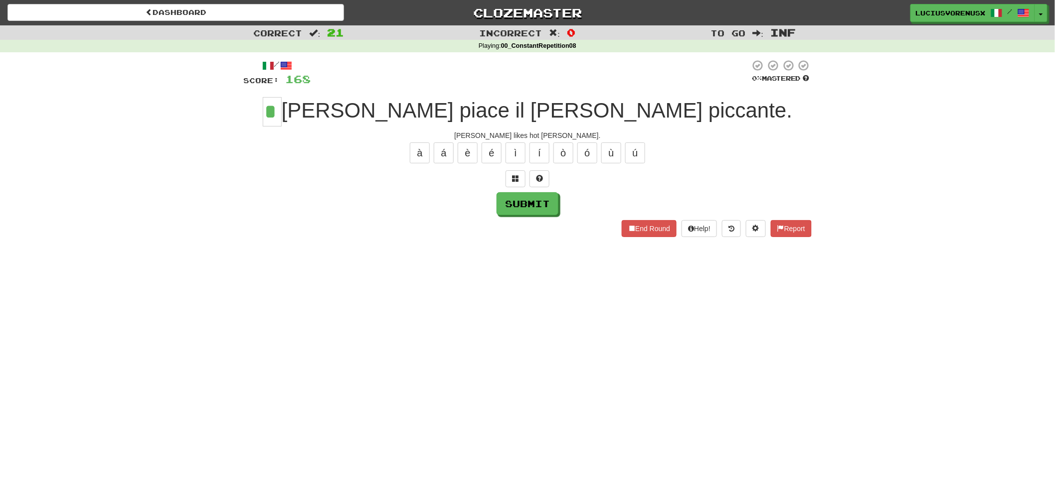
type input "*"
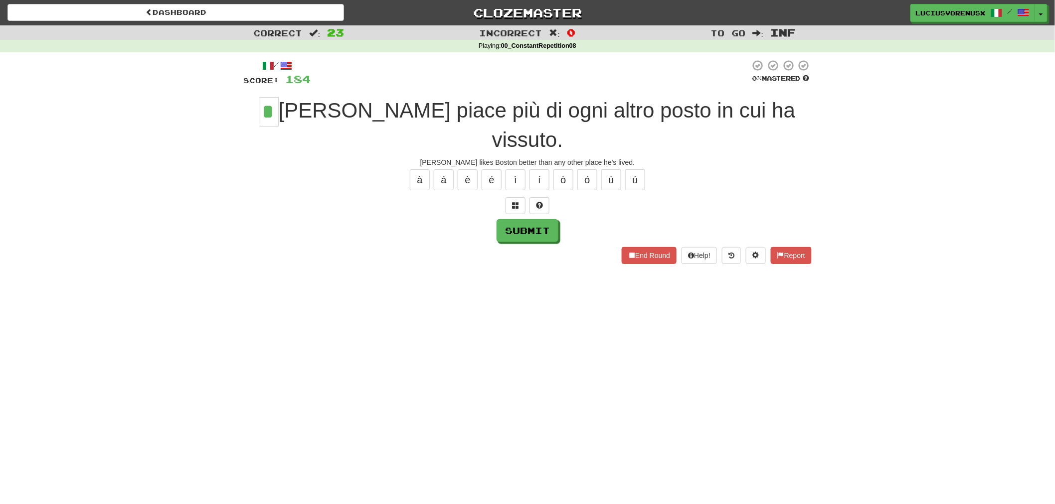
type input "*"
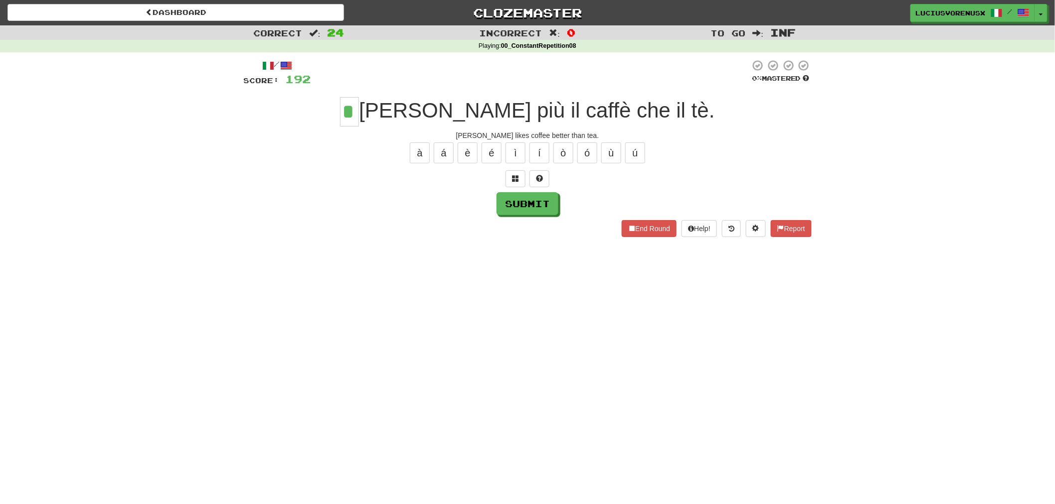
type input "*"
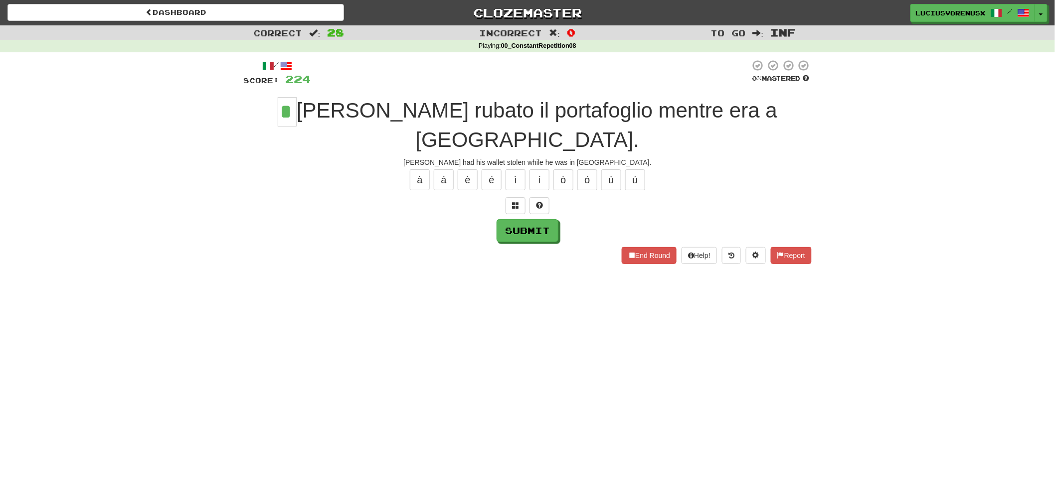
type input "*"
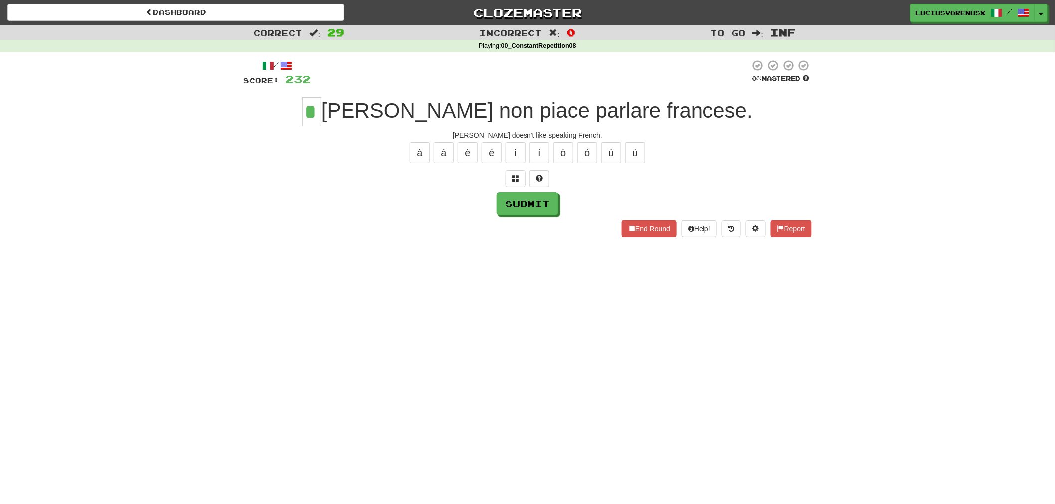
type input "*"
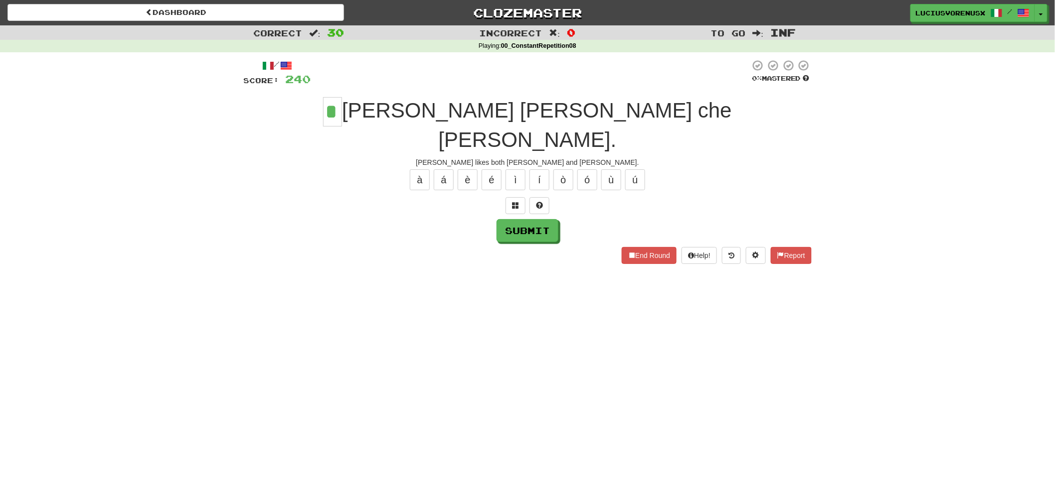
type input "*"
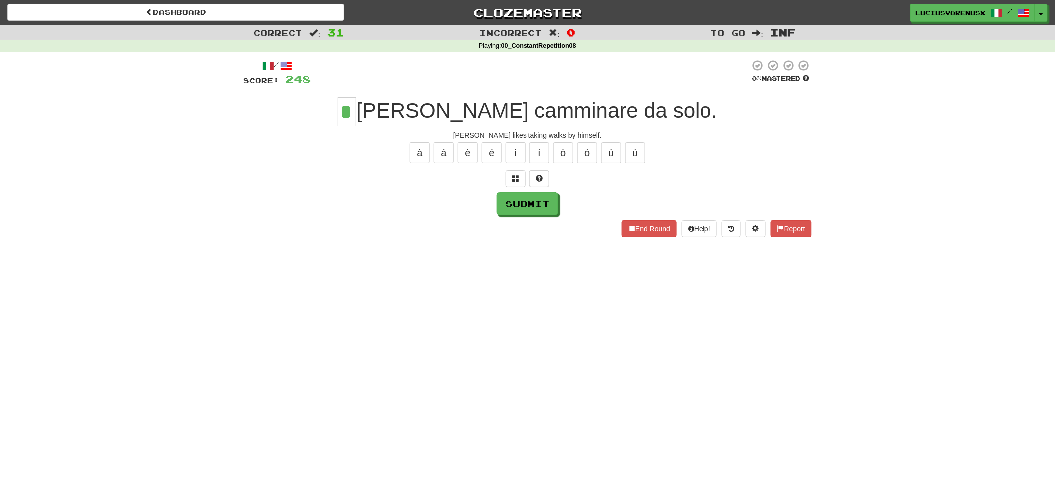
type input "*"
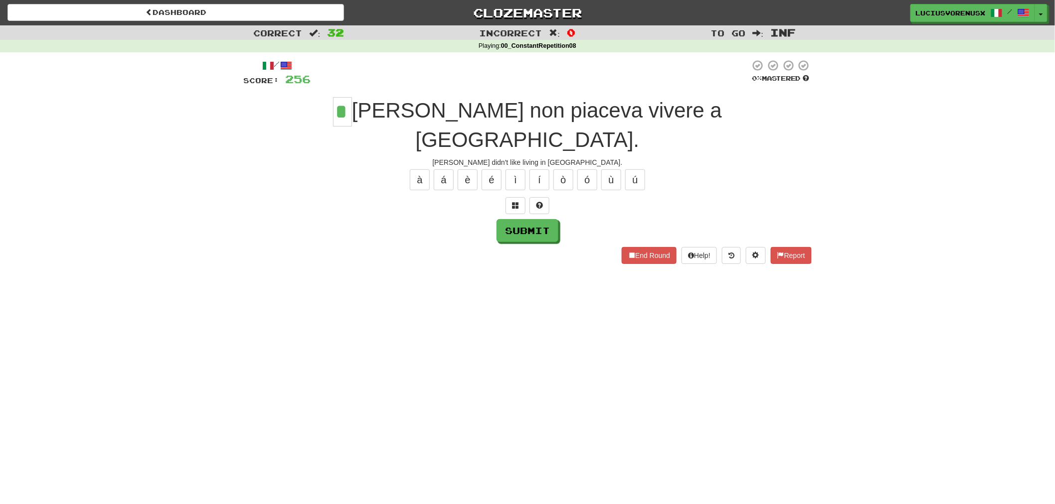
type input "*"
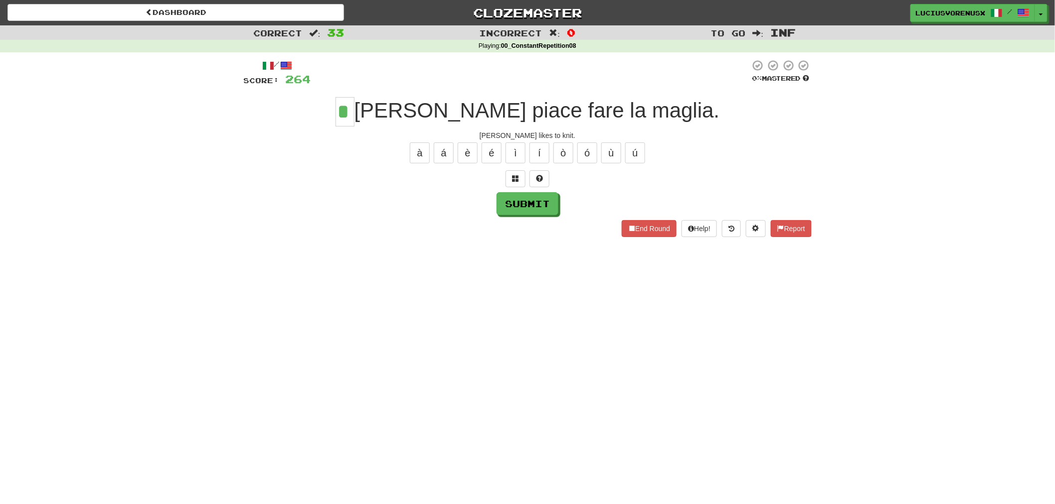
type input "*"
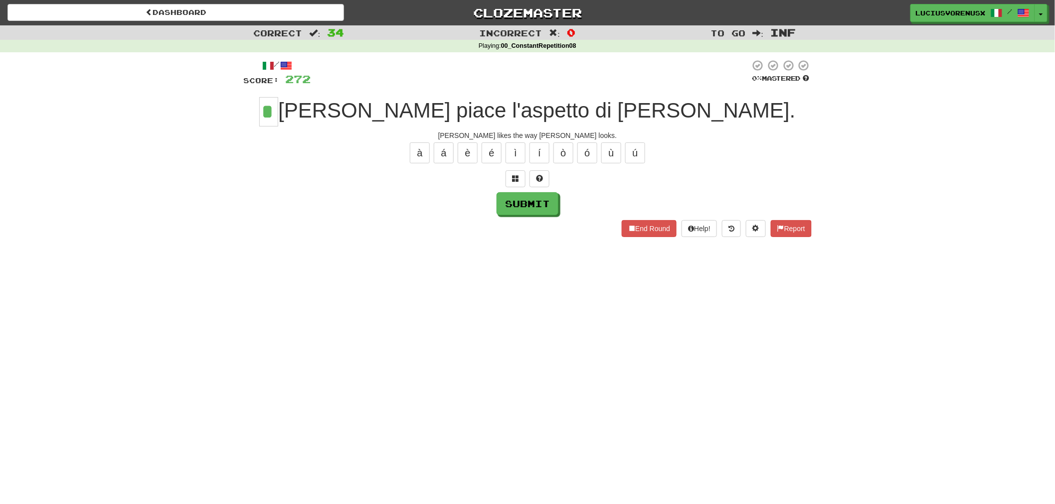
type input "*"
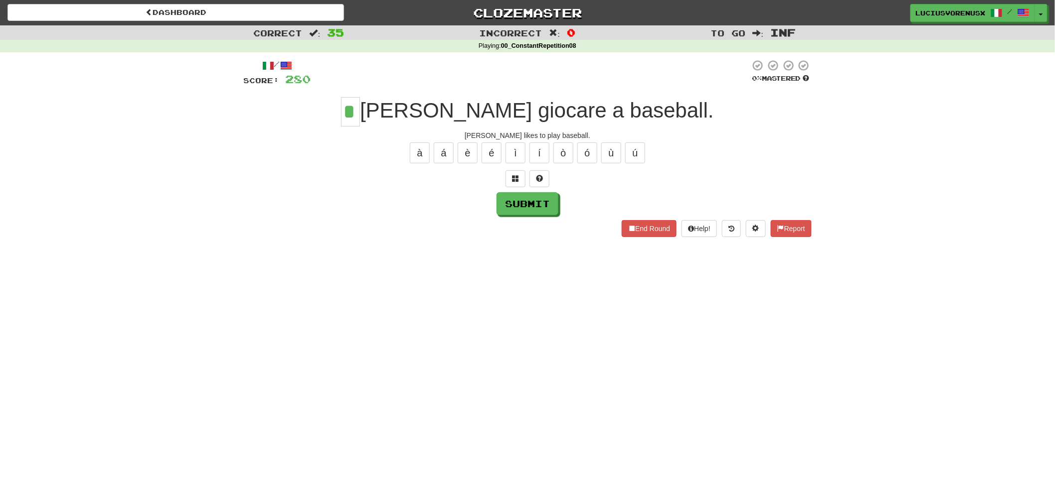
type input "*"
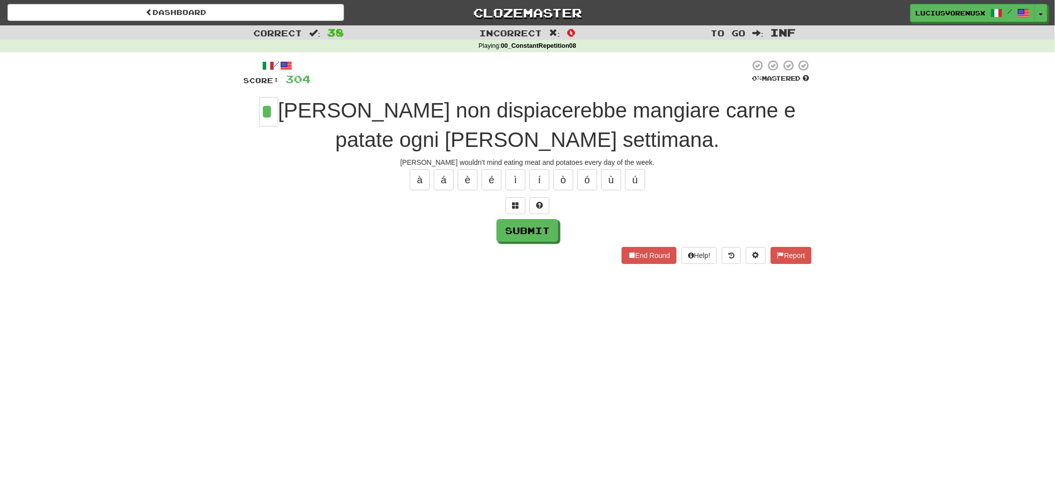
type input "*"
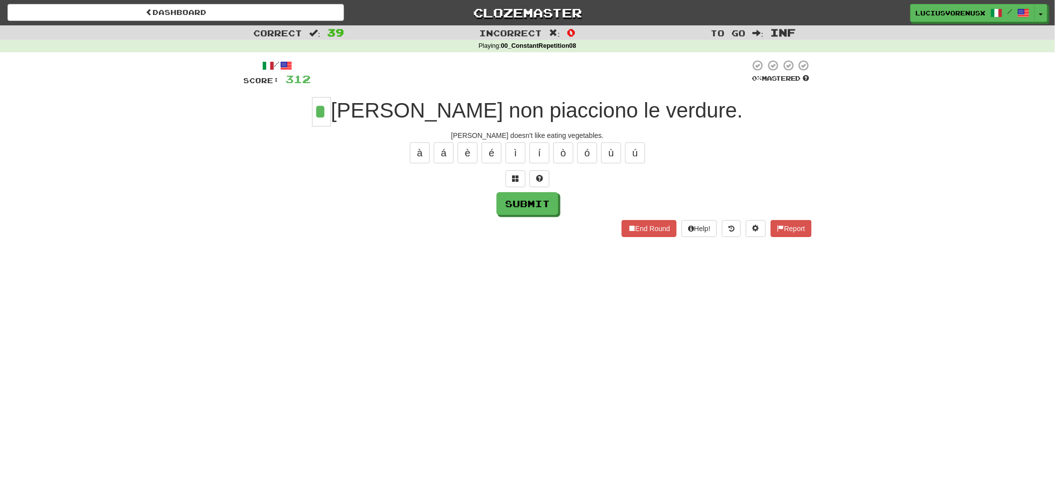
type input "*"
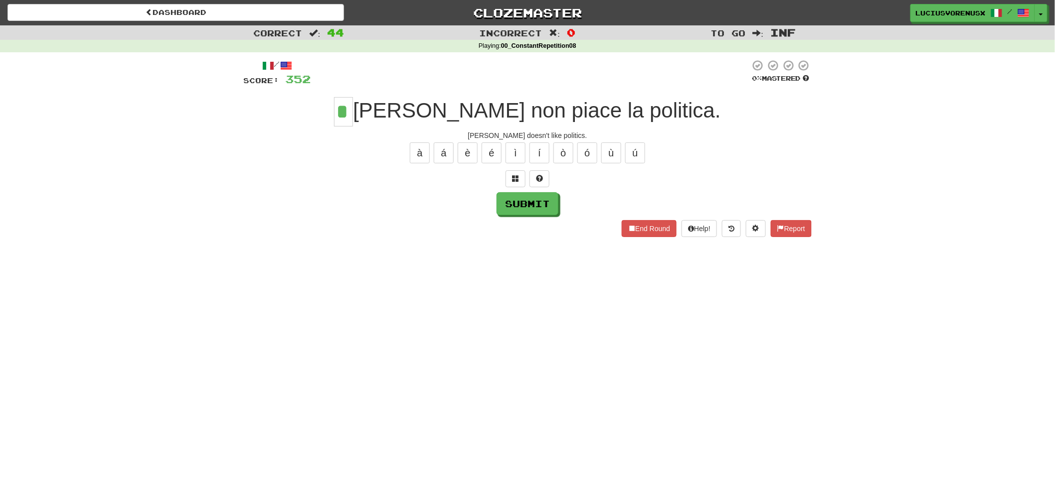
type input "*"
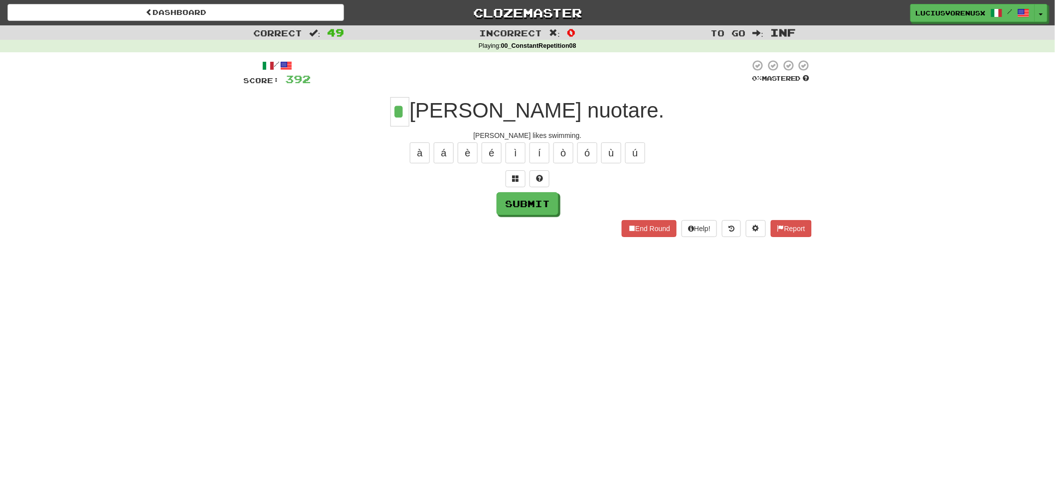
type input "*"
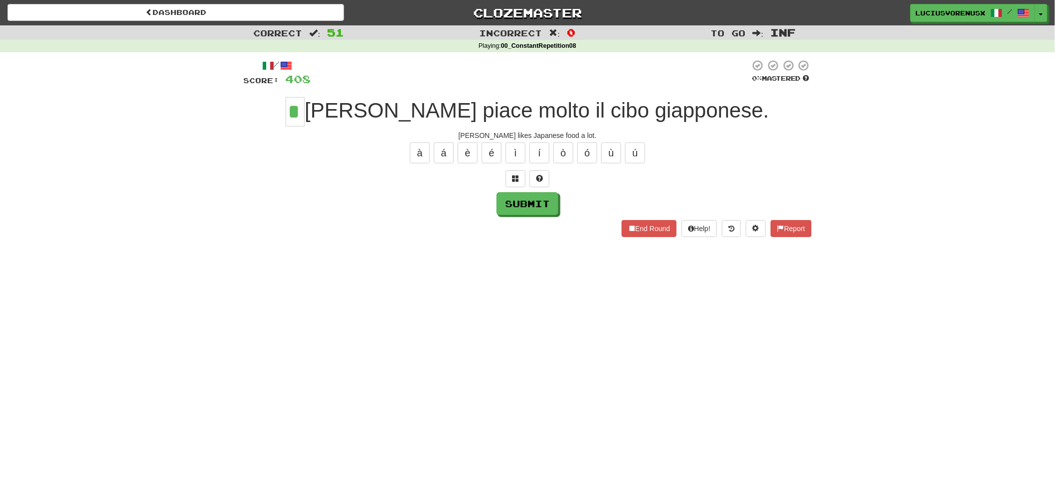
type input "*"
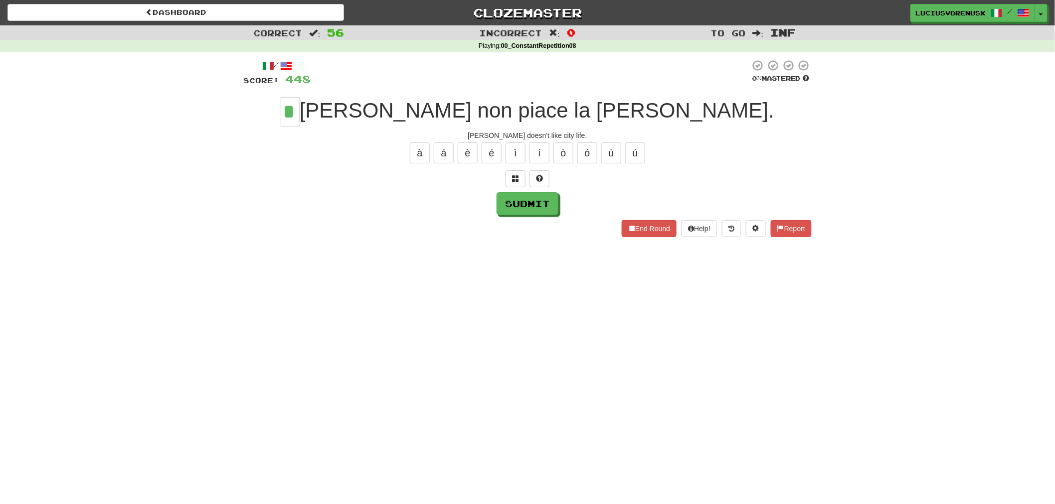
type input "*"
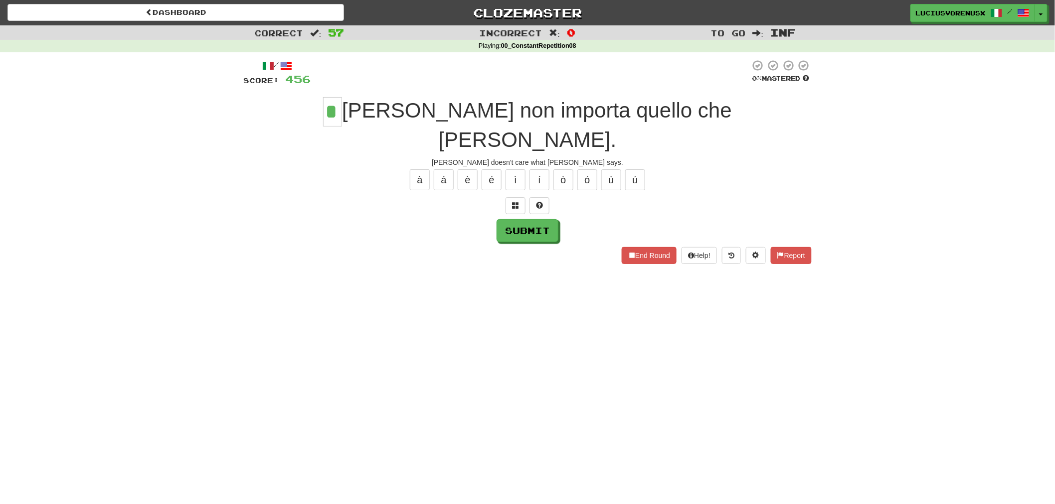
type input "*"
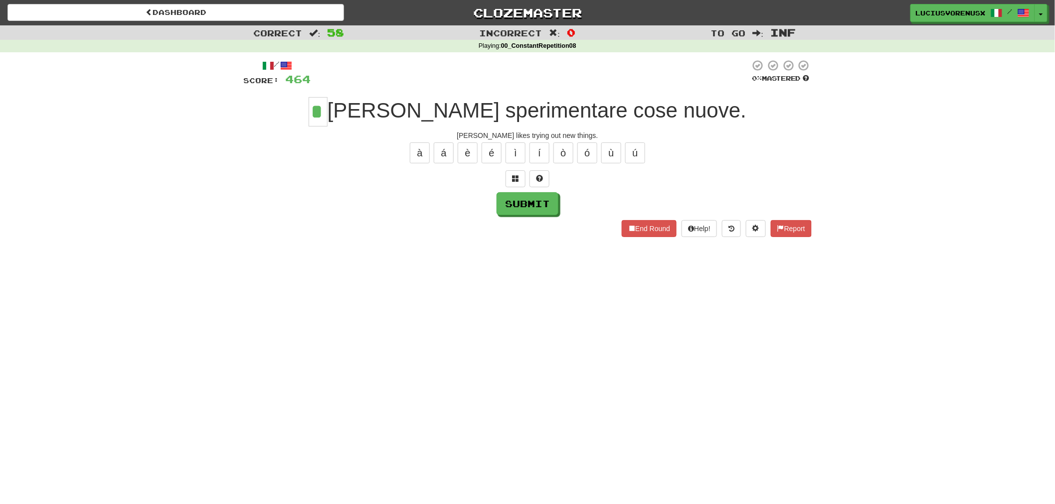
type input "*"
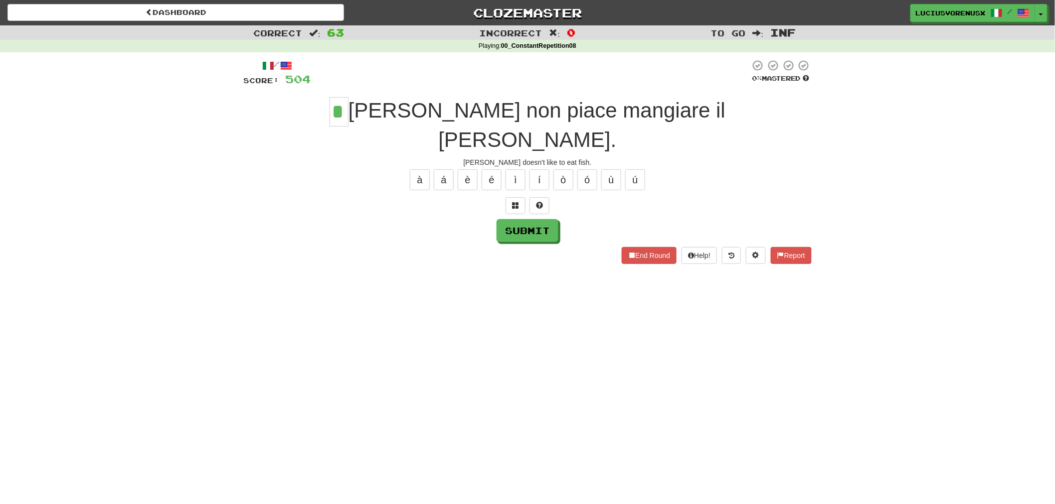
type input "*"
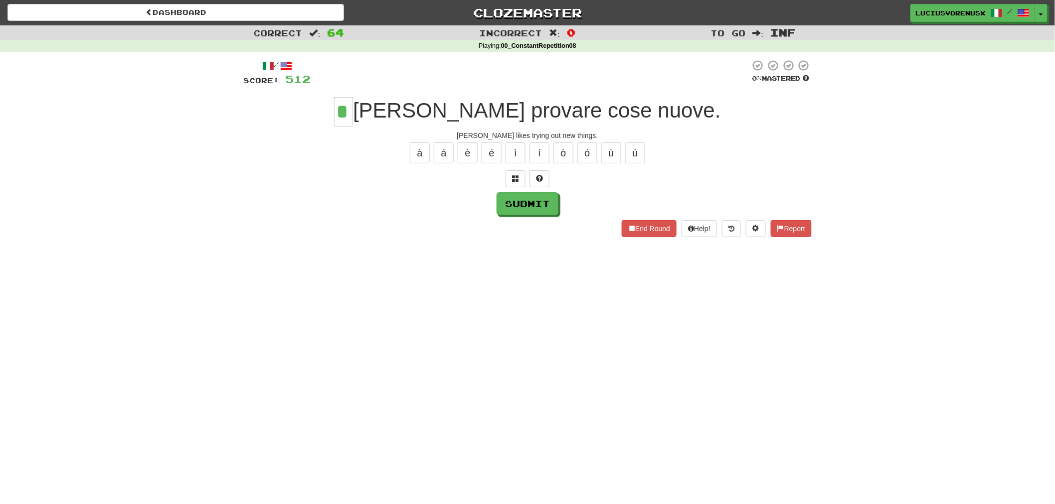
type input "*"
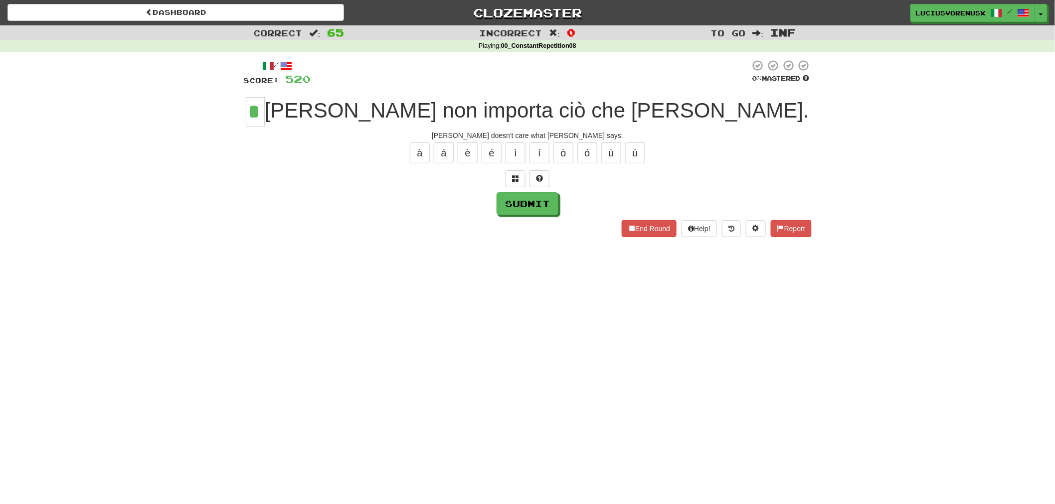
type input "*"
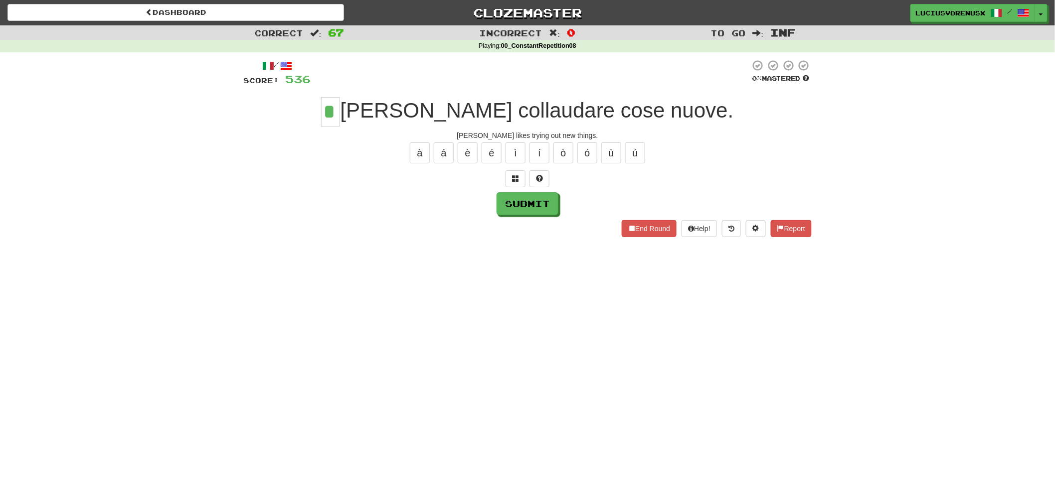
type input "*"
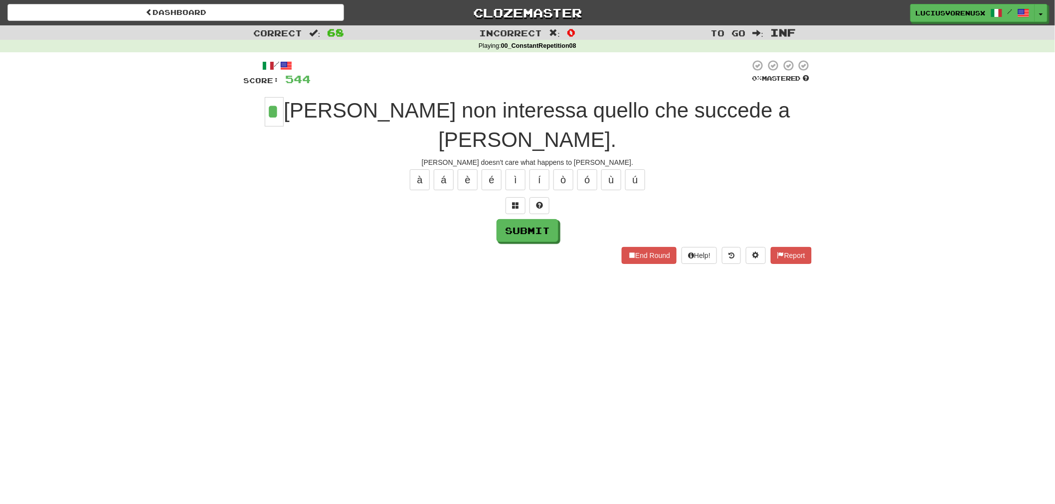
type input "*"
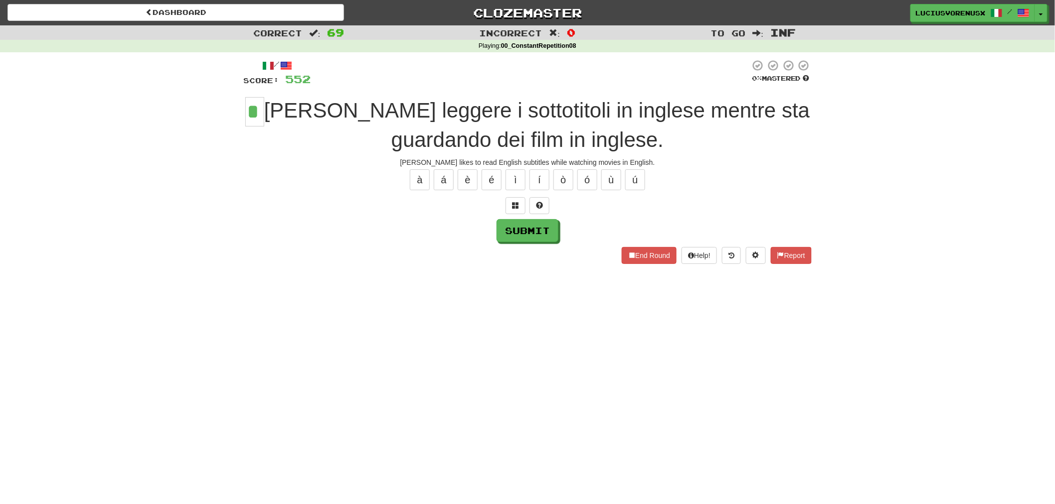
type input "*"
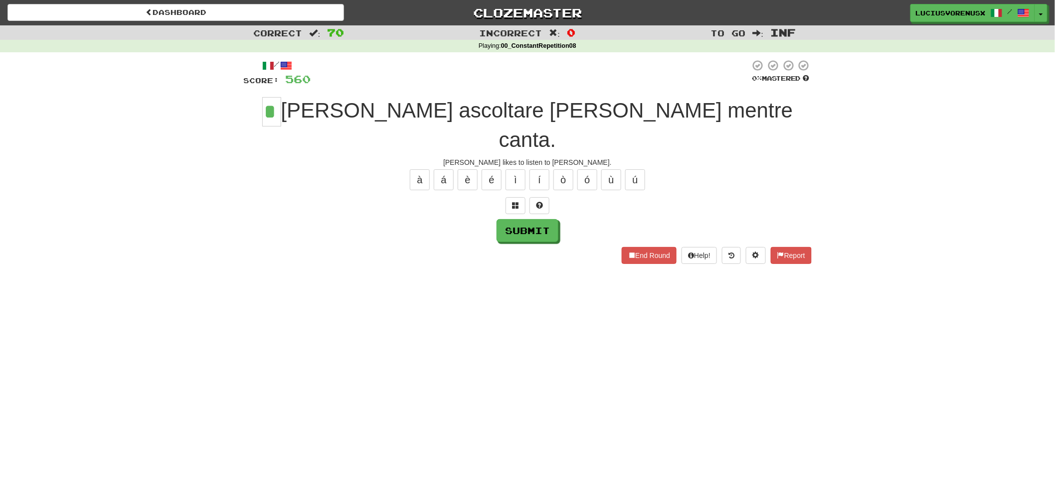
type input "*"
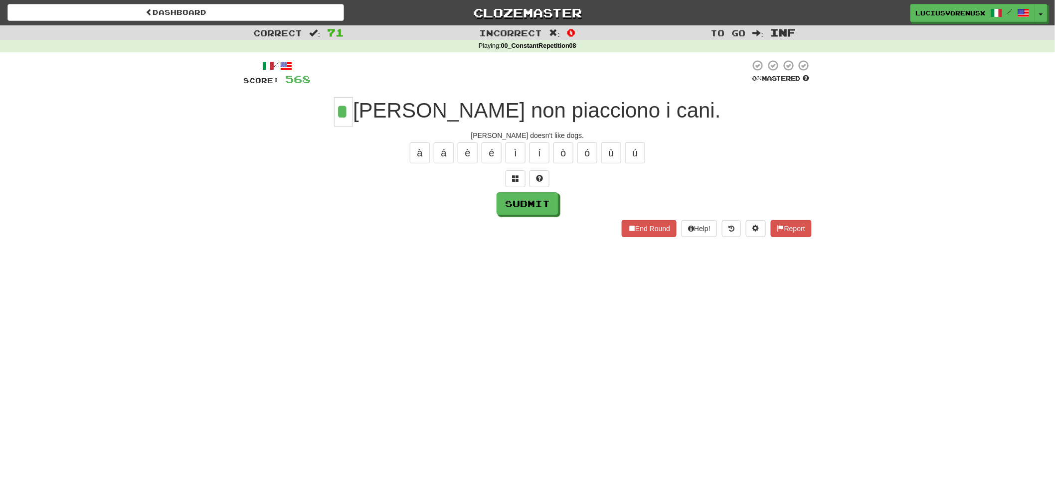
type input "*"
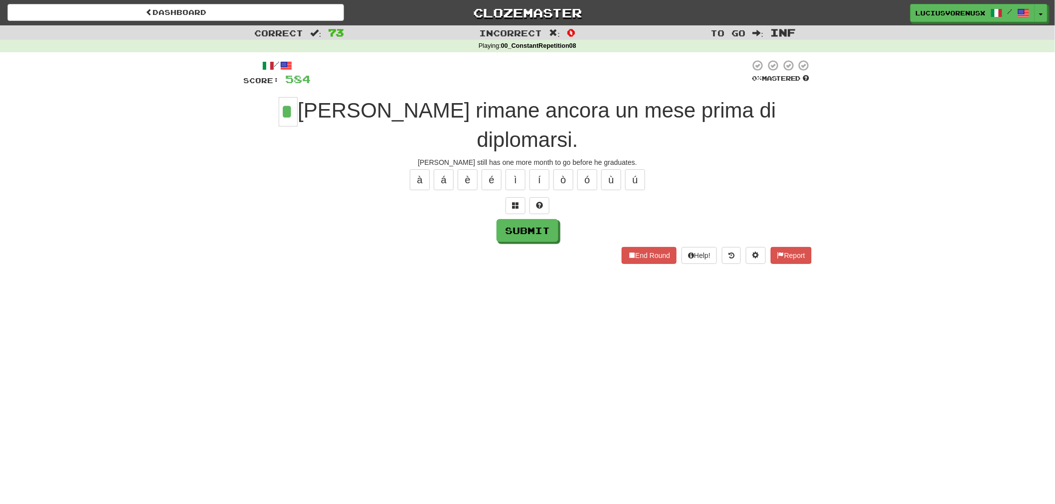
type input "*"
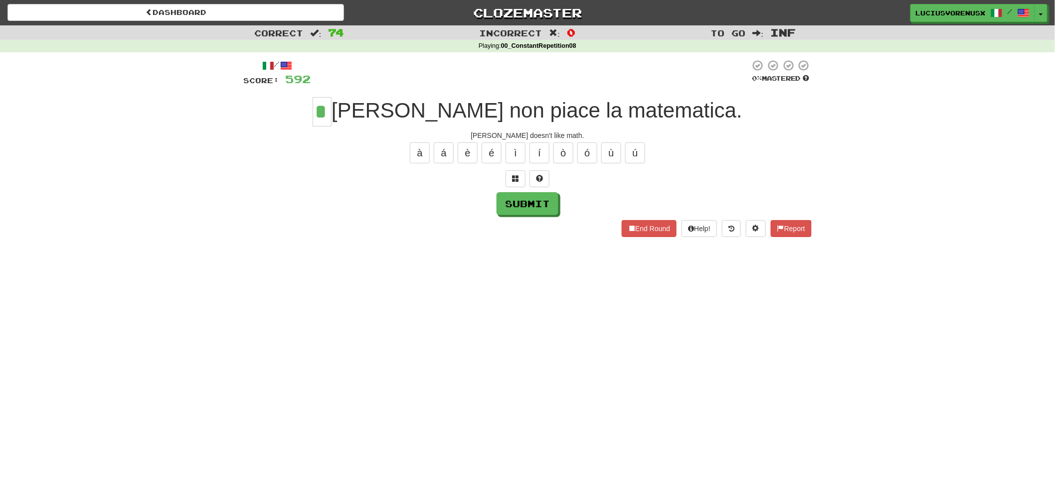
type input "*"
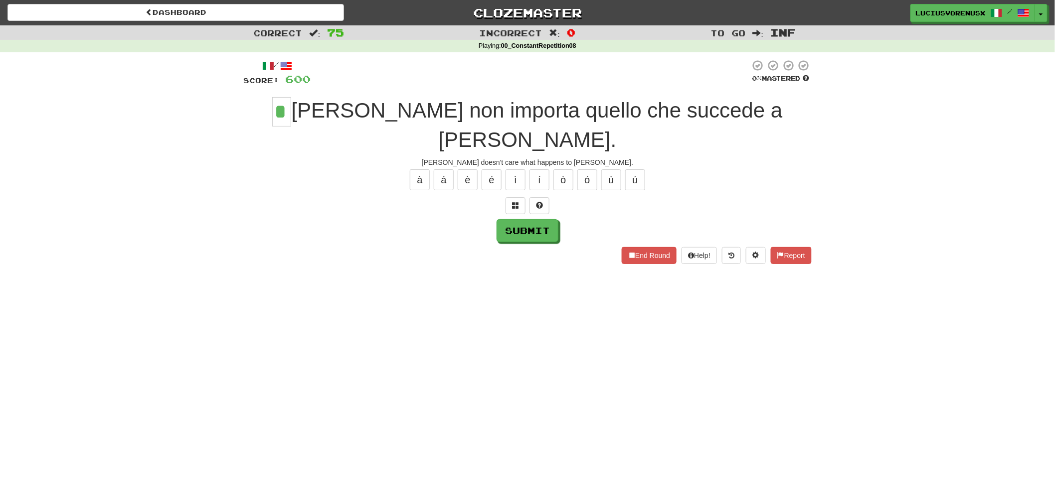
type input "*"
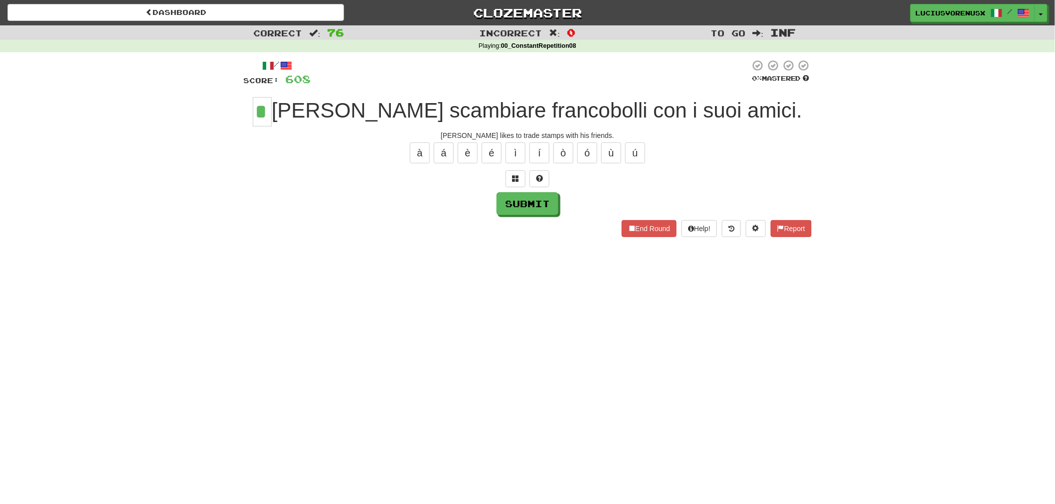
type input "*"
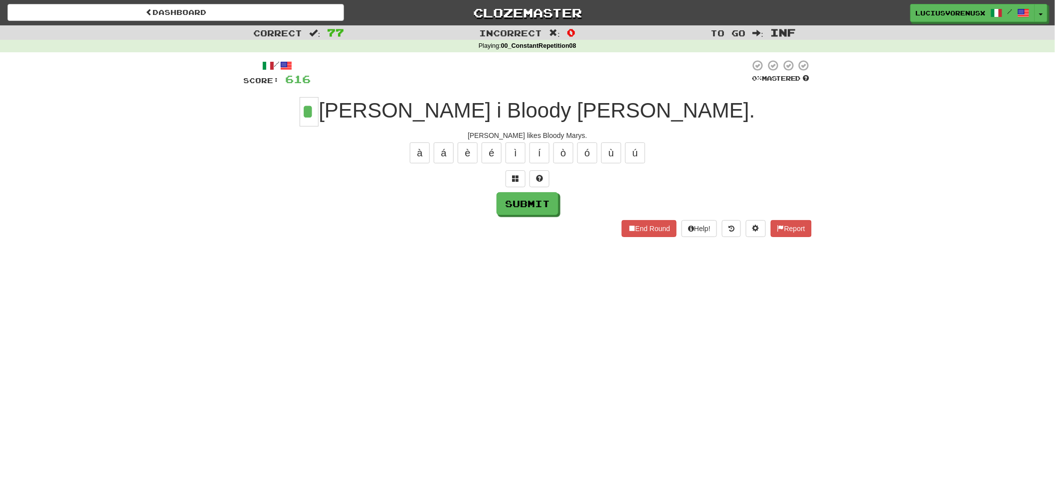
type input "*"
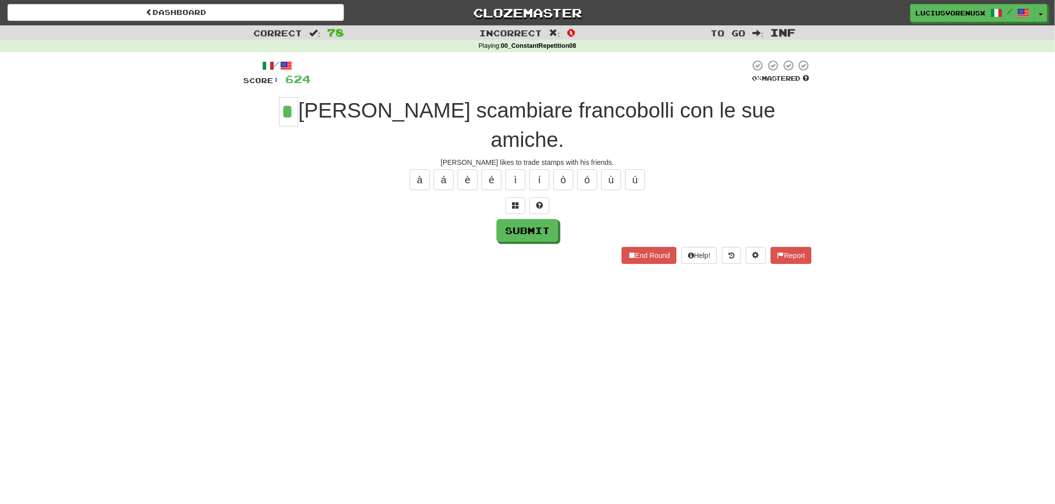
type input "*"
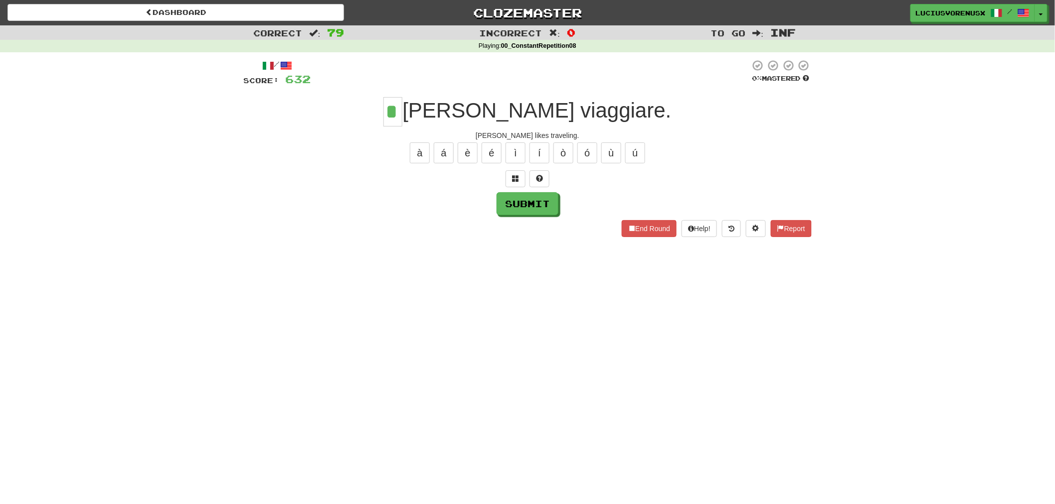
type input "*"
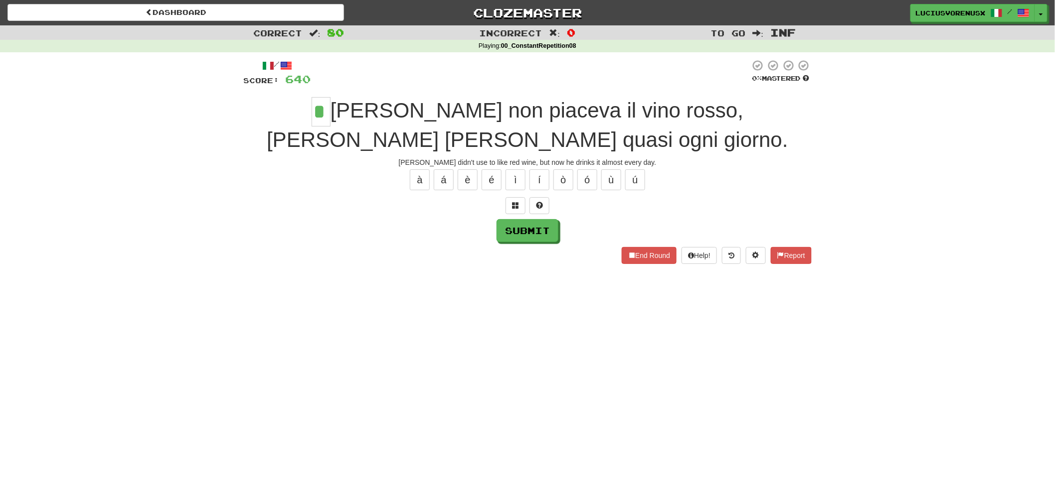
type input "*"
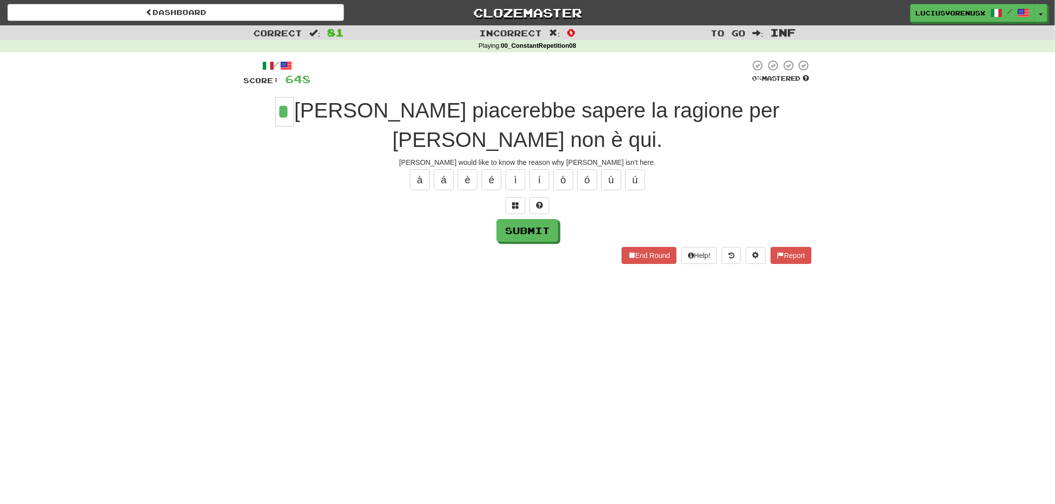
type input "*"
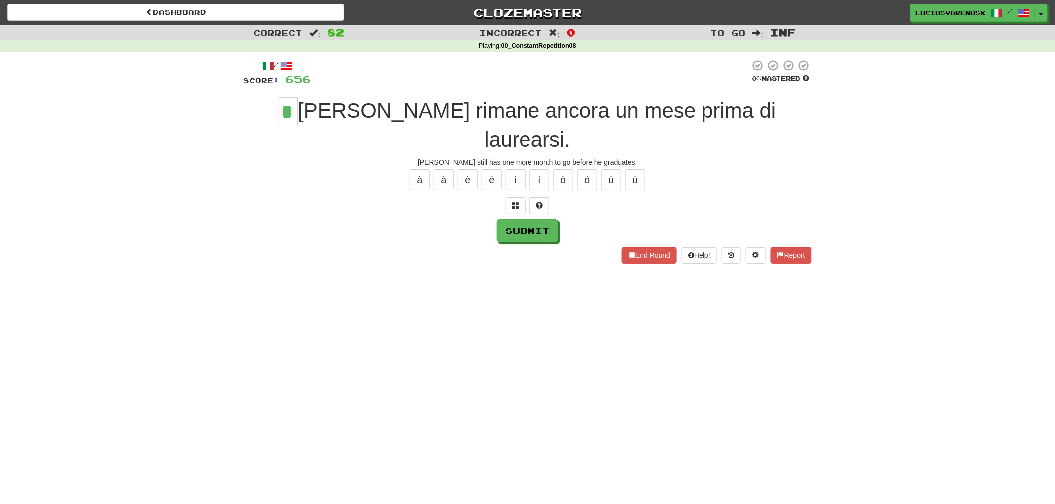
type input "*"
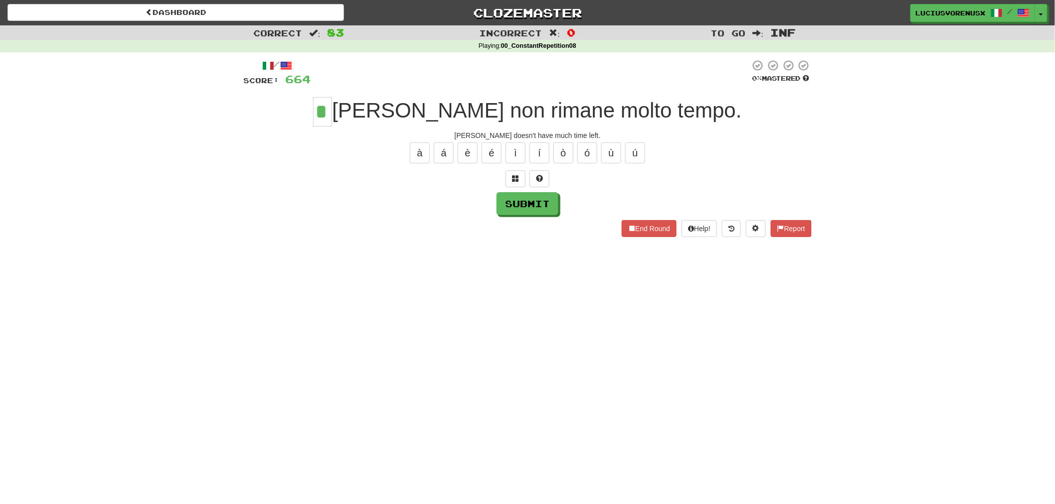
type input "*"
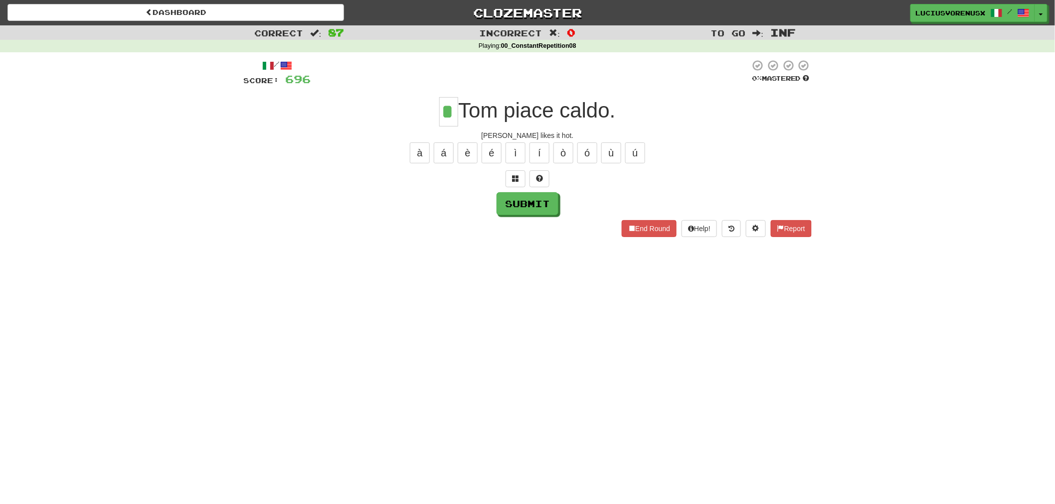
type input "*"
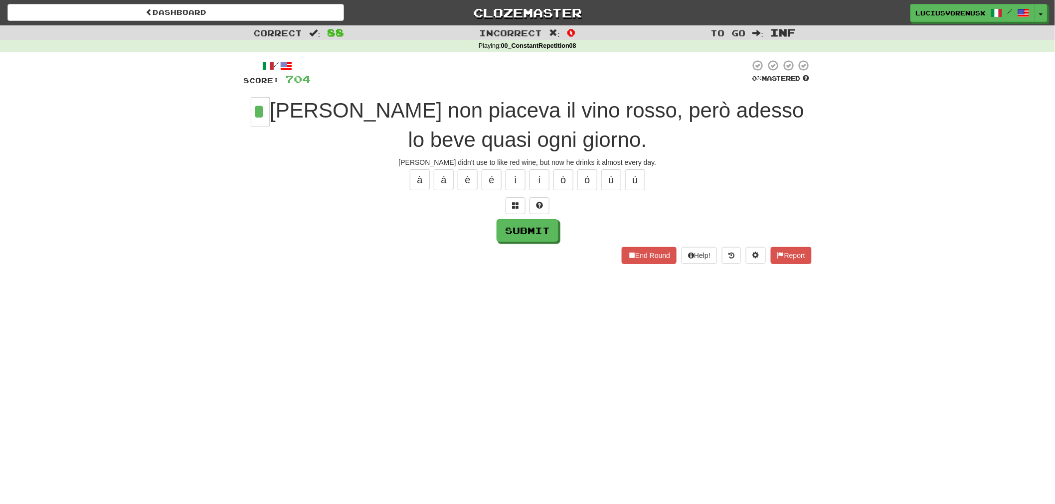
type input "*"
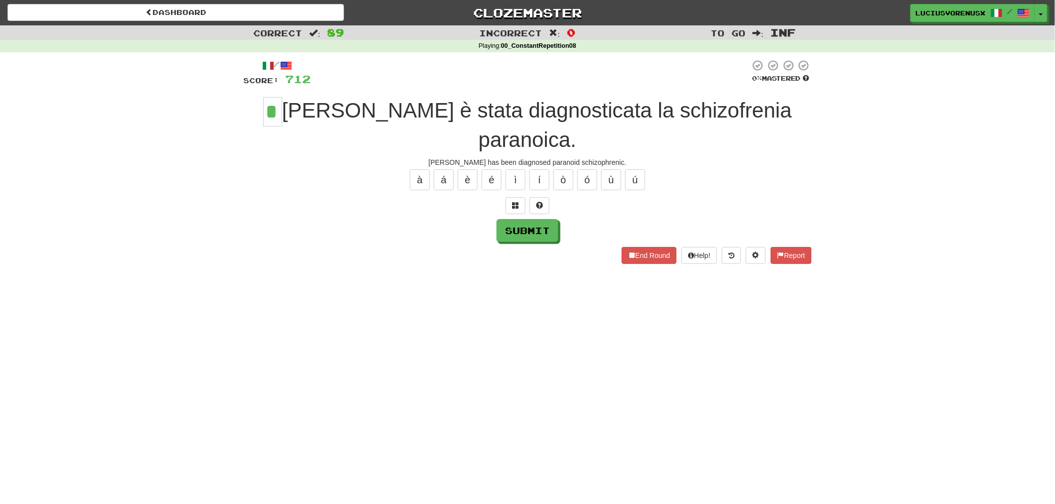
type input "*"
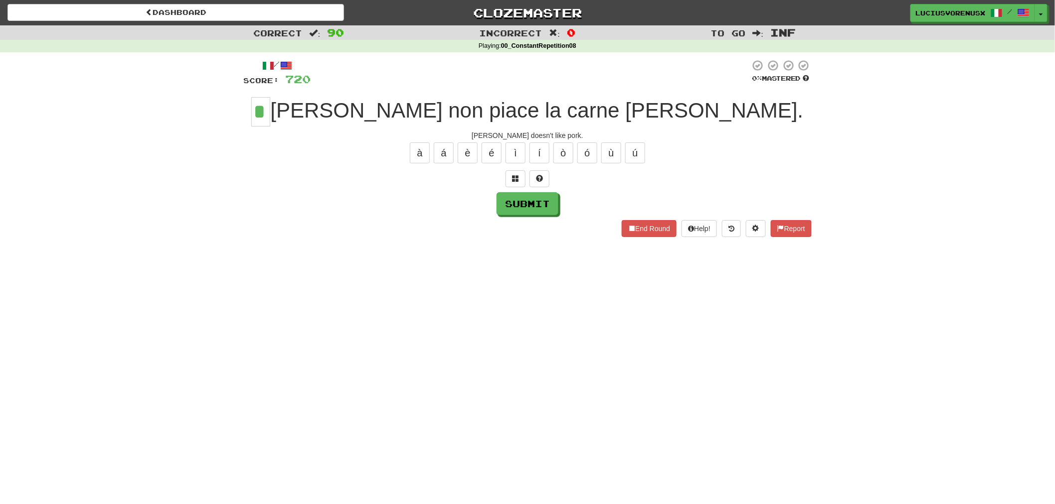
type input "*"
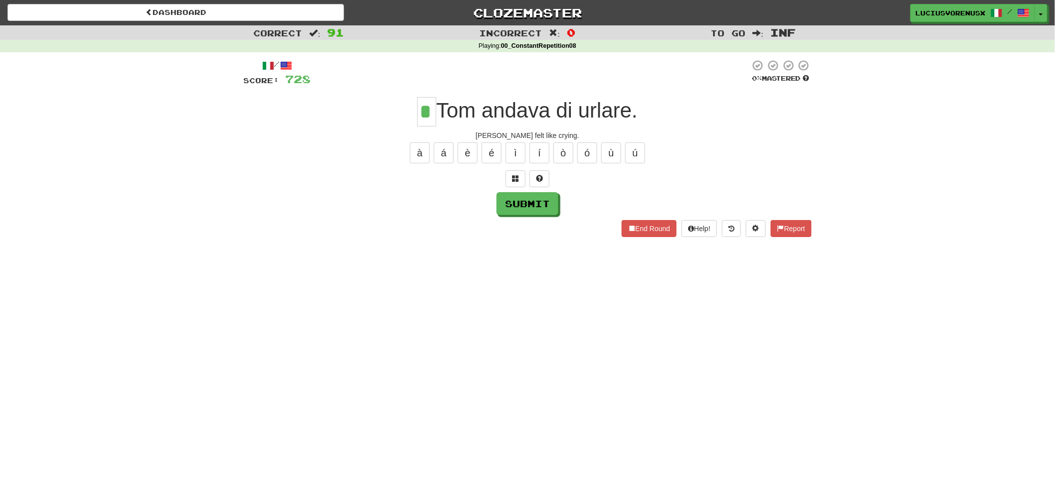
type input "*"
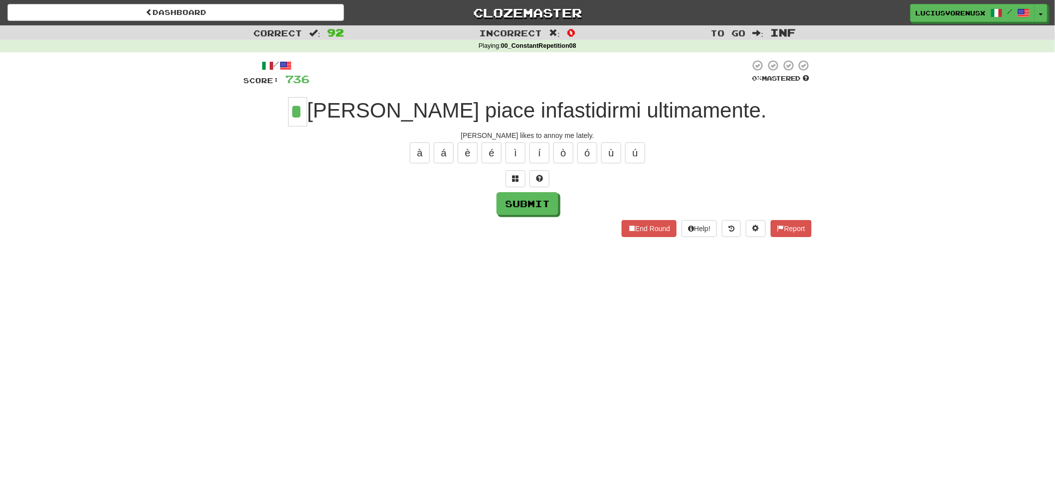
type input "*"
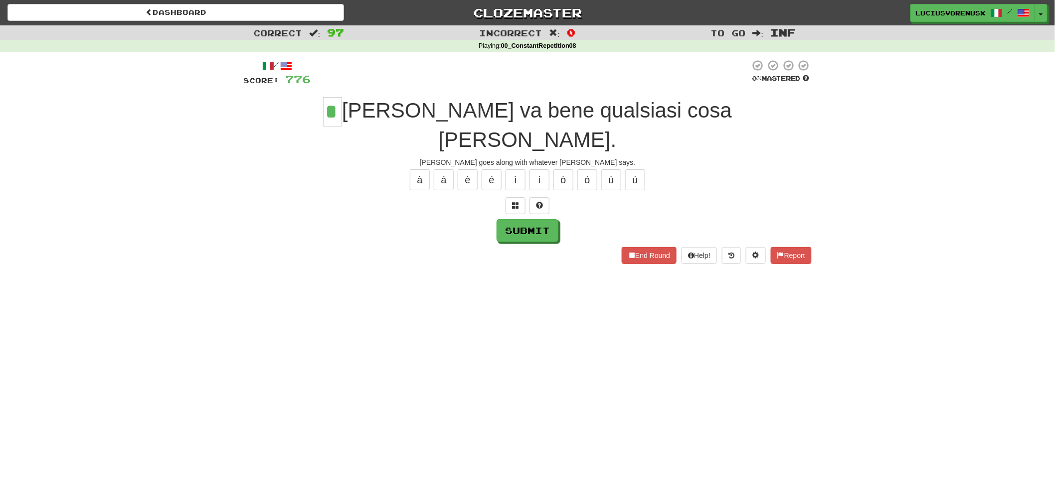
type input "*"
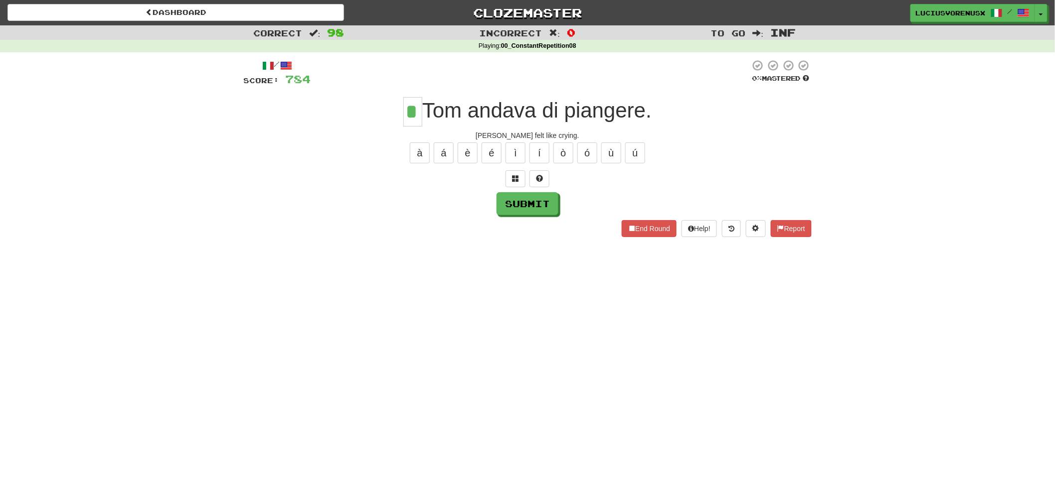
type input "*"
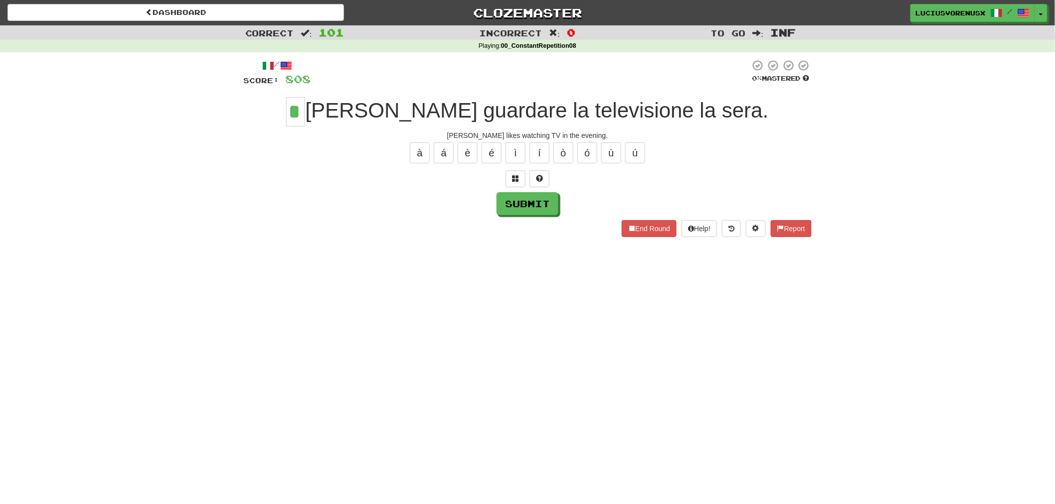
type input "*"
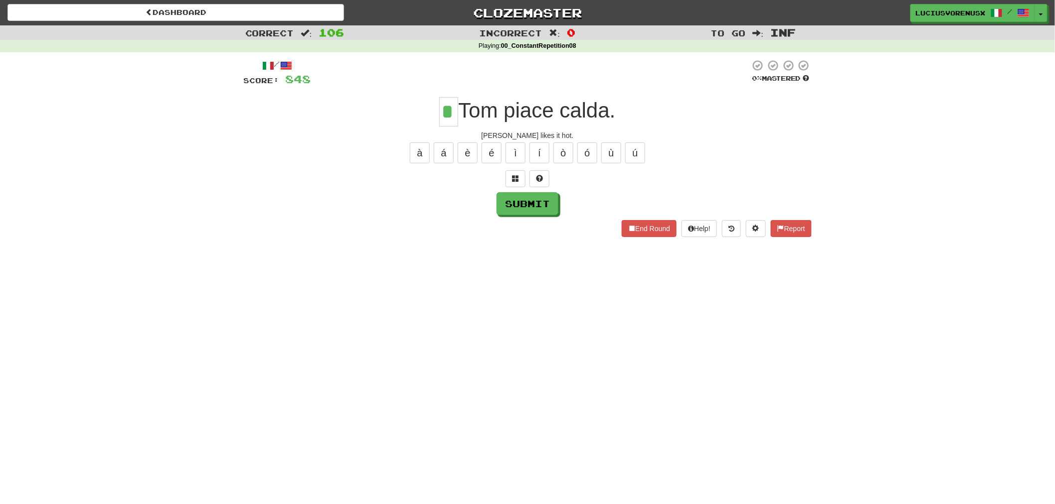
type input "*"
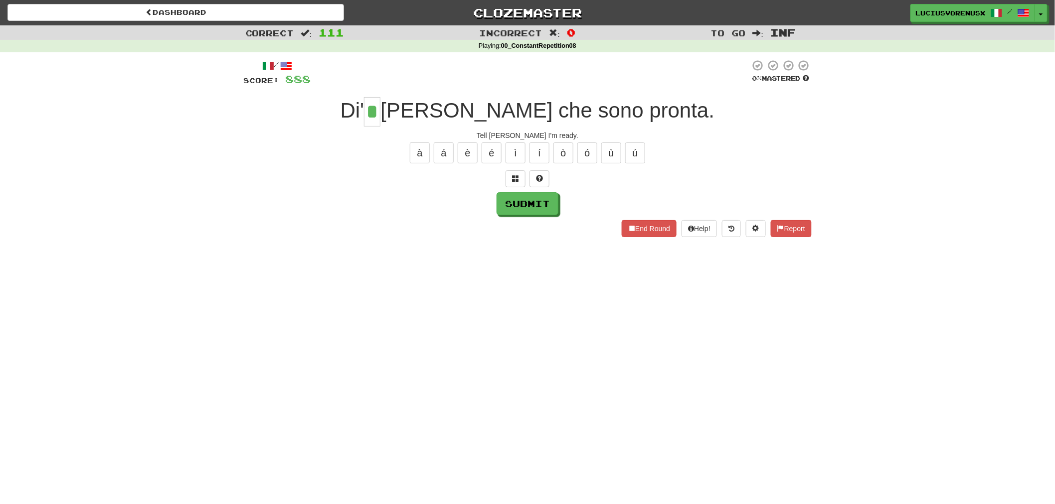
type input "*"
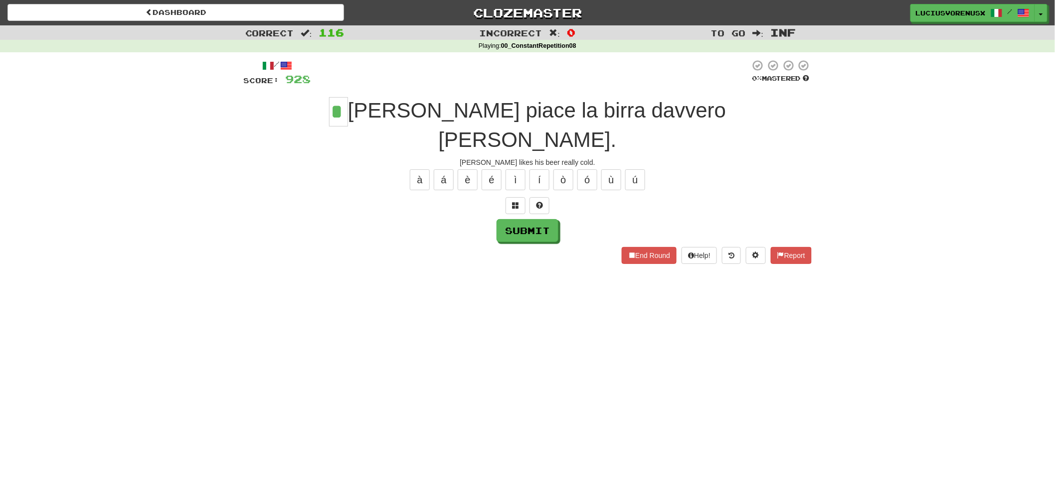
type input "*"
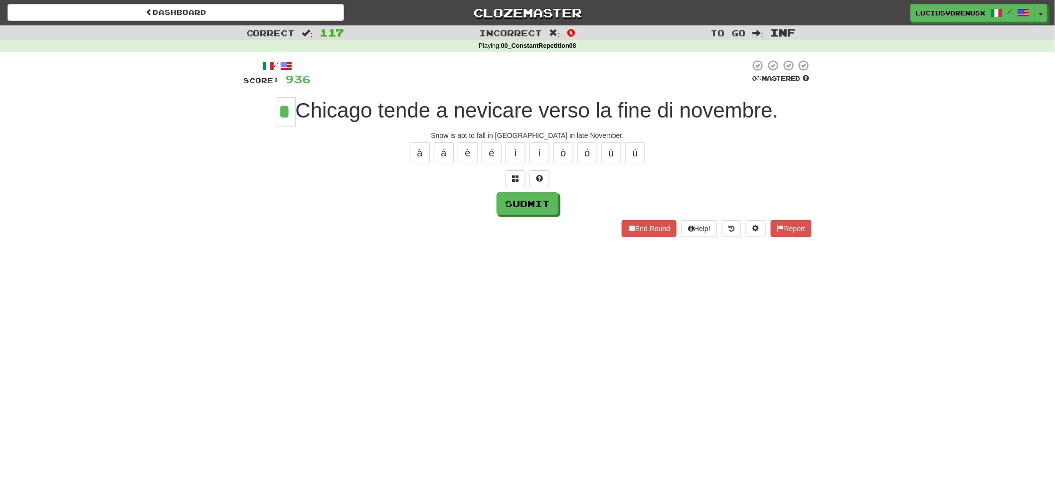
type input "*"
